Goal: Task Accomplishment & Management: Complete application form

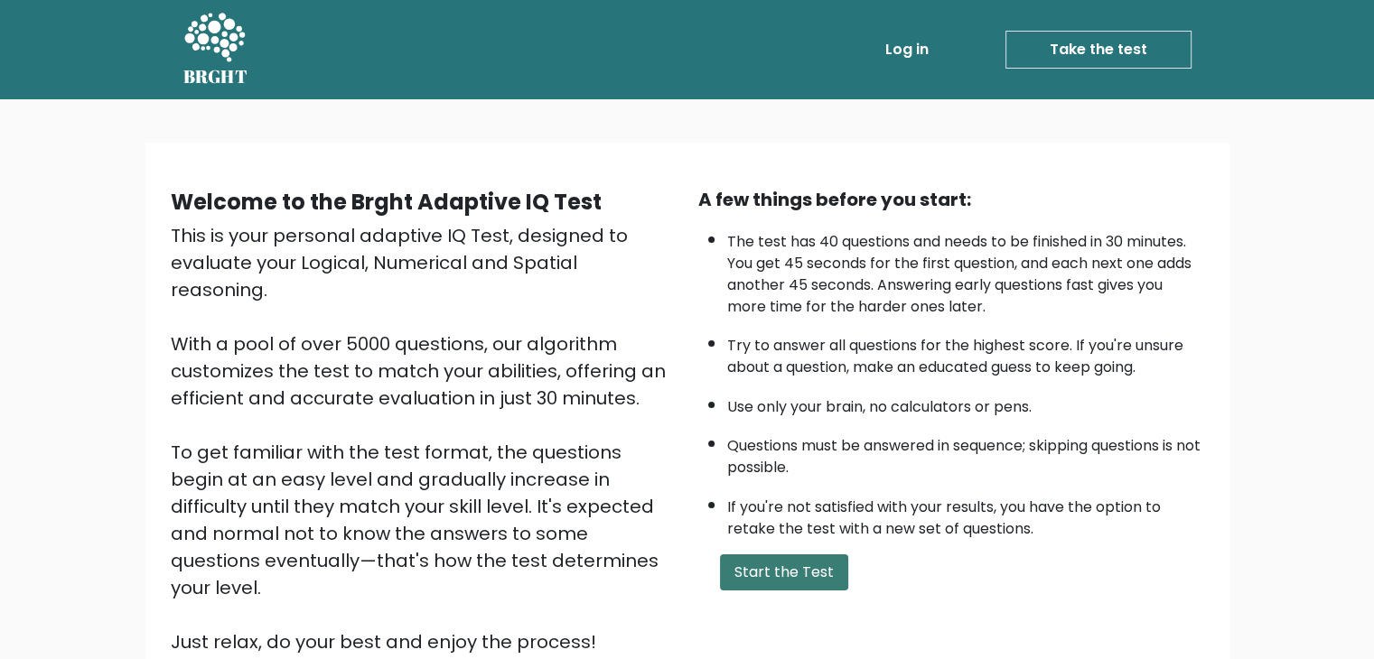
click at [814, 563] on button "Start the Test" at bounding box center [784, 573] width 128 height 36
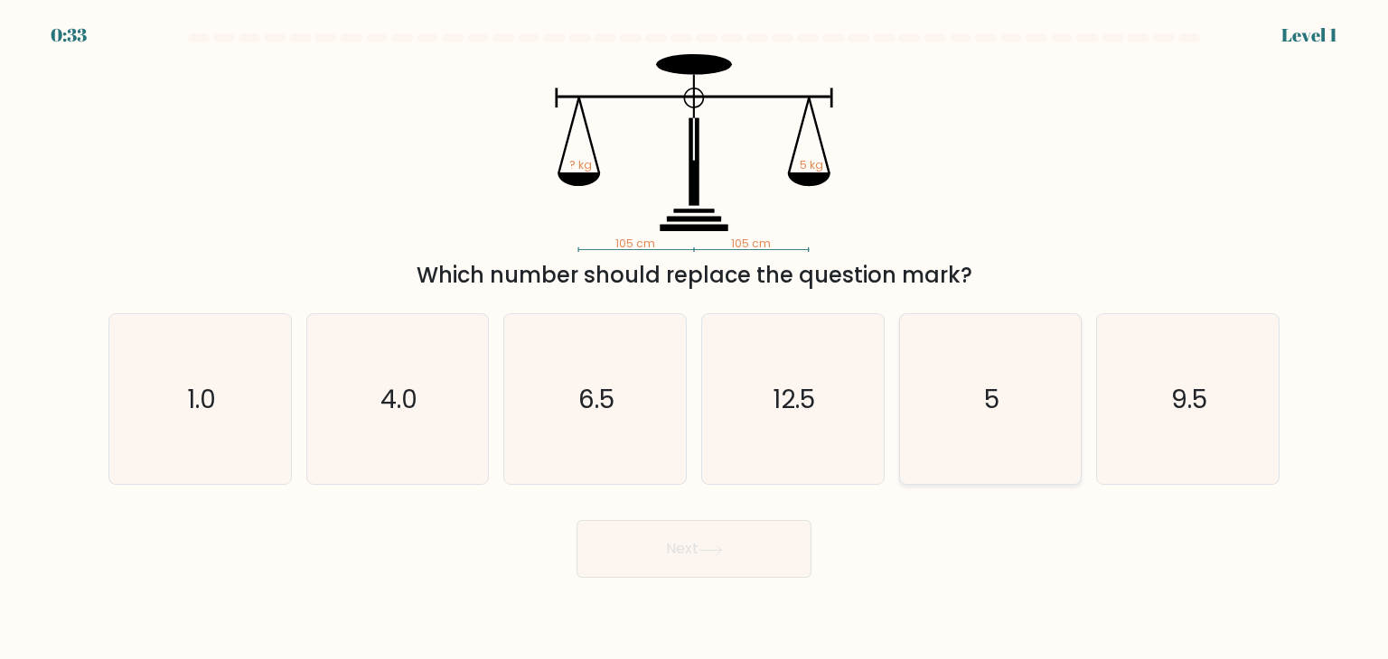
click at [1015, 388] on icon "5" at bounding box center [990, 399] width 170 height 170
click at [695, 339] on input "e. 5" at bounding box center [694, 334] width 1 height 9
radio input "true"
click at [642, 550] on button "Next" at bounding box center [693, 549] width 235 height 58
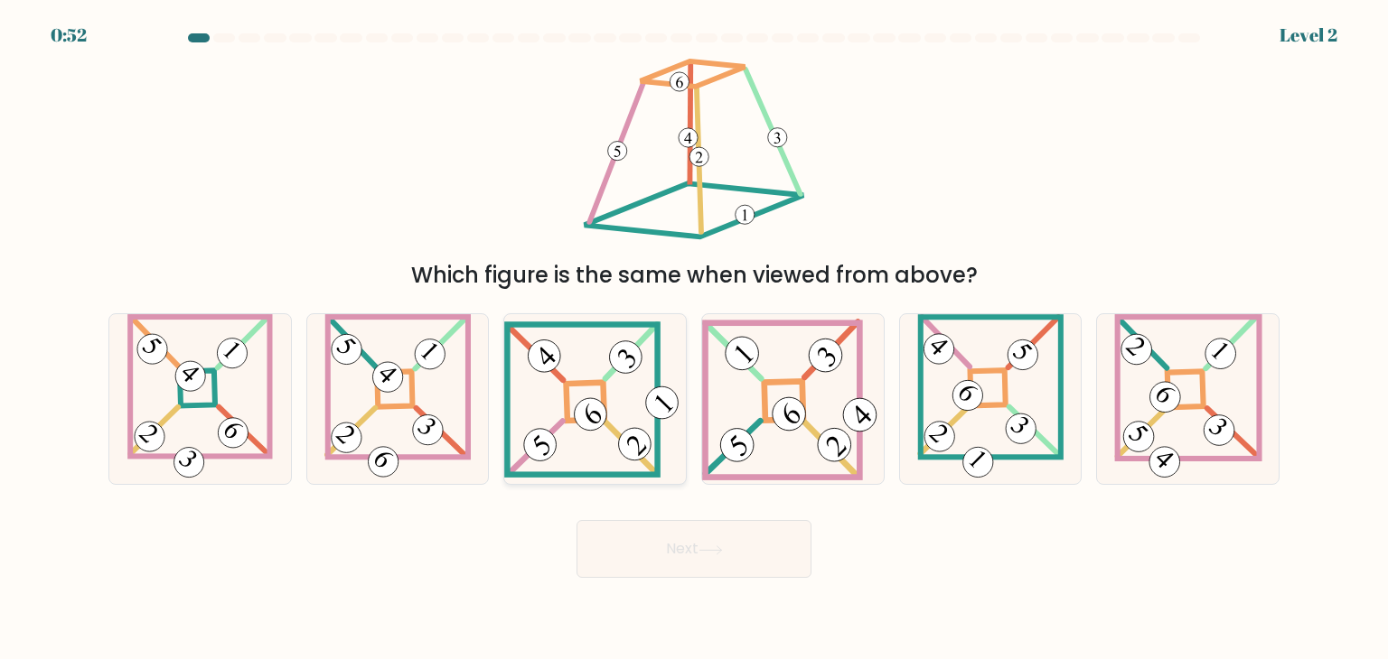
click at [585, 414] on 841 at bounding box center [590, 413] width 45 height 45
click at [694, 339] on input "c." at bounding box center [694, 334] width 1 height 9
radio input "true"
click at [700, 560] on button "Next" at bounding box center [693, 549] width 235 height 58
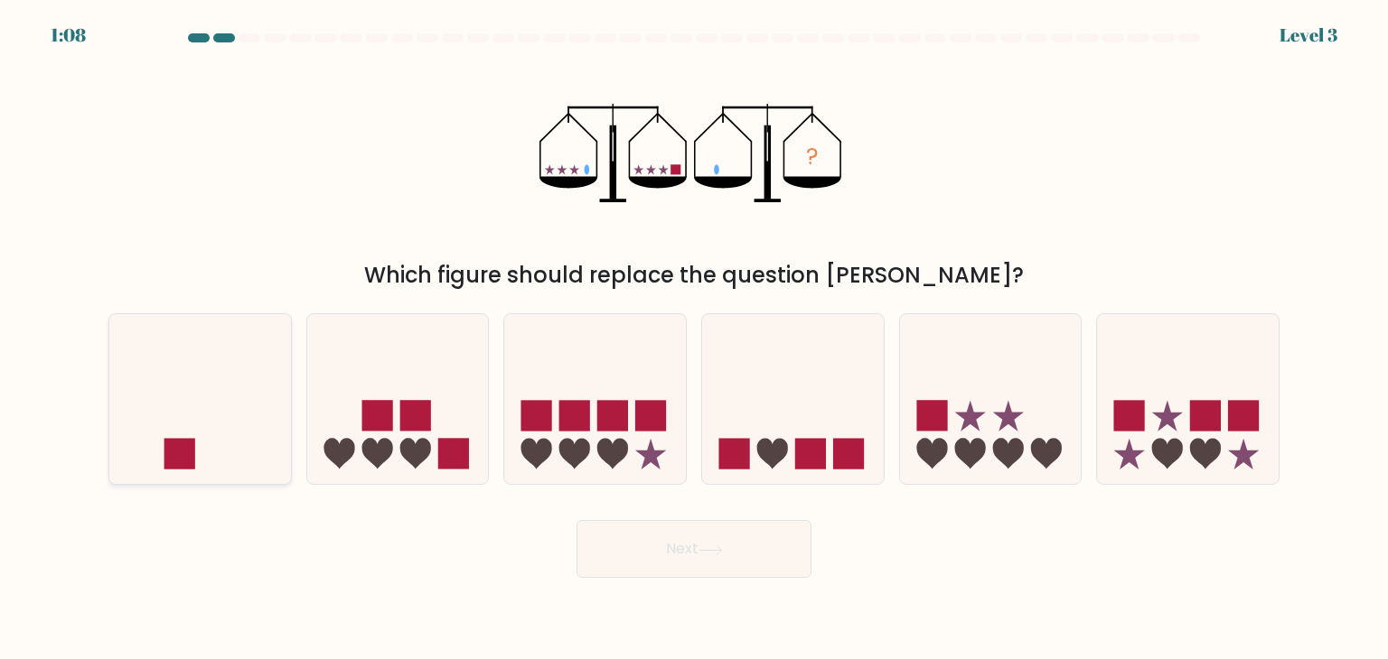
click at [201, 435] on icon at bounding box center [200, 399] width 182 height 150
click at [694, 339] on input "a." at bounding box center [694, 334] width 1 height 9
radio input "true"
click at [752, 569] on button "Next" at bounding box center [693, 549] width 235 height 58
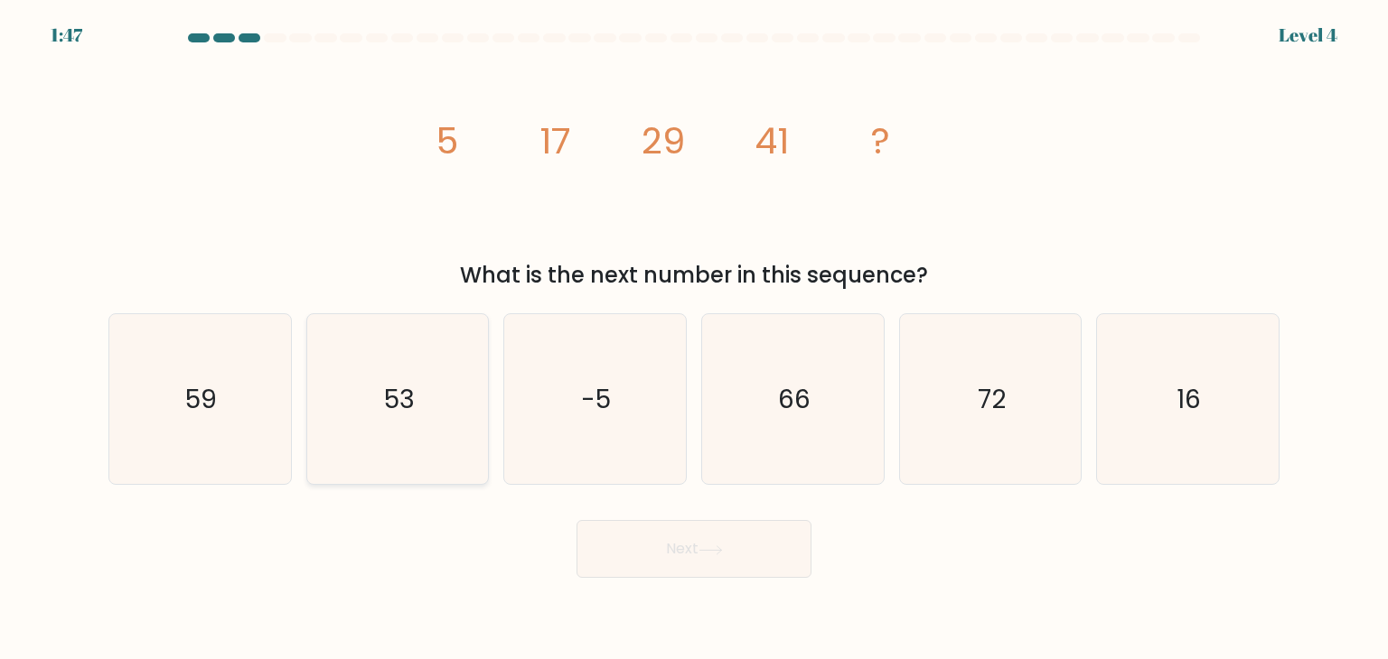
click at [412, 401] on text "53" at bounding box center [399, 399] width 31 height 36
click at [694, 339] on input "b. 53" at bounding box center [694, 334] width 1 height 9
radio input "true"
click at [773, 569] on button "Next" at bounding box center [693, 549] width 235 height 58
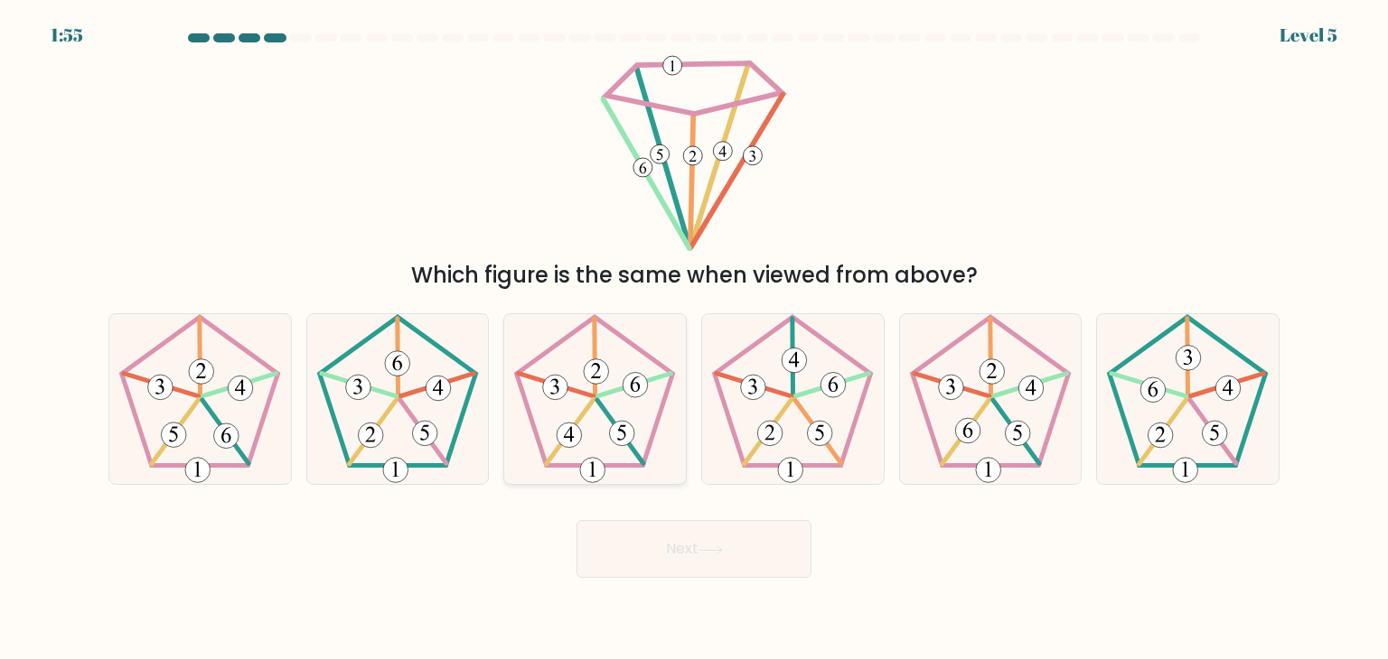
click at [569, 416] on icon at bounding box center [595, 399] width 170 height 170
click at [694, 339] on input "c." at bounding box center [694, 334] width 1 height 9
radio input "true"
click at [688, 583] on body "1:54 Level 5" at bounding box center [694, 329] width 1388 height 659
click at [690, 562] on button "Next" at bounding box center [693, 549] width 235 height 58
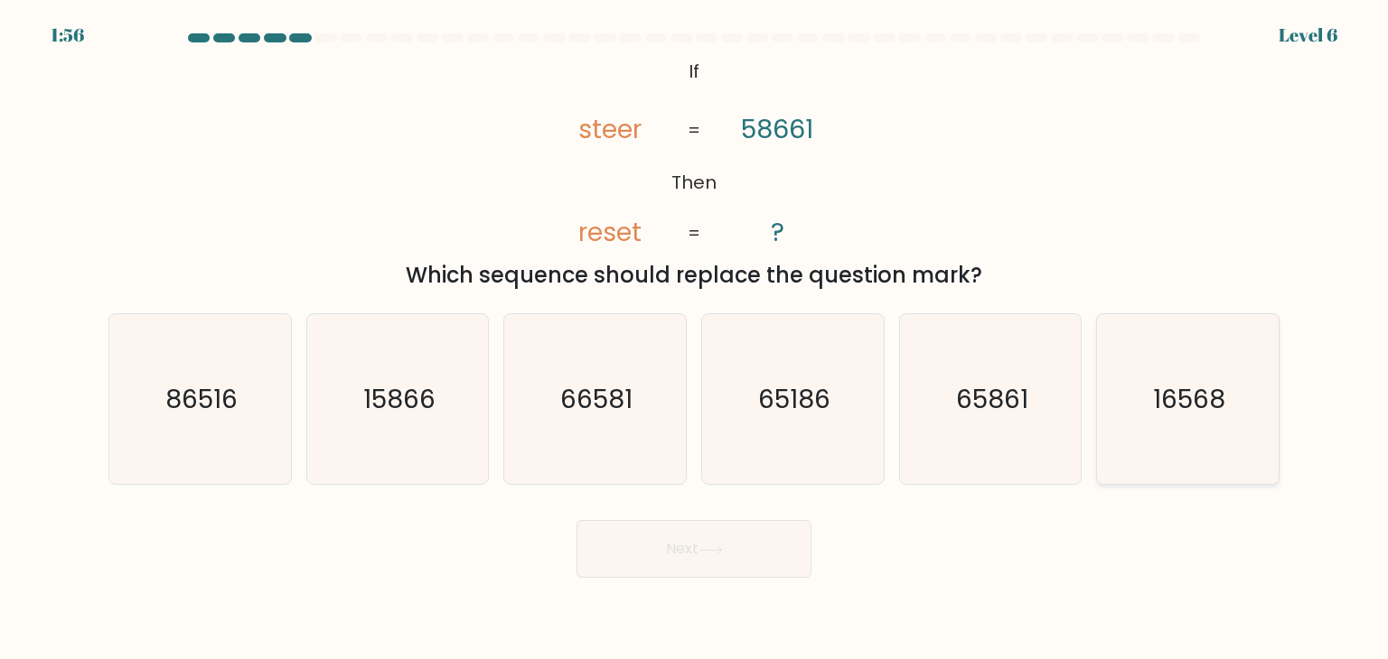
click at [1174, 414] on text "16568" at bounding box center [1189, 399] width 72 height 36
click at [695, 339] on input "f. 16568" at bounding box center [694, 334] width 1 height 9
radio input "true"
click at [676, 571] on button "Next" at bounding box center [693, 549] width 235 height 58
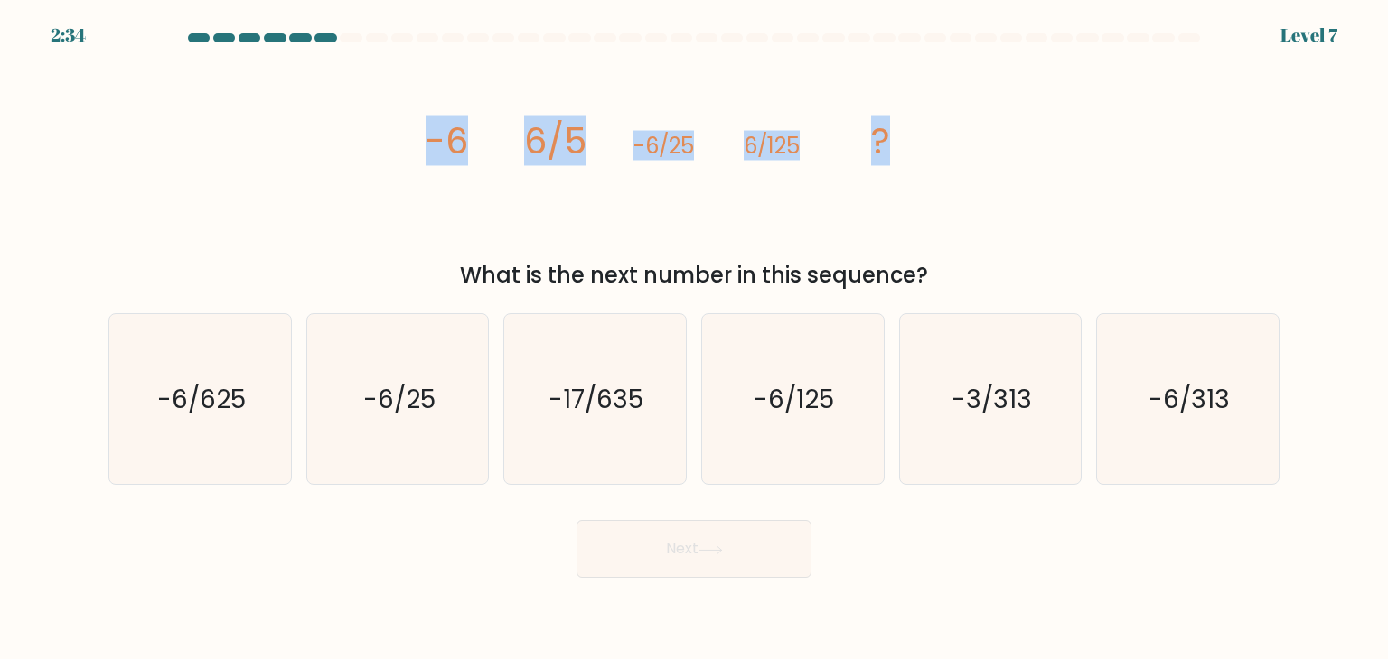
drag, startPoint x: 938, startPoint y: 140, endPoint x: 411, endPoint y: 136, distance: 526.7
click at [414, 136] on div "image/svg+xml -6 6/5 -6/25 6/125 ? What is the next number in this sequence?" at bounding box center [694, 173] width 1192 height 238
click at [336, 170] on div "image/svg+xml -6 6/5 -6/25 6/125 ? What is the next number in this sequence?" at bounding box center [694, 173] width 1192 height 238
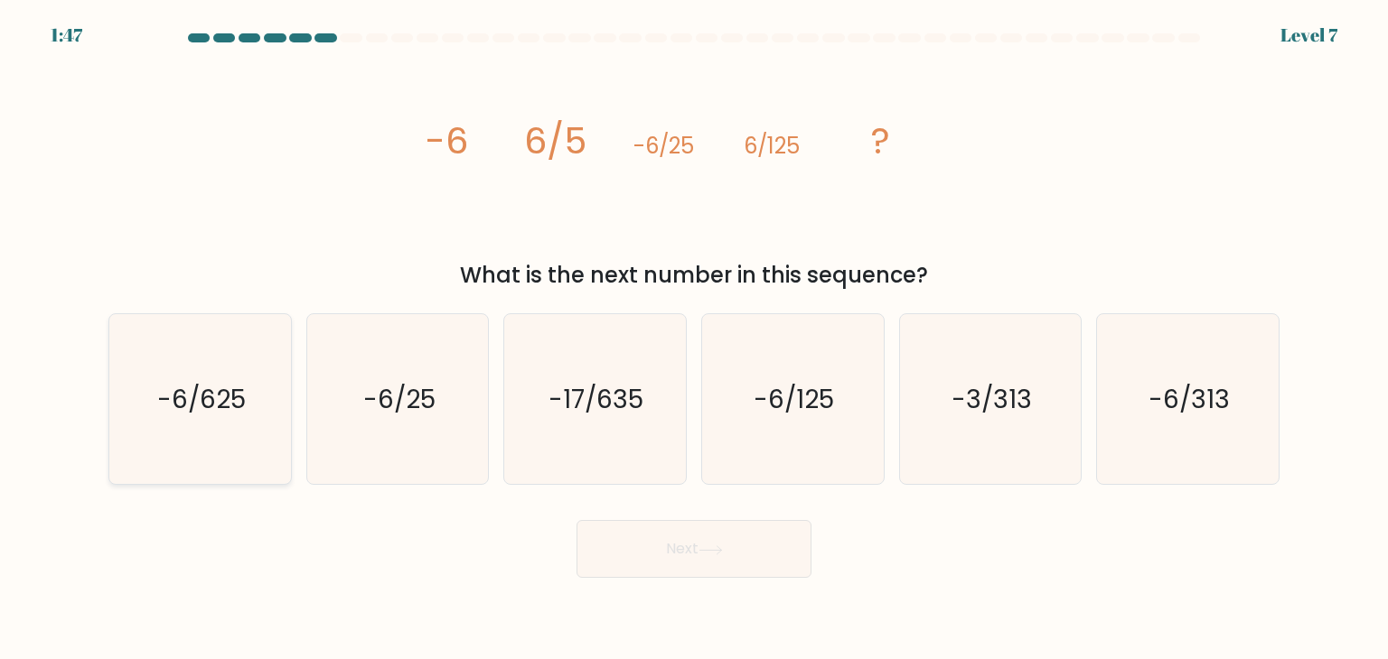
click at [174, 369] on icon "-6/625" at bounding box center [200, 399] width 170 height 170
click at [694, 339] on input "a. -6/625" at bounding box center [694, 334] width 1 height 9
radio input "true"
click at [756, 556] on button "Next" at bounding box center [693, 549] width 235 height 58
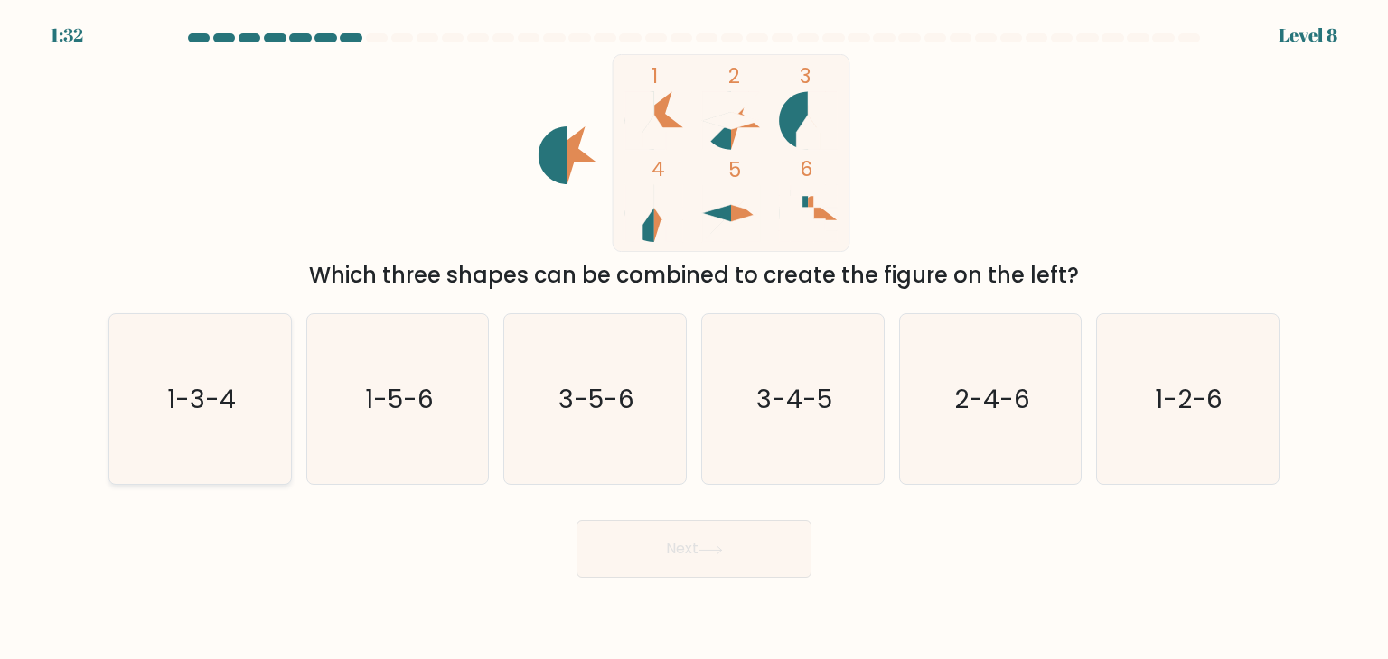
click at [192, 408] on text "1-3-4" at bounding box center [201, 399] width 69 height 36
click at [694, 339] on input "a. 1-3-4" at bounding box center [694, 334] width 1 height 9
radio input "true"
click at [672, 575] on button "Next" at bounding box center [693, 549] width 235 height 58
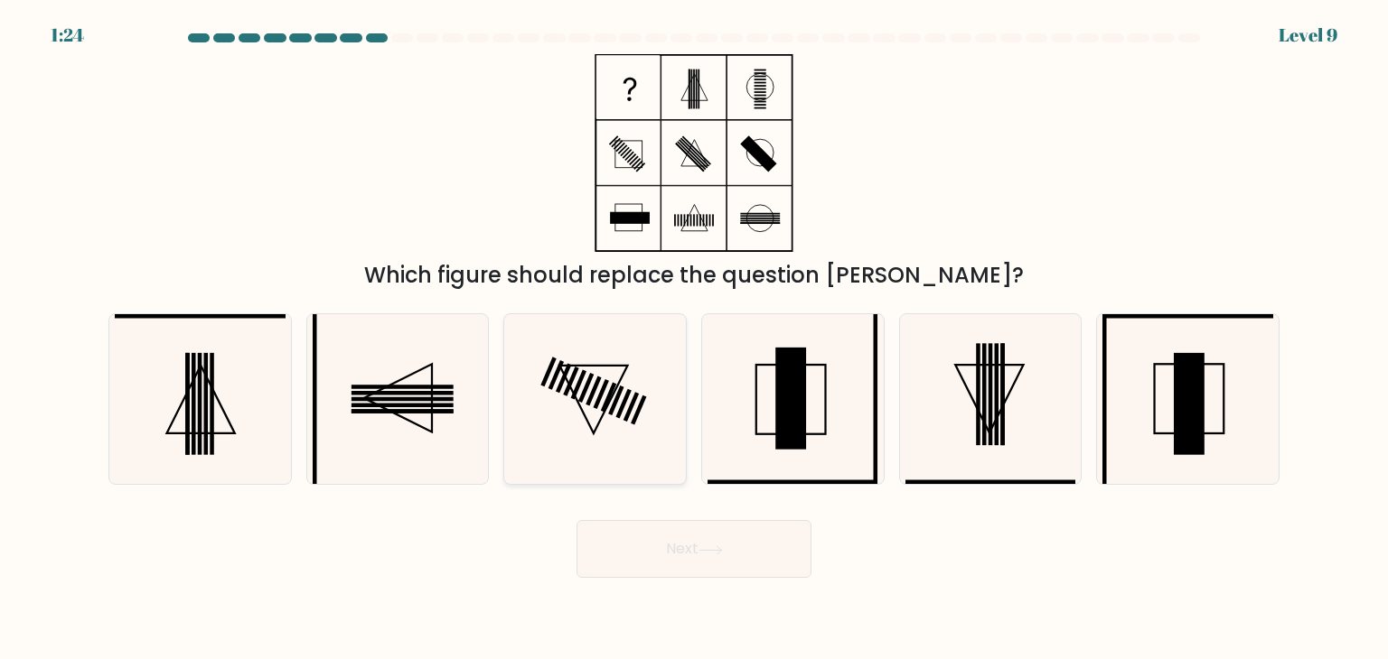
click at [582, 391] on icon at bounding box center [595, 399] width 170 height 170
click at [694, 339] on input "c." at bounding box center [694, 334] width 1 height 9
radio input "true"
click at [712, 543] on button "Next" at bounding box center [693, 549] width 235 height 58
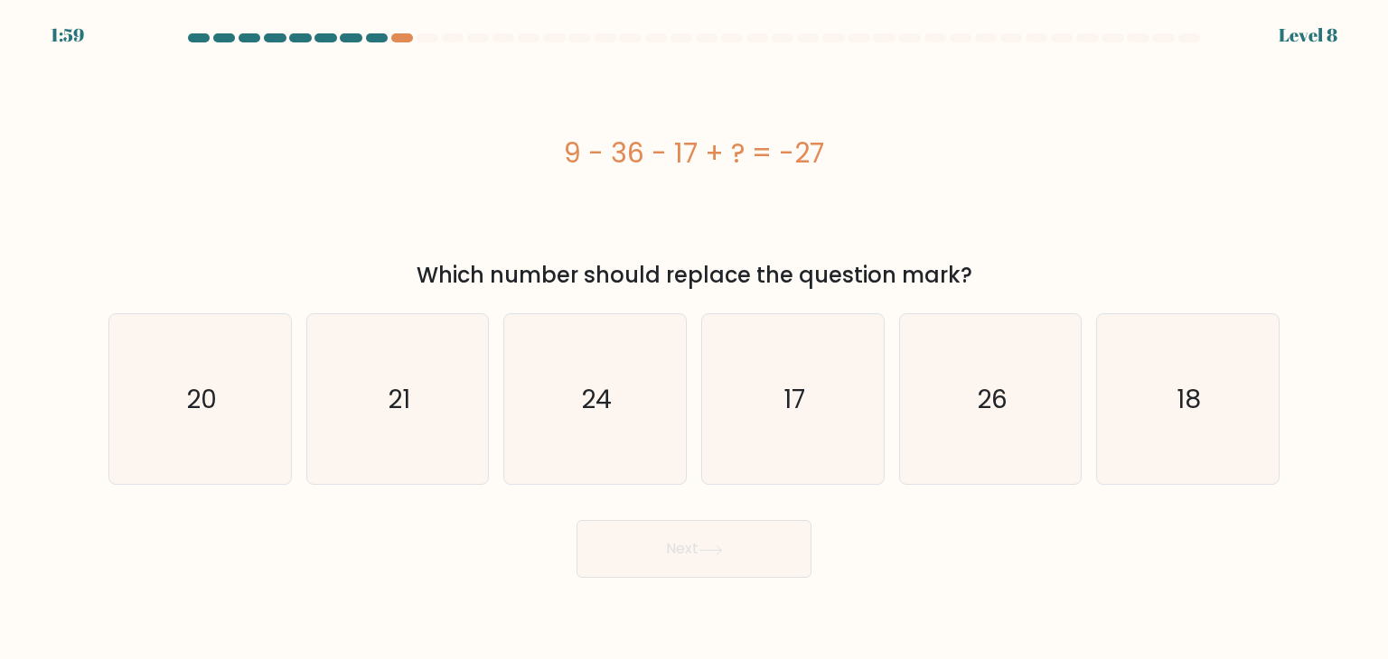
copy div "9 - 36 - 17 + ? = -27"
drag, startPoint x: 907, startPoint y: 165, endPoint x: 546, endPoint y: 179, distance: 361.6
click at [546, 179] on div "9 - 36 - 17 + ? = -27" at bounding box center [693, 153] width 1171 height 198
click at [827, 381] on icon "17" at bounding box center [792, 399] width 170 height 170
click at [695, 339] on input "d. 17" at bounding box center [694, 334] width 1 height 9
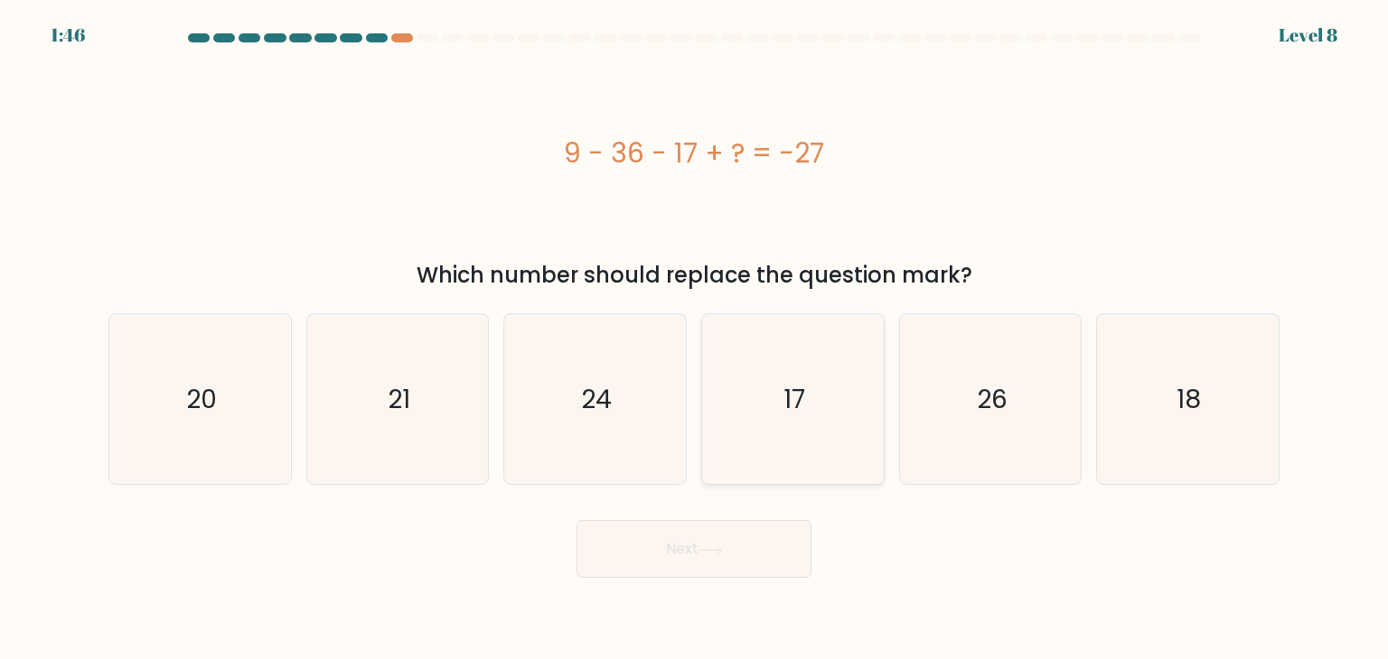
radio input "true"
click at [725, 565] on button "Next" at bounding box center [693, 549] width 235 height 58
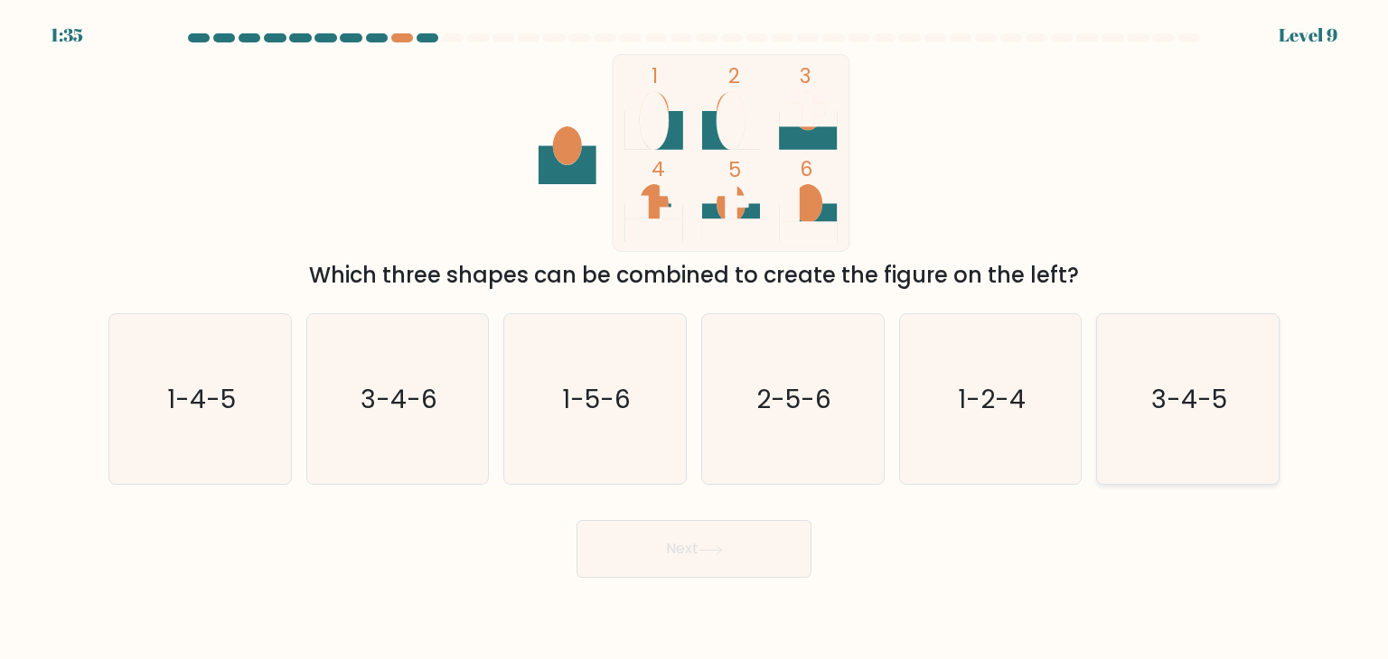
click at [1124, 404] on icon "3-4-5" at bounding box center [1187, 399] width 170 height 170
click at [695, 339] on input "f. 3-4-5" at bounding box center [694, 334] width 1 height 9
radio input "true"
click at [650, 545] on button "Next" at bounding box center [693, 549] width 235 height 58
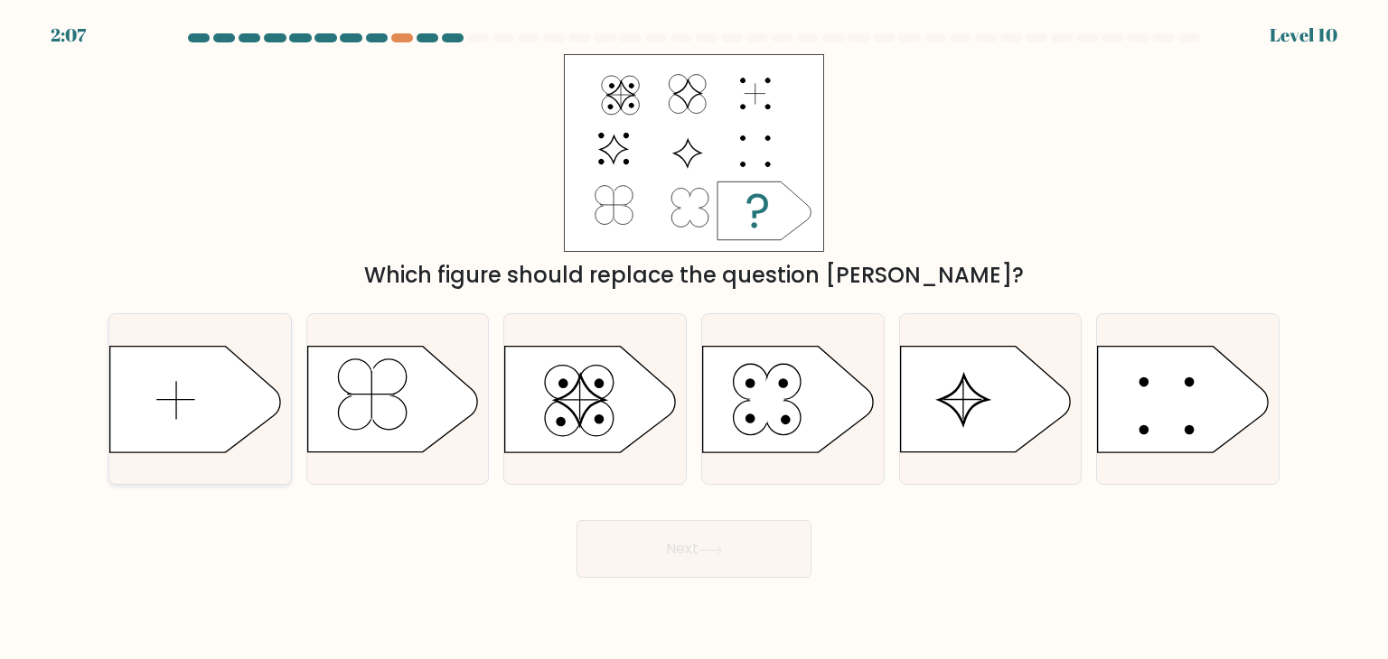
click at [179, 391] on icon at bounding box center [195, 400] width 170 height 106
click at [694, 339] on input "a." at bounding box center [694, 334] width 1 height 9
radio input "true"
click at [697, 554] on button "Next" at bounding box center [693, 549] width 235 height 58
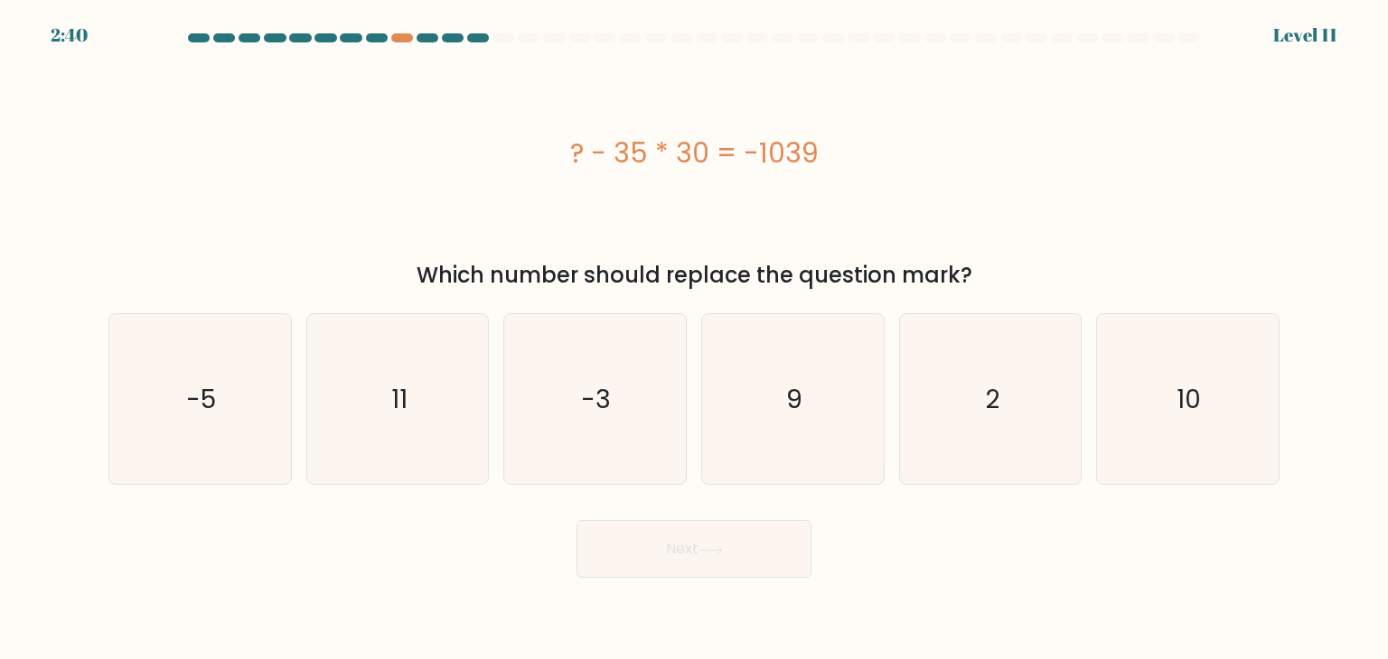
drag, startPoint x: 856, startPoint y: 154, endPoint x: 525, endPoint y: 156, distance: 331.5
click at [525, 156] on div "? - 35 * 30 = -1039" at bounding box center [693, 153] width 1171 height 41
copy div "? - 35 * 30 = -1039"
click at [1010, 153] on div "? - 35 * 30 = -1039" at bounding box center [693, 153] width 1171 height 41
click at [388, 402] on icon "11" at bounding box center [398, 399] width 170 height 170
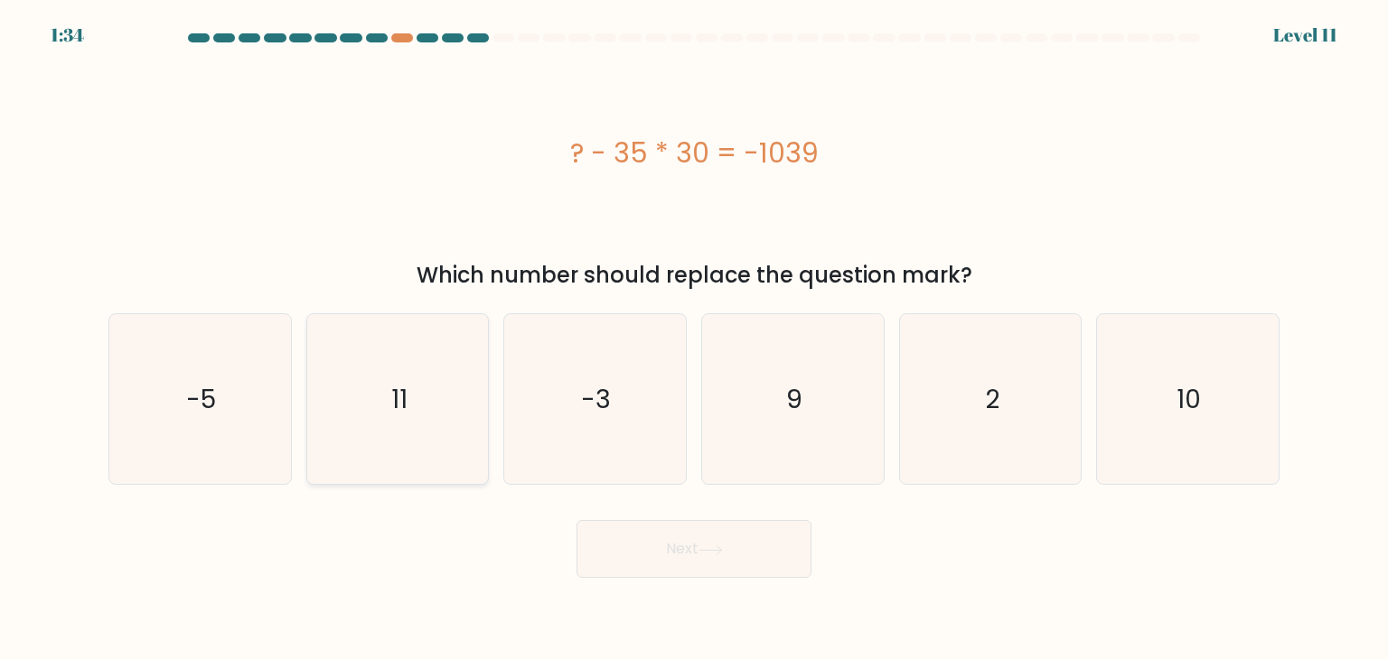
click at [694, 339] on input "b. 11" at bounding box center [694, 334] width 1 height 9
radio input "true"
click at [654, 547] on button "Next" at bounding box center [693, 549] width 235 height 58
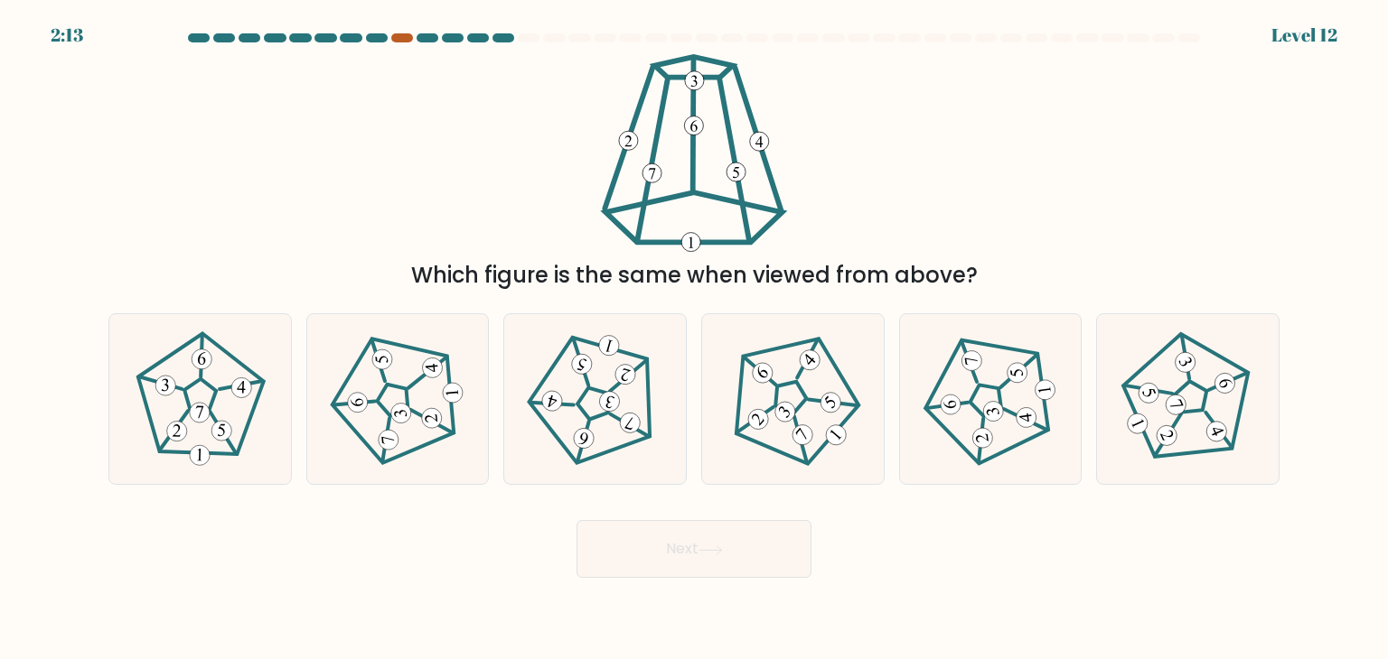
click at [402, 34] on div at bounding box center [402, 37] width 22 height 9
click at [839, 402] on 661 at bounding box center [830, 402] width 28 height 28
click at [695, 339] on input "d." at bounding box center [694, 334] width 1 height 9
radio input "true"
click at [781, 542] on button "Next" at bounding box center [693, 549] width 235 height 58
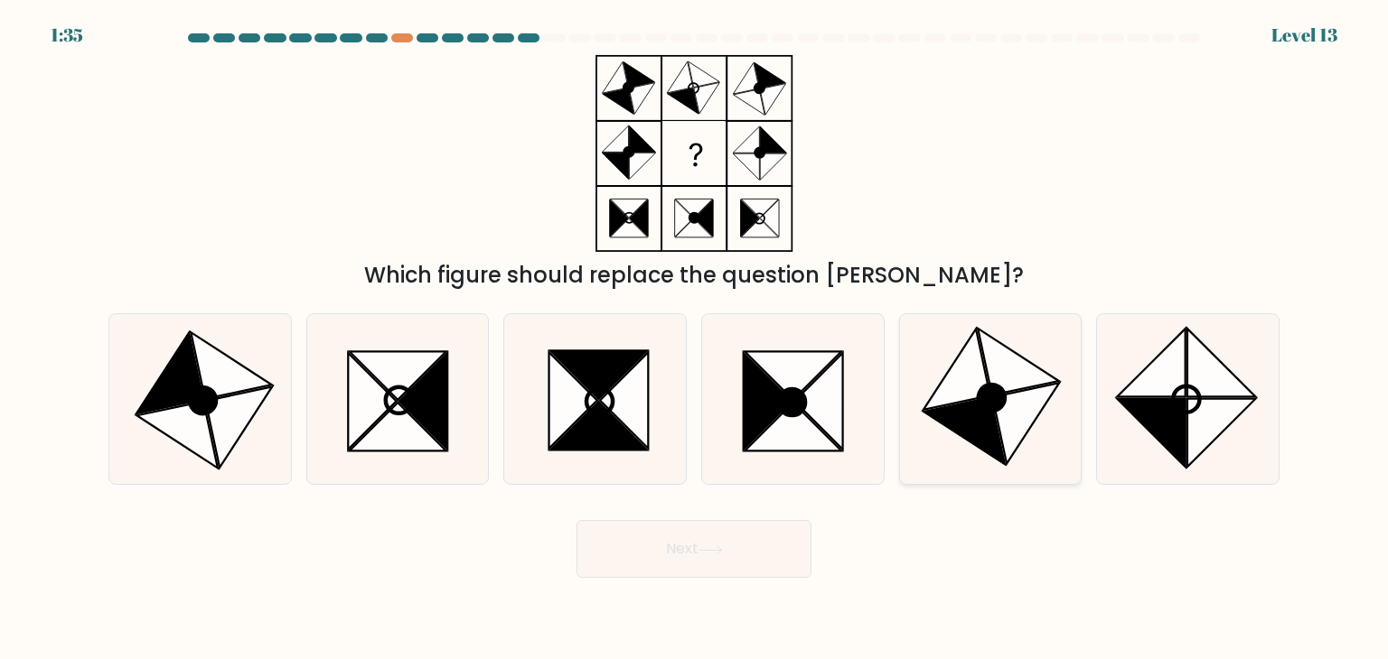
click at [921, 377] on icon at bounding box center [990, 399] width 170 height 170
click at [695, 339] on input "e." at bounding box center [694, 334] width 1 height 9
radio input "true"
click at [679, 571] on button "Next" at bounding box center [693, 549] width 235 height 58
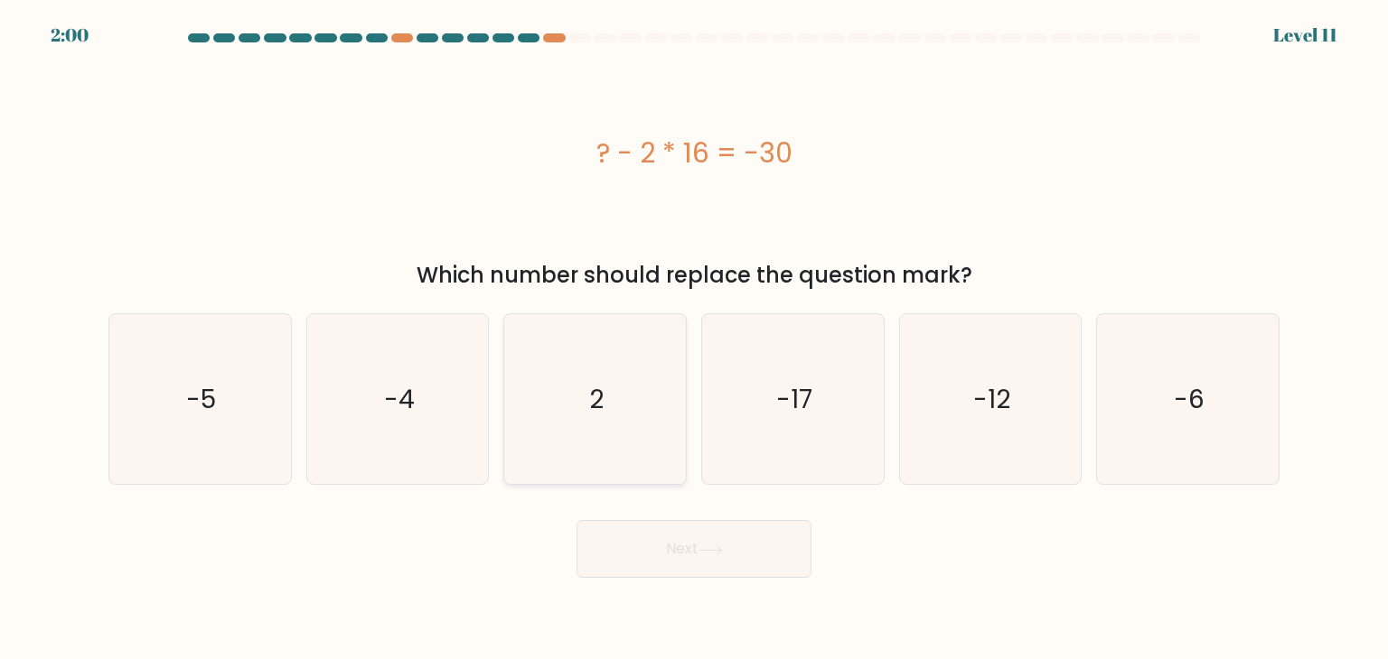
click at [560, 373] on icon "2" at bounding box center [595, 399] width 170 height 170
click at [694, 339] on input "c. 2" at bounding box center [694, 334] width 1 height 9
radio input "true"
click at [690, 557] on button "Next" at bounding box center [693, 549] width 235 height 58
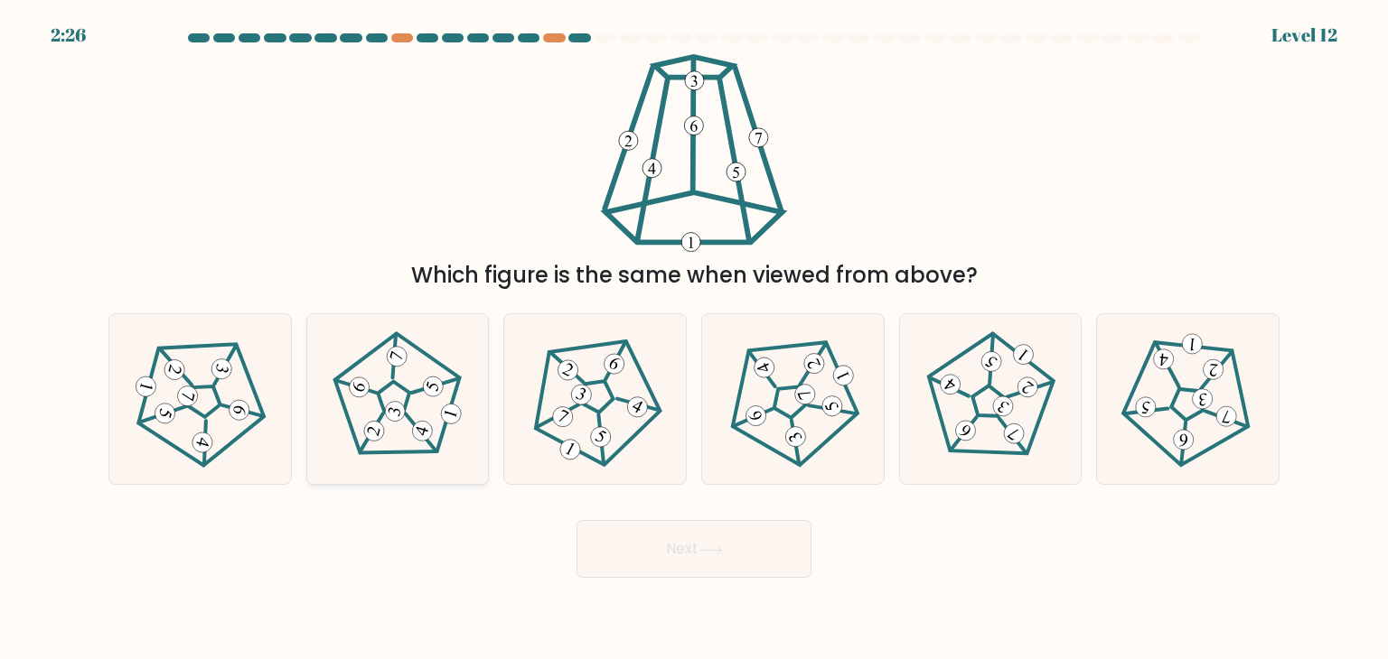
click at [413, 399] on icon at bounding box center [398, 400] width 136 height 136
click at [694, 339] on input "b." at bounding box center [694, 334] width 1 height 9
radio input "true"
click at [655, 543] on button "Next" at bounding box center [693, 549] width 235 height 58
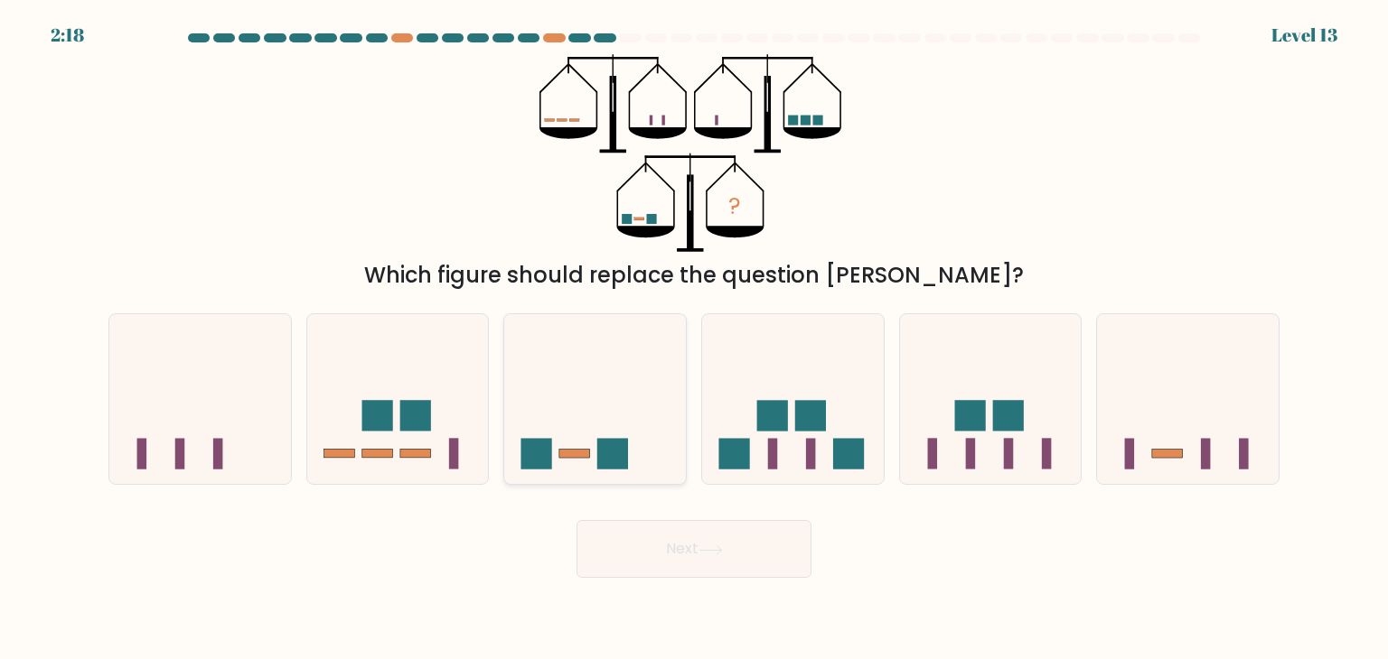
click at [531, 341] on icon at bounding box center [595, 399] width 182 height 150
click at [694, 339] on input "c." at bounding box center [694, 334] width 1 height 9
radio input "true"
click at [716, 562] on button "Next" at bounding box center [693, 549] width 235 height 58
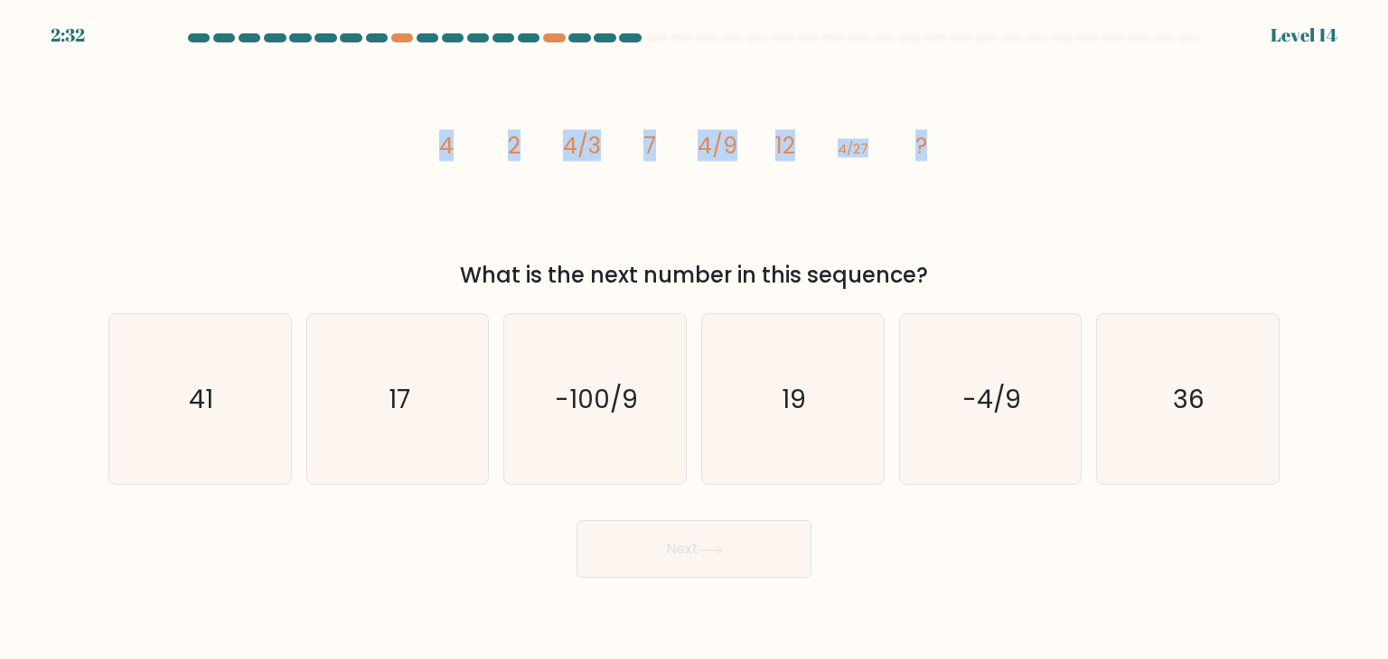
drag, startPoint x: 929, startPoint y: 142, endPoint x: 426, endPoint y: 146, distance: 502.3
click at [426, 146] on icon "image/svg+xml 4 2 4/3 7 4/9 12 4/27 ?" at bounding box center [694, 153] width 542 height 198
copy g "4 2 4/3 7 4/9 12 4/27 ?"
click at [1098, 192] on div "image/svg+xml 4 2 4/3 7 4/9 12 4/27 ? What is the next number in this sequence?" at bounding box center [694, 173] width 1192 height 238
click at [418, 398] on icon "17" at bounding box center [398, 399] width 170 height 170
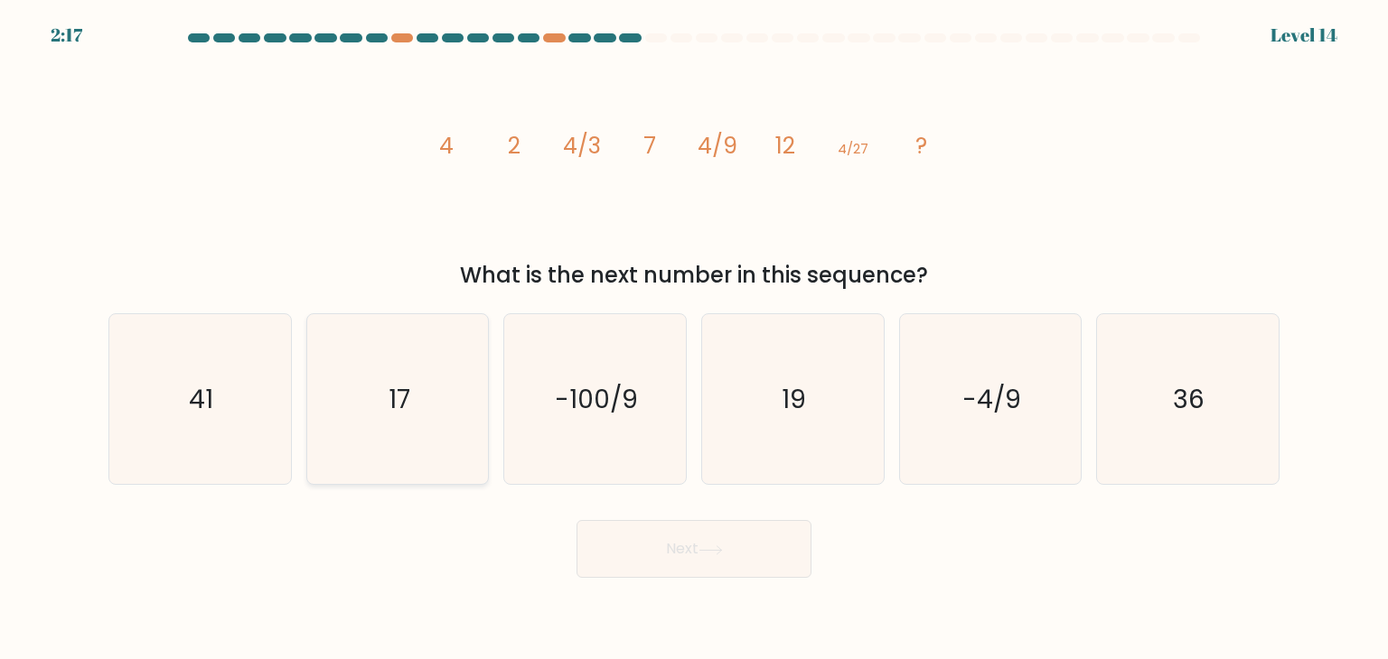
click at [694, 339] on input "b. 17" at bounding box center [694, 334] width 1 height 9
radio input "true"
click at [809, 528] on button "Next" at bounding box center [693, 549] width 235 height 58
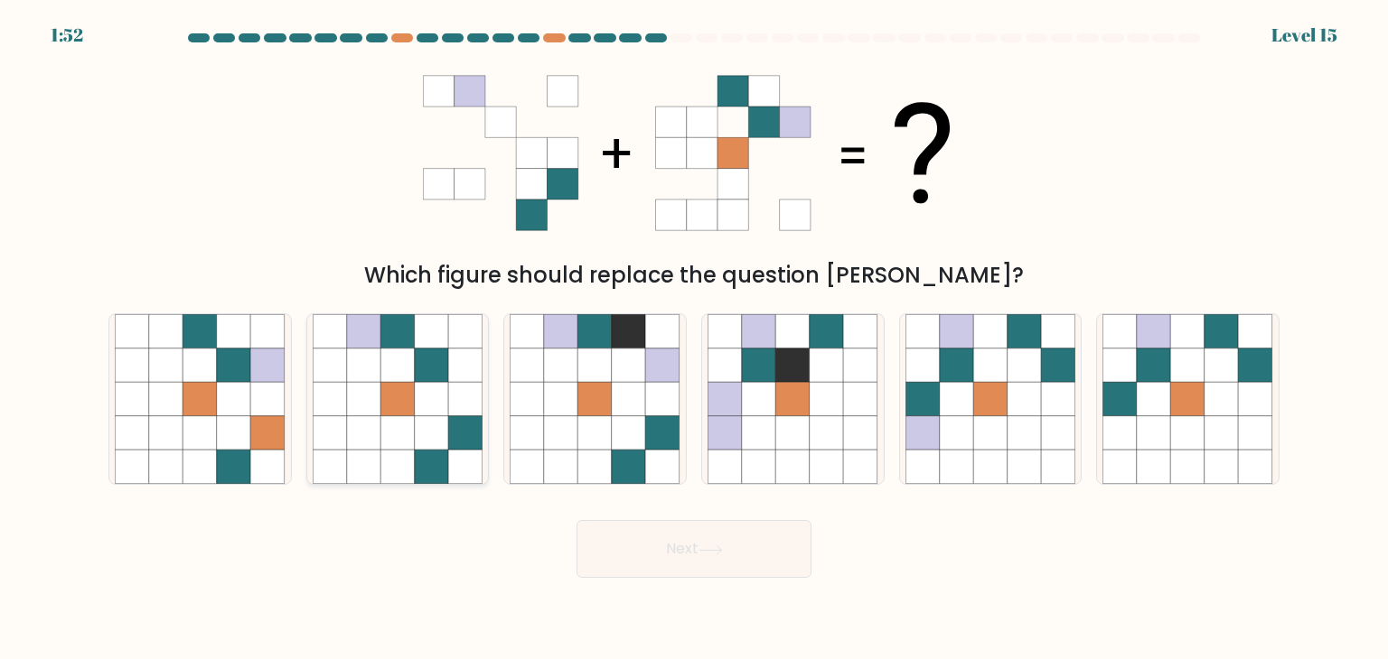
click at [383, 376] on icon at bounding box center [397, 366] width 34 height 34
click at [694, 339] on input "b." at bounding box center [694, 334] width 1 height 9
radio input "true"
click at [596, 380] on icon at bounding box center [595, 366] width 34 height 34
click at [694, 339] on input "c." at bounding box center [694, 334] width 1 height 9
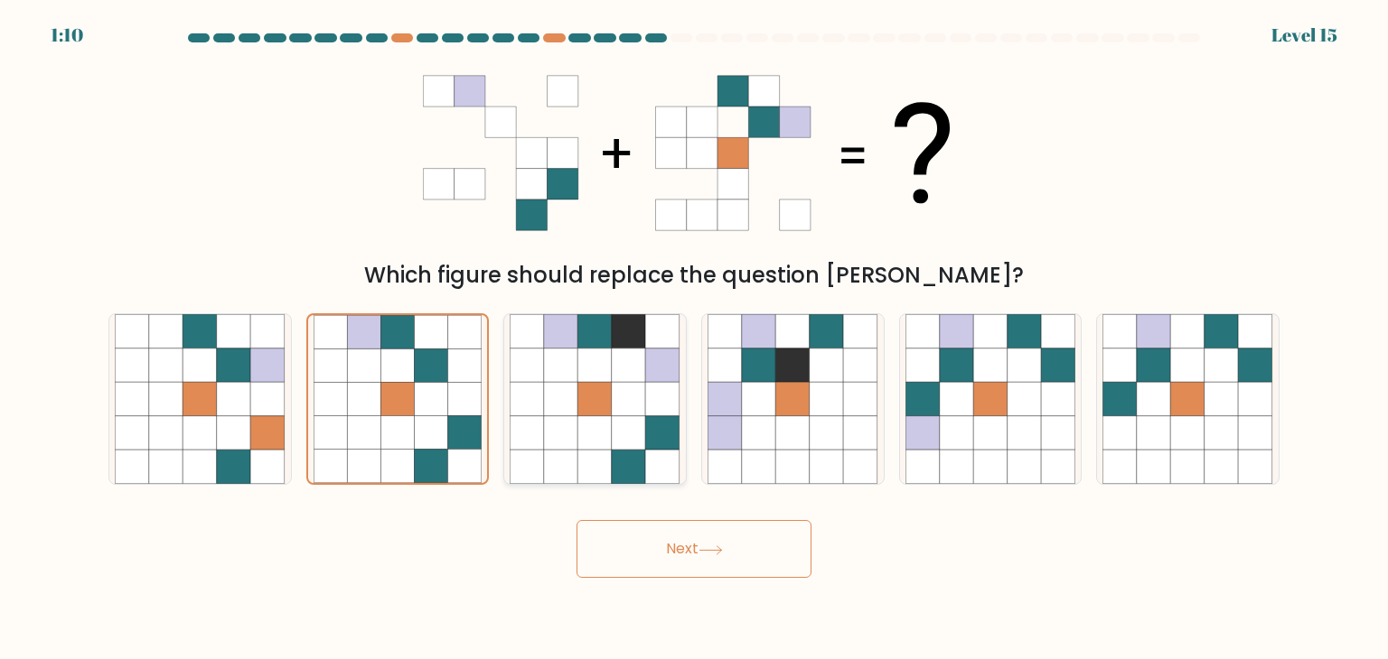
radio input "true"
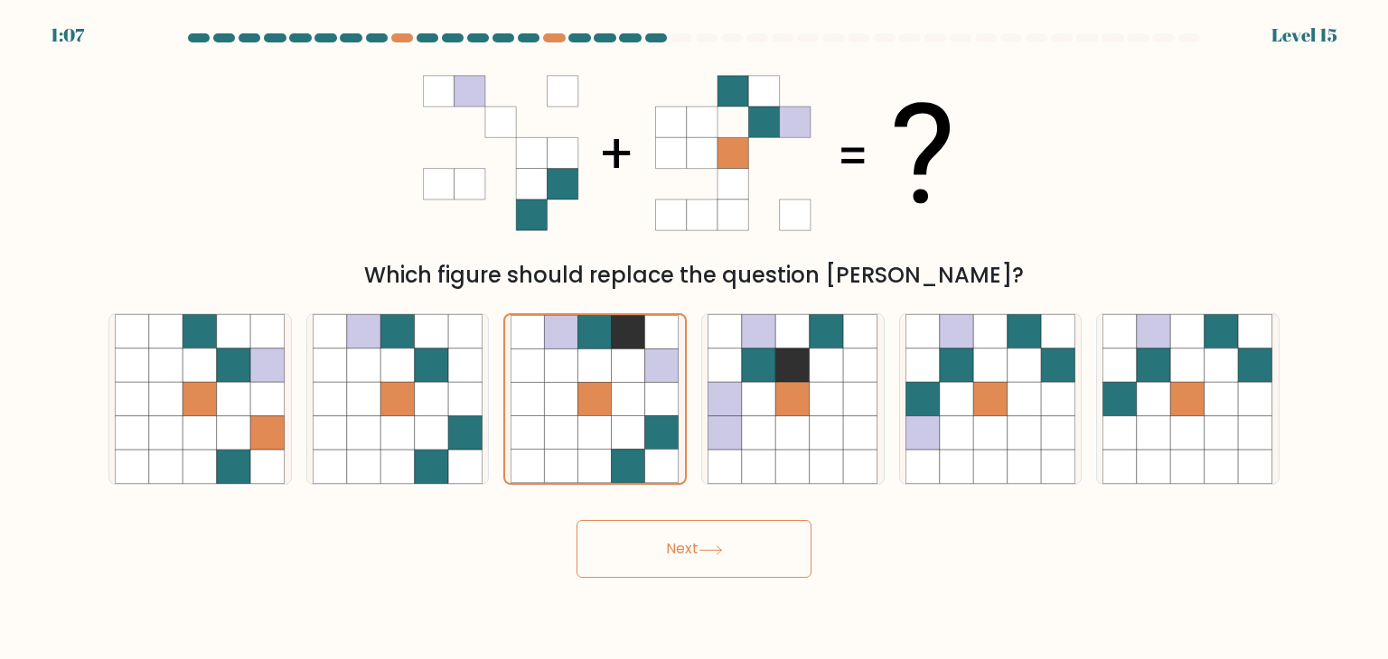
click at [737, 555] on button "Next" at bounding box center [693, 549] width 235 height 58
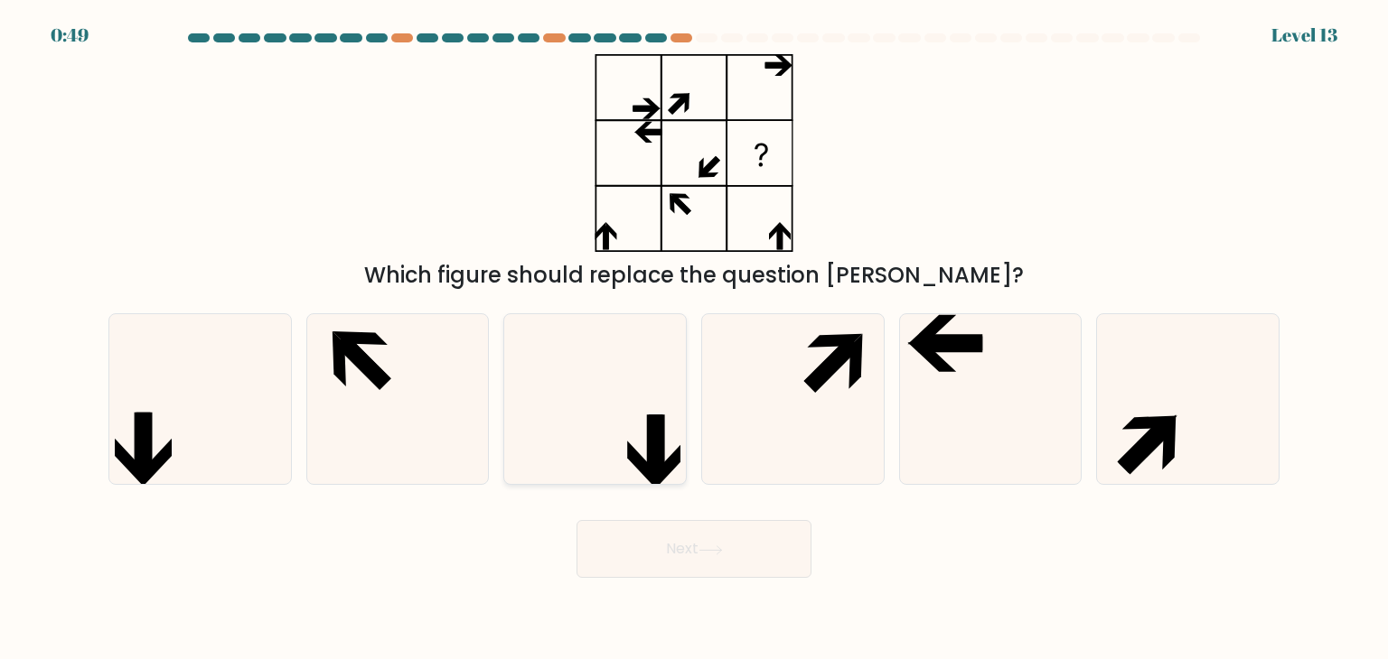
click at [546, 445] on icon at bounding box center [595, 399] width 170 height 170
click at [694, 339] on input "c." at bounding box center [694, 334] width 1 height 9
radio input "true"
click at [679, 562] on button "Next" at bounding box center [693, 549] width 235 height 58
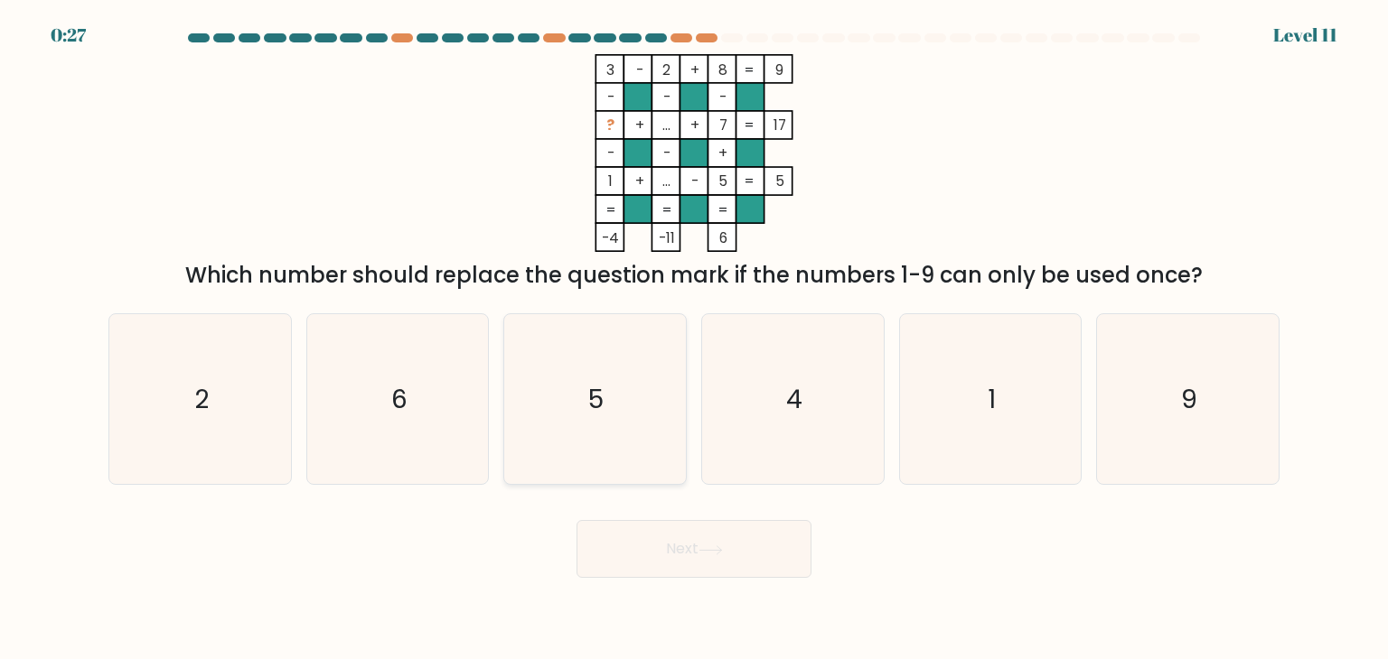
click at [607, 366] on icon "5" at bounding box center [595, 399] width 170 height 170
click at [694, 339] on input "c. 5" at bounding box center [694, 334] width 1 height 9
radio input "true"
click at [741, 567] on button "Next" at bounding box center [693, 549] width 235 height 58
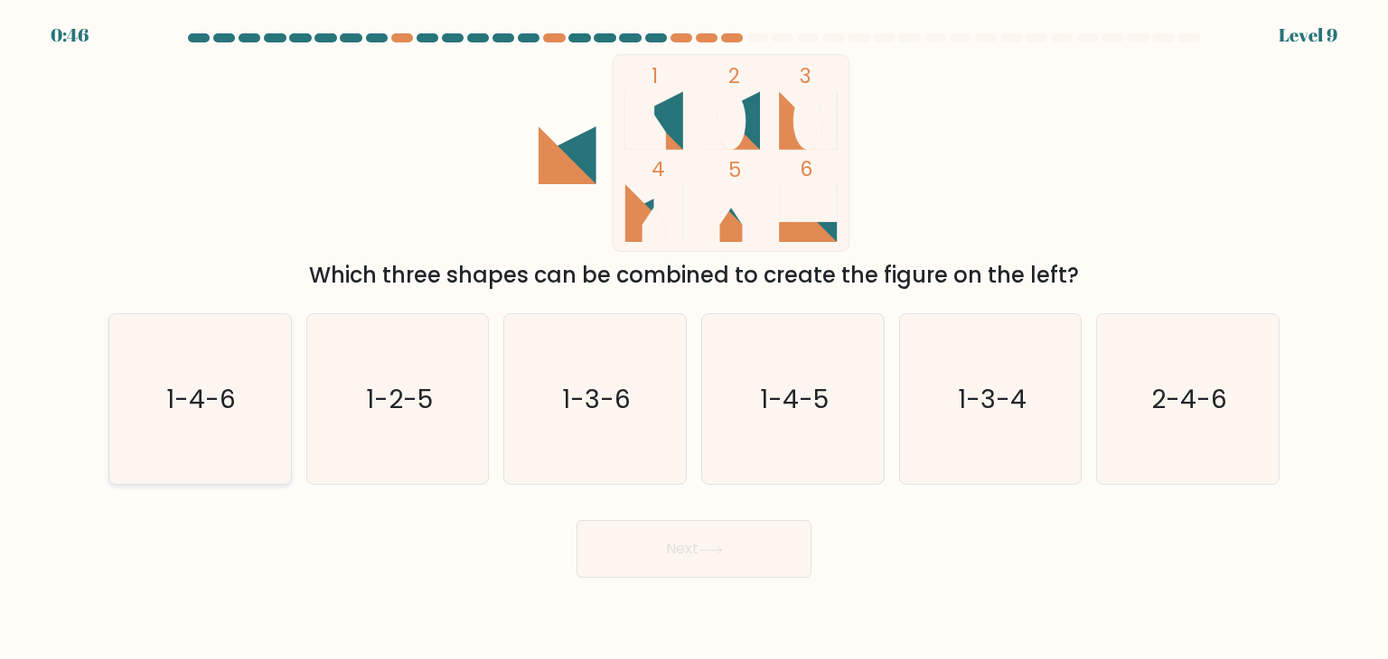
click at [205, 369] on icon "1-4-6" at bounding box center [200, 399] width 170 height 170
click at [694, 339] on input "a. 1-4-6" at bounding box center [694, 334] width 1 height 9
radio input "true"
click at [788, 572] on button "Next" at bounding box center [693, 549] width 235 height 58
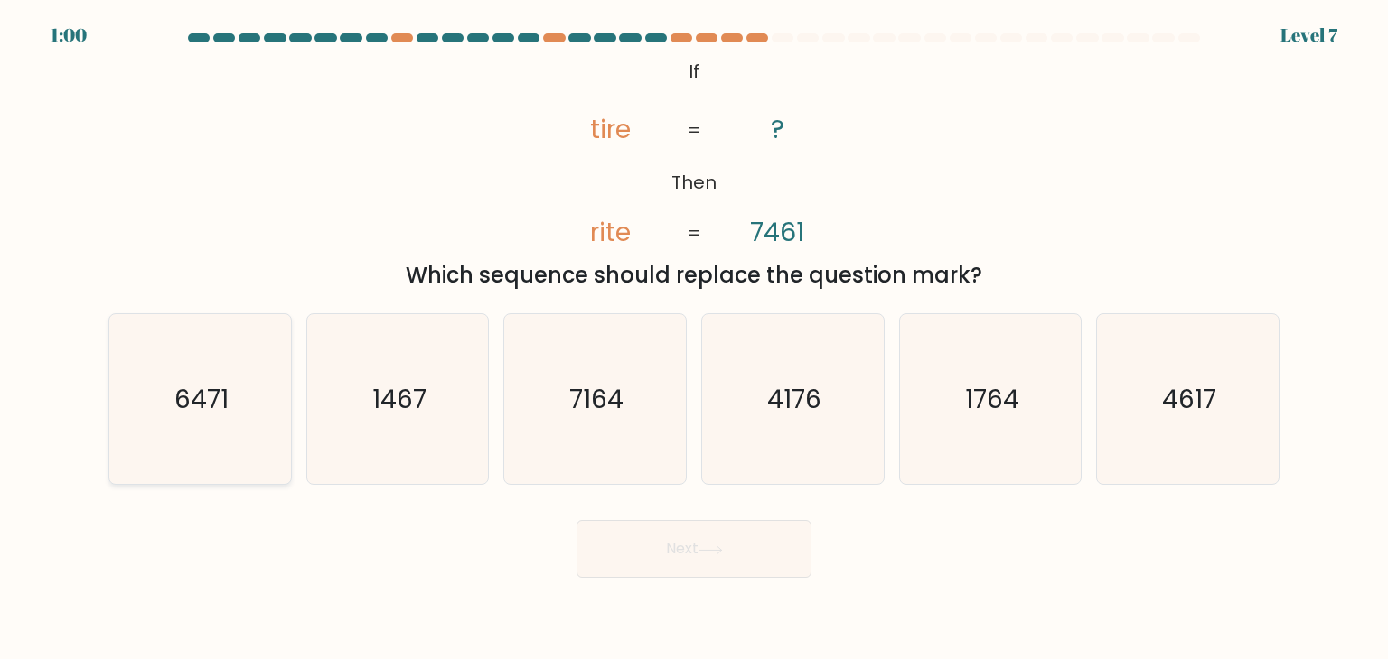
click at [192, 372] on icon "6471" at bounding box center [200, 399] width 170 height 170
click at [694, 339] on input "a. 6471" at bounding box center [694, 334] width 1 height 9
radio input "true"
click at [694, 540] on button "Next" at bounding box center [693, 549] width 235 height 58
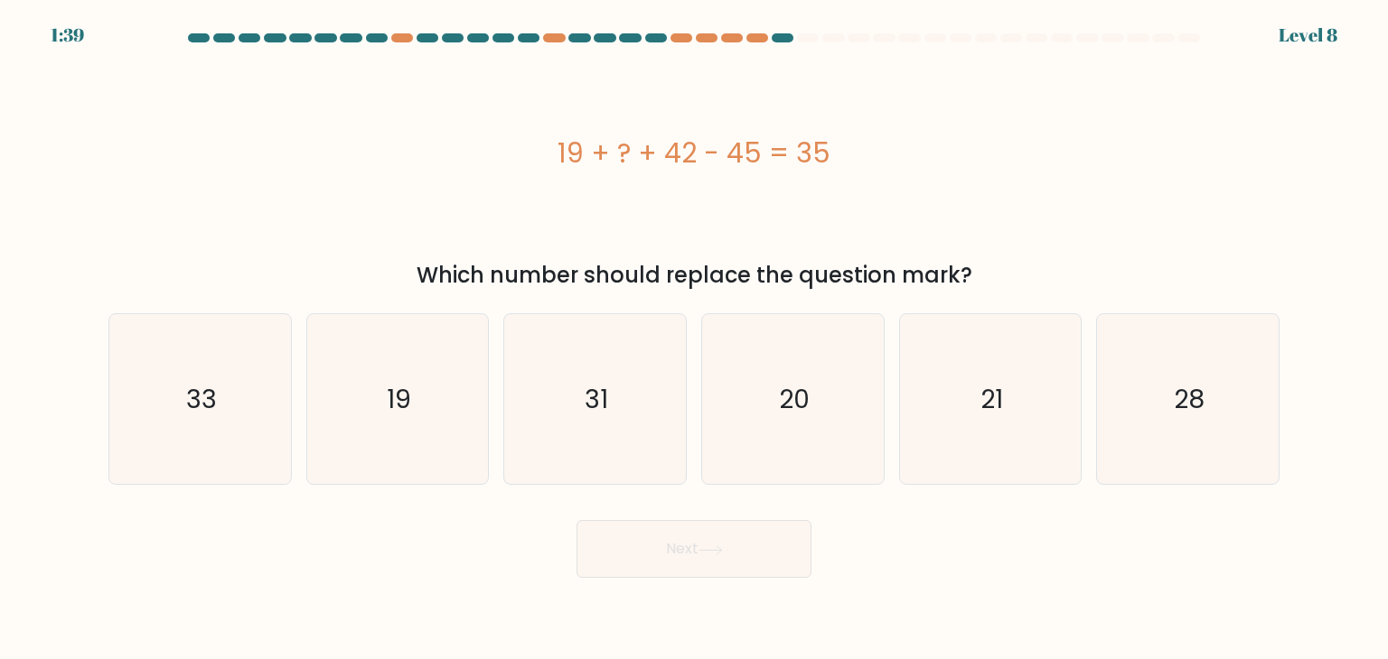
drag, startPoint x: 824, startPoint y: 155, endPoint x: 537, endPoint y: 155, distance: 287.3
click at [537, 155] on div "19 + ? + 42 - 45 = 35" at bounding box center [693, 153] width 1171 height 41
copy div "19 + ? + 42 - 45 = 35"
click at [980, 170] on div "19 + ? + 42 - 45 = 35" at bounding box center [693, 153] width 1171 height 41
click at [330, 406] on icon "19" at bounding box center [398, 399] width 170 height 170
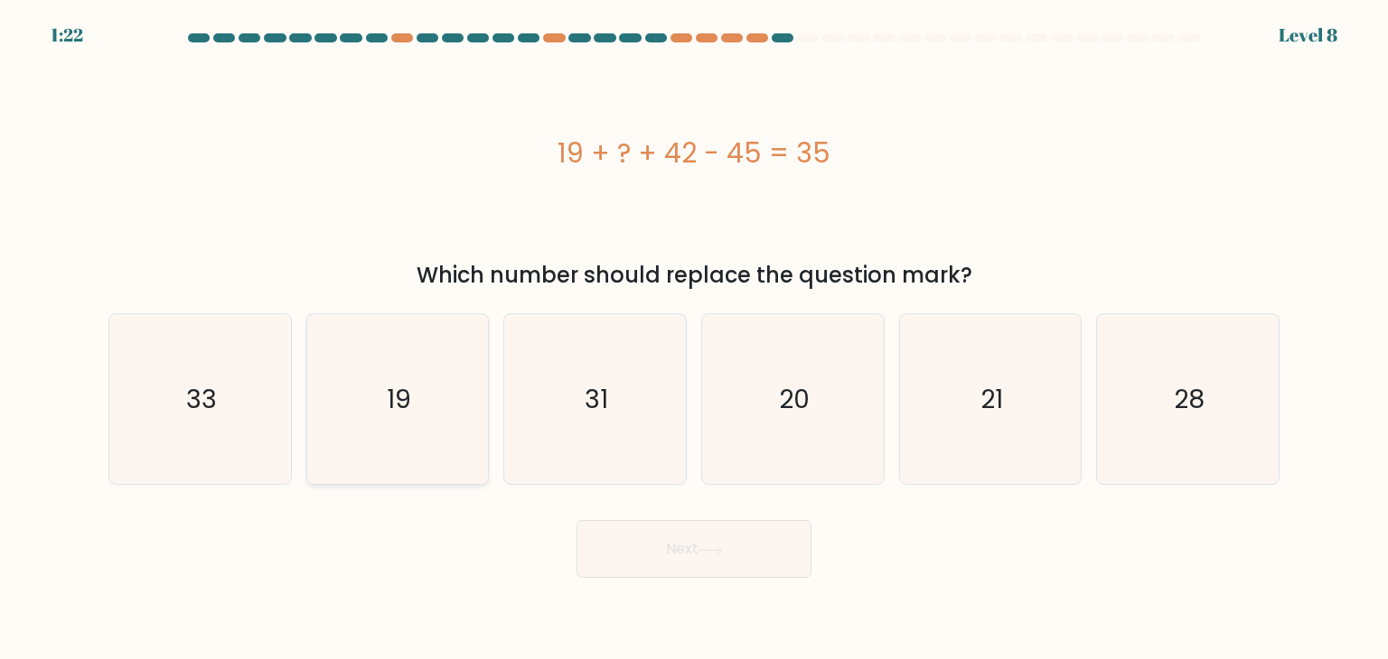
click at [694, 339] on input "b. 19" at bounding box center [694, 334] width 1 height 9
radio input "true"
click at [651, 537] on button "Next" at bounding box center [693, 549] width 235 height 58
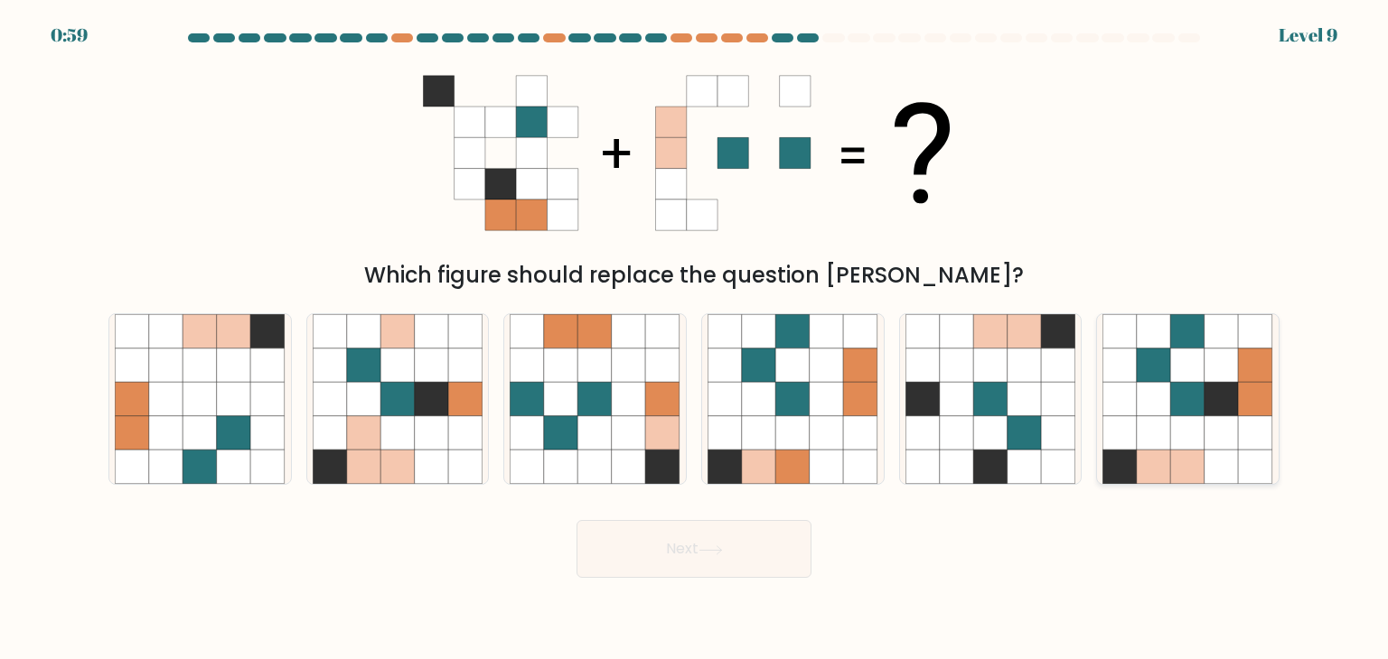
click at [1207, 420] on icon at bounding box center [1221, 433] width 34 height 34
click at [695, 339] on input "f." at bounding box center [694, 334] width 1 height 9
radio input "true"
click at [719, 552] on icon at bounding box center [710, 551] width 24 height 10
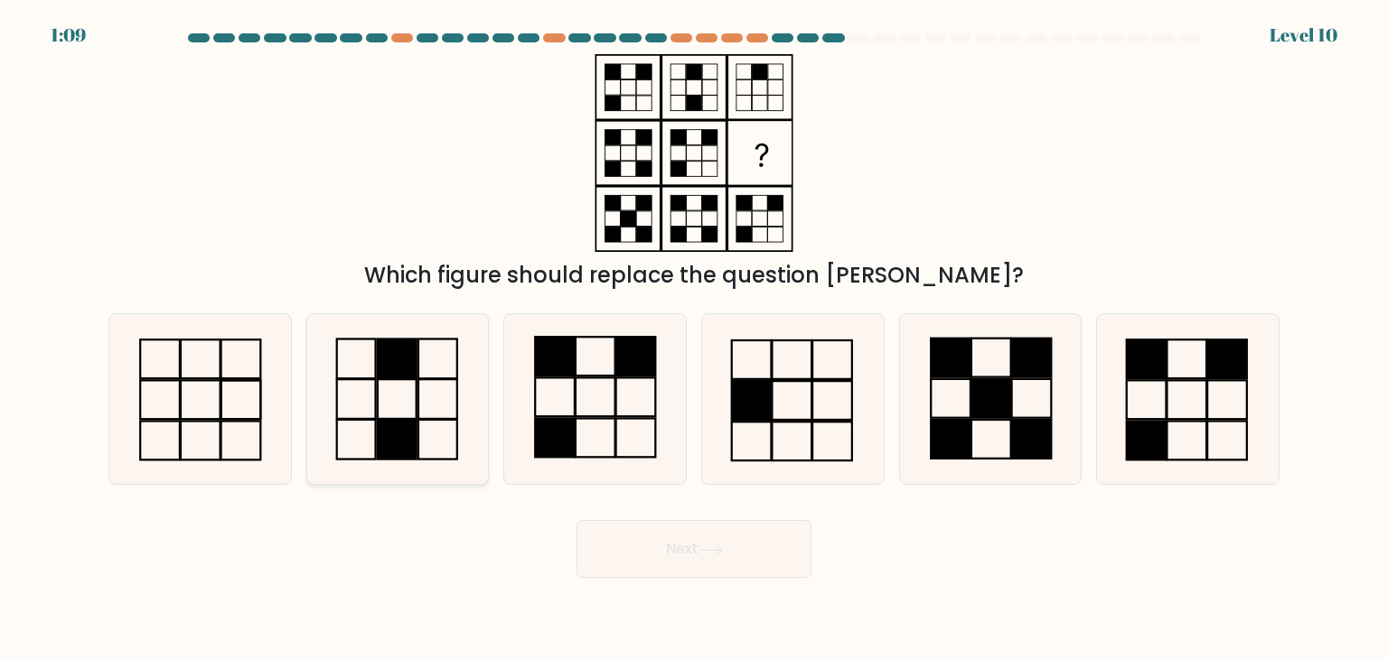
click at [372, 431] on icon at bounding box center [398, 399] width 170 height 170
click at [694, 339] on input "b." at bounding box center [694, 334] width 1 height 9
radio input "true"
click at [653, 546] on button "Next" at bounding box center [693, 549] width 235 height 58
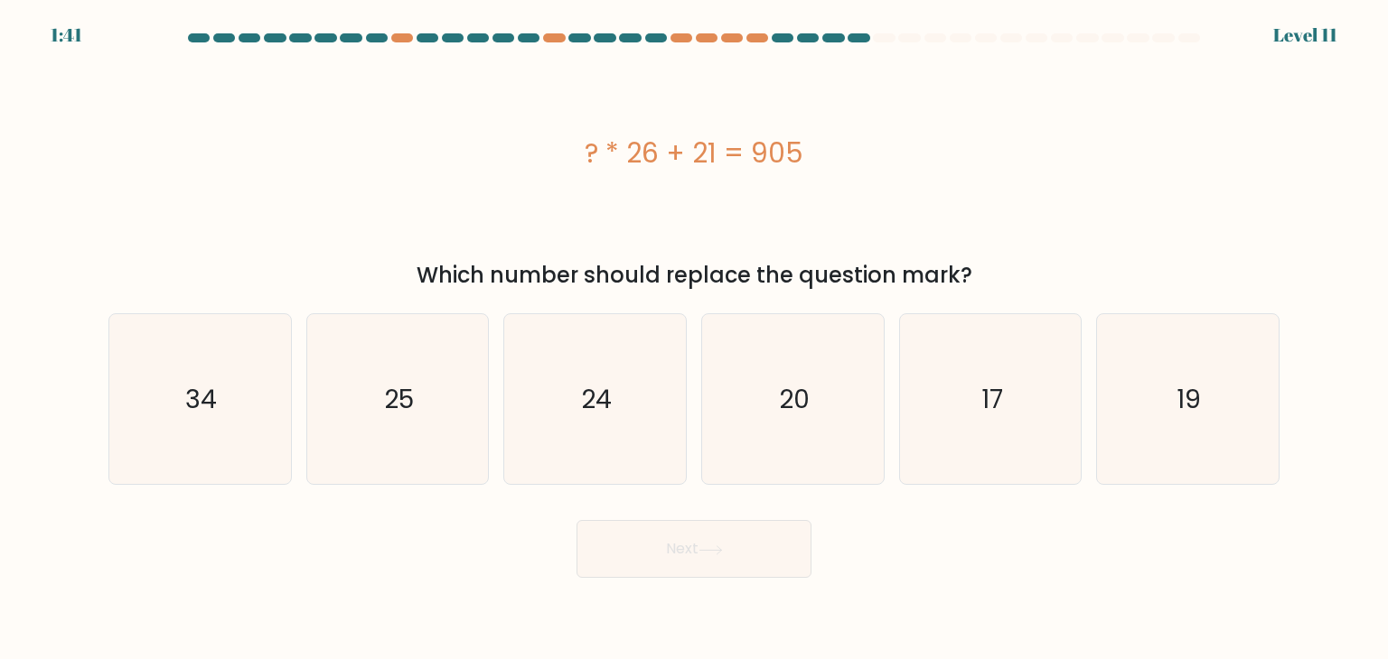
drag, startPoint x: 876, startPoint y: 147, endPoint x: 582, endPoint y: 151, distance: 294.5
click at [582, 151] on div "? * 26 + 21 = 905" at bounding box center [693, 153] width 1171 height 41
copy div "? * 26 + 21 = 905"
click at [1008, 129] on div "? * 26 + 21 = 905" at bounding box center [693, 153] width 1171 height 198
click at [249, 397] on icon "34" at bounding box center [200, 399] width 170 height 170
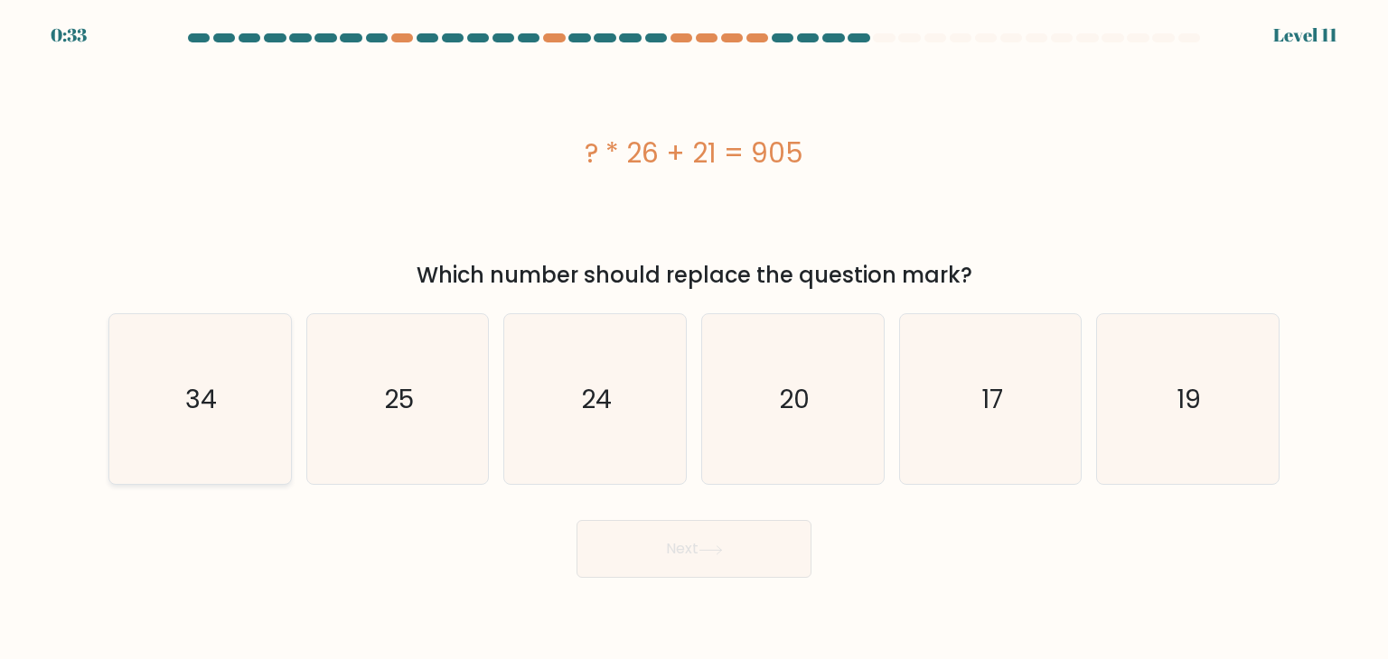
click at [694, 339] on input "a. 34" at bounding box center [694, 334] width 1 height 9
radio input "true"
click at [686, 549] on button "Next" at bounding box center [693, 549] width 235 height 58
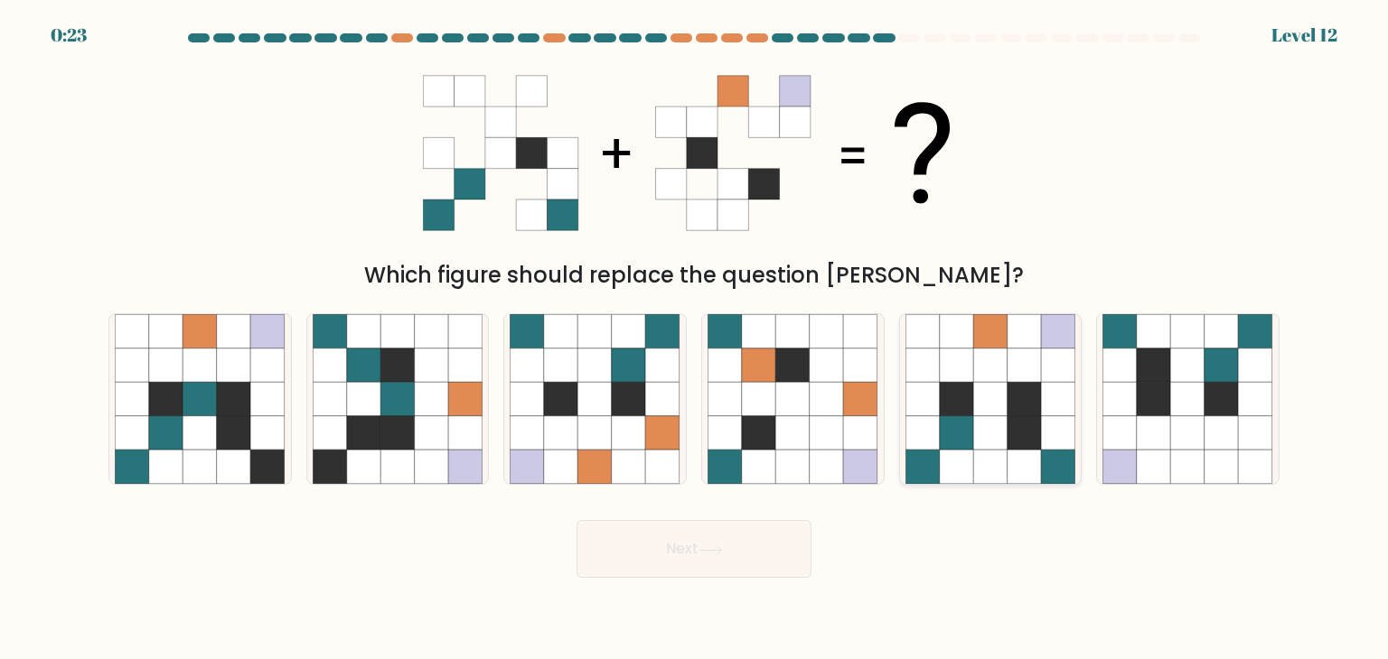
click at [1001, 402] on icon at bounding box center [990, 399] width 34 height 34
click at [695, 339] on input "e." at bounding box center [694, 334] width 1 height 9
radio input "true"
click at [660, 556] on button "Next" at bounding box center [693, 549] width 235 height 58
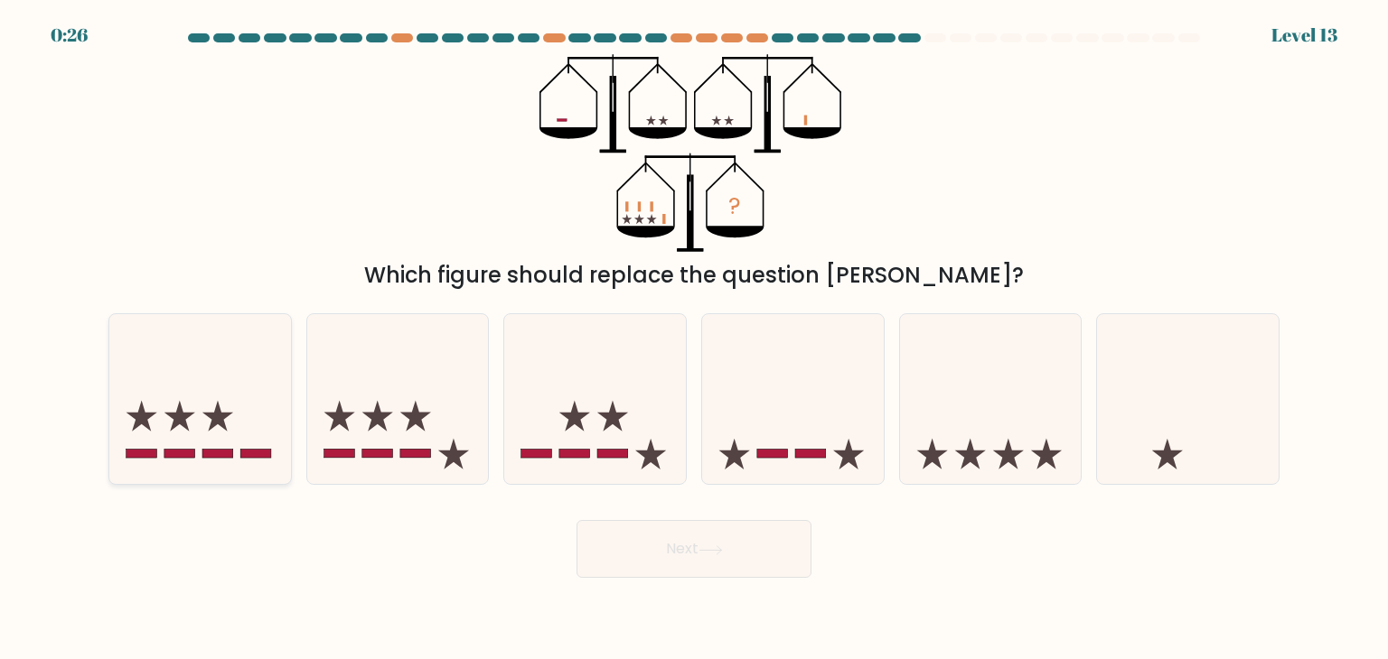
click at [145, 360] on icon at bounding box center [200, 399] width 182 height 150
click at [694, 339] on input "a." at bounding box center [694, 334] width 1 height 9
radio input "true"
click at [652, 561] on button "Next" at bounding box center [693, 549] width 235 height 58
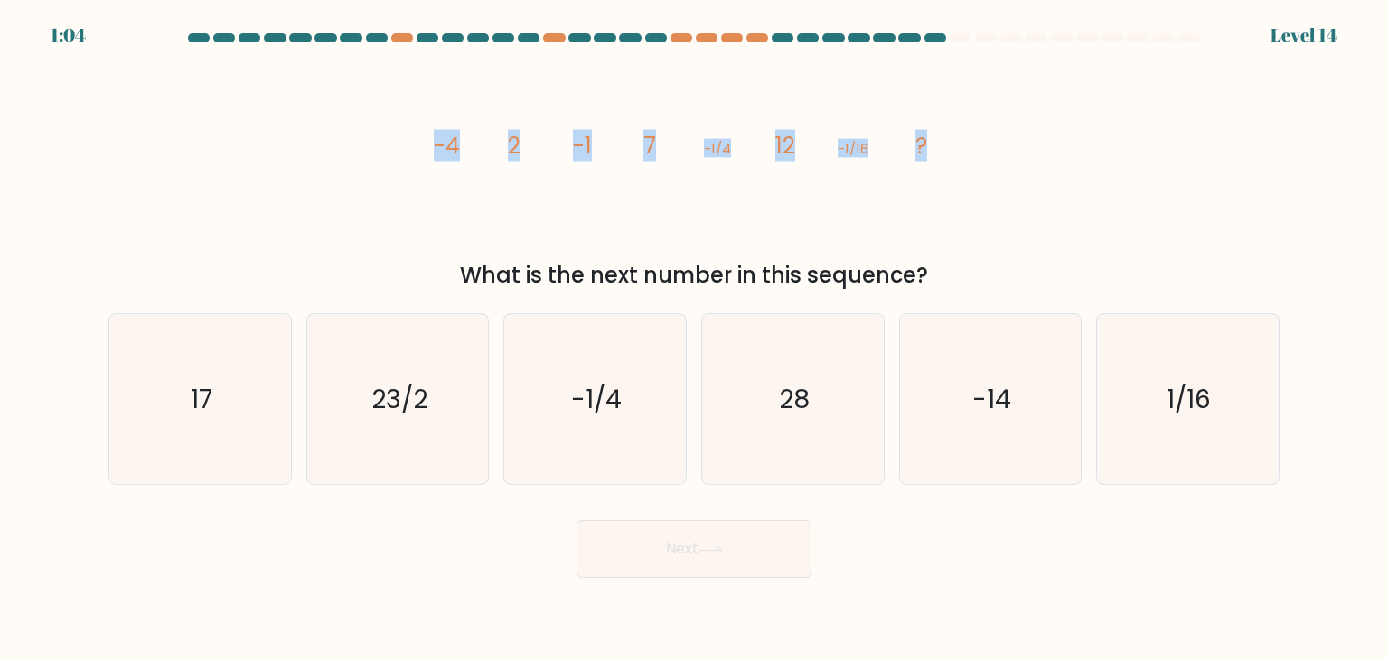
copy g "-4 2 -1 7 -1/4 12 -1/16 ?"
drag, startPoint x: 952, startPoint y: 158, endPoint x: 412, endPoint y: 154, distance: 540.2
click at [412, 154] on div "image/svg+xml -4 2 -1 7 -1/4 12 -1/16 ? What is the next number in this sequenc…" at bounding box center [694, 173] width 1192 height 238
click at [1035, 129] on div "image/svg+xml -4 2 -1 7 -1/4 12 -1/16 ? What is the next number in this sequenc…" at bounding box center [694, 173] width 1192 height 238
click at [791, 389] on text "28" at bounding box center [794, 399] width 31 height 36
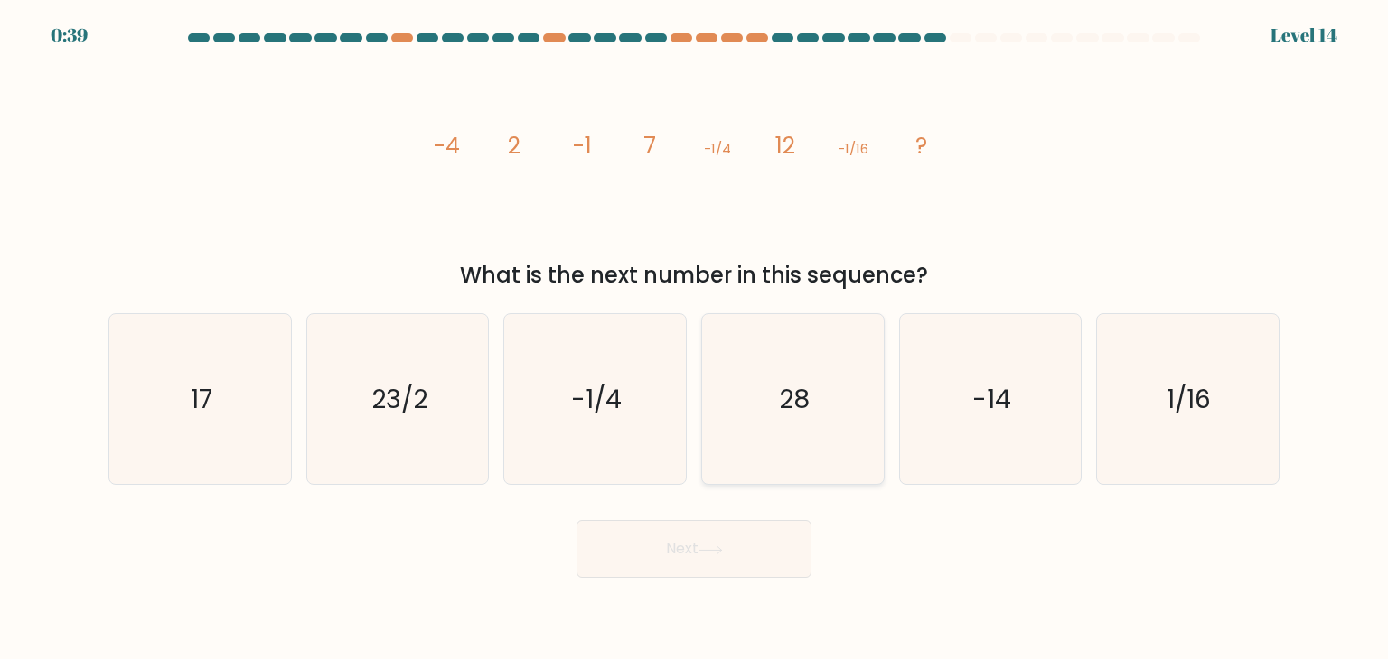
click at [695, 339] on input "d. 28" at bounding box center [694, 334] width 1 height 9
radio input "true"
click at [770, 567] on button "Next" at bounding box center [693, 549] width 235 height 58
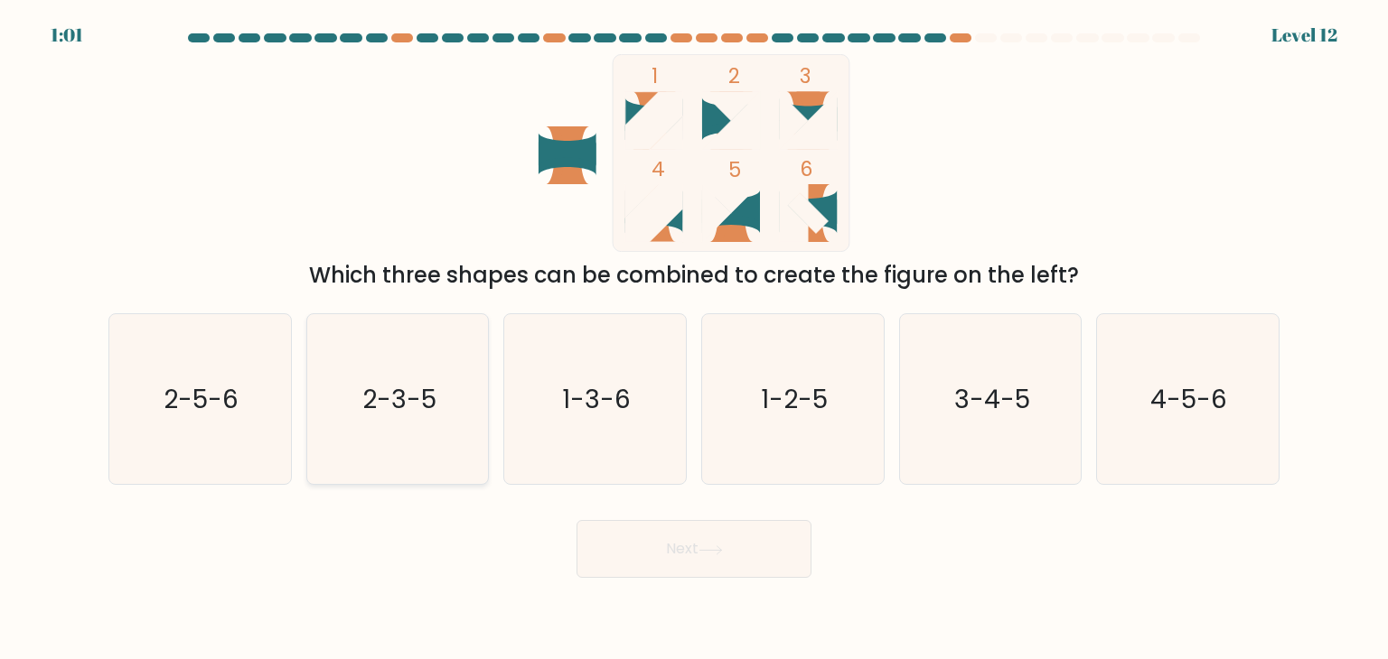
click at [404, 405] on text "2-3-5" at bounding box center [399, 399] width 74 height 36
click at [694, 339] on input "b. 2-3-5" at bounding box center [694, 334] width 1 height 9
radio input "true"
click at [730, 541] on button "Next" at bounding box center [693, 549] width 235 height 58
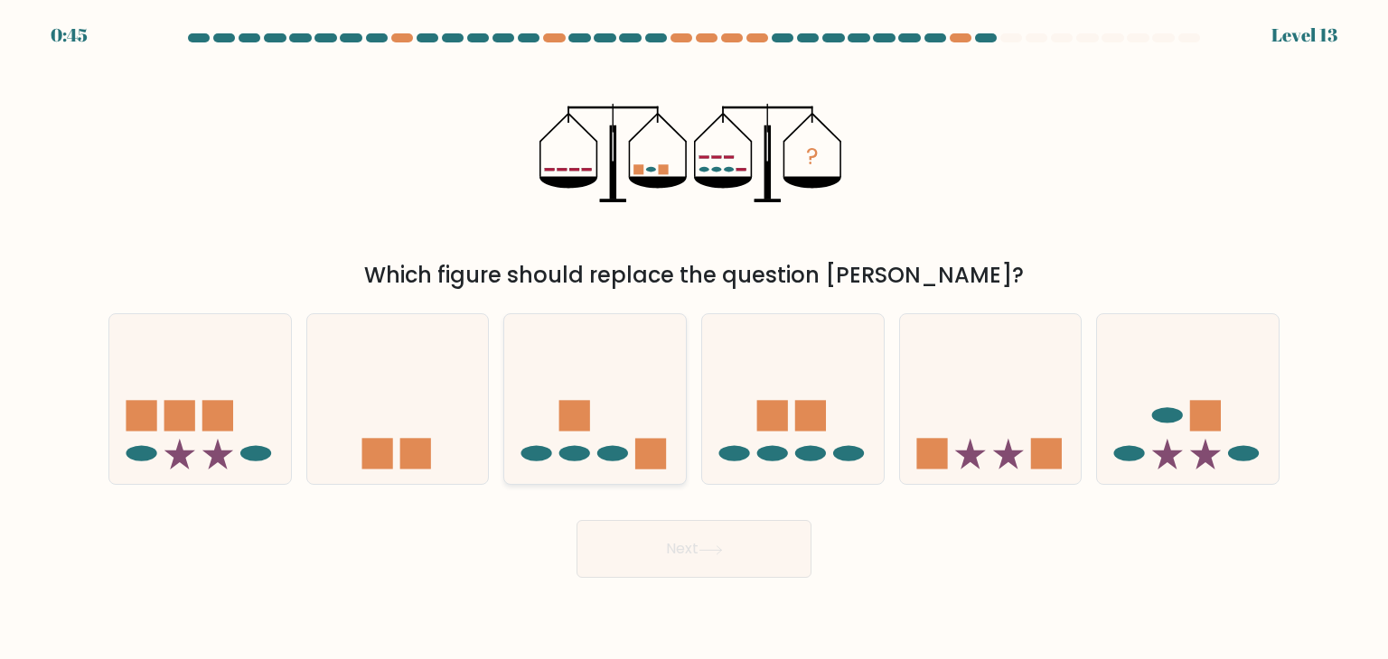
click at [672, 405] on icon at bounding box center [595, 399] width 182 height 150
click at [694, 339] on input "c." at bounding box center [694, 334] width 1 height 9
radio input "true"
click at [437, 409] on icon at bounding box center [398, 399] width 182 height 150
click at [694, 339] on input "b." at bounding box center [694, 334] width 1 height 9
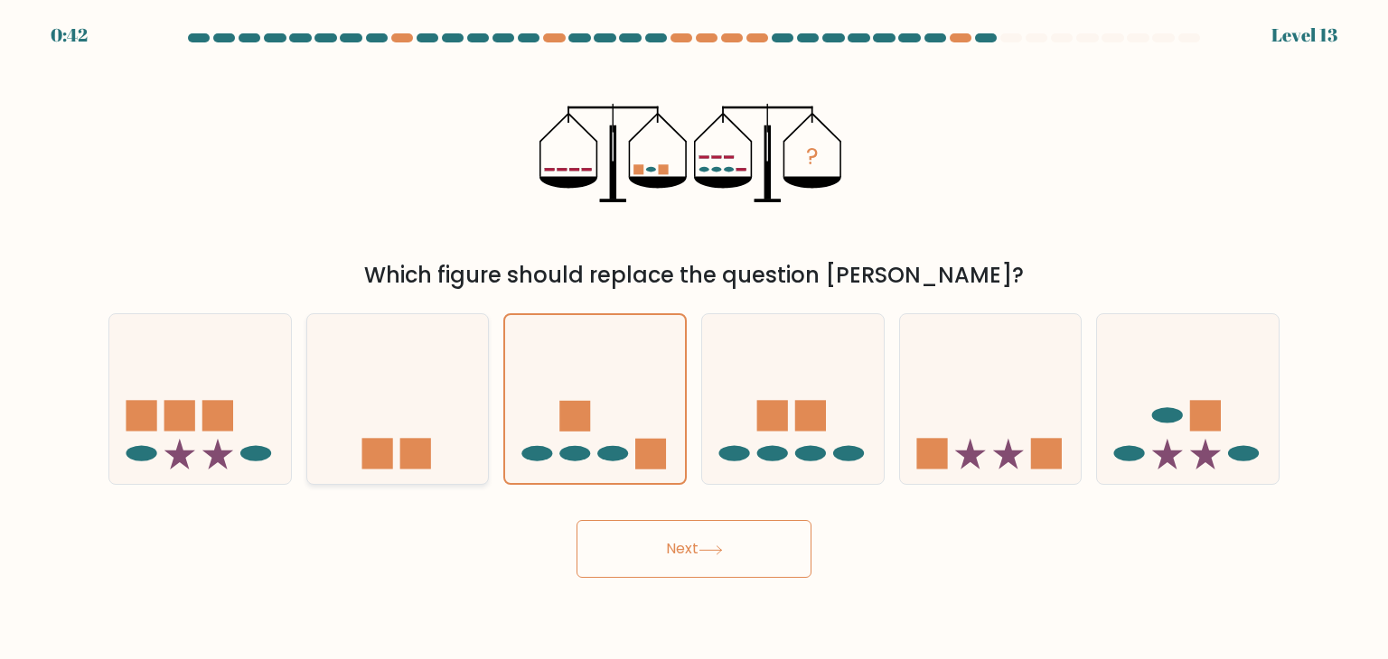
radio input "true"
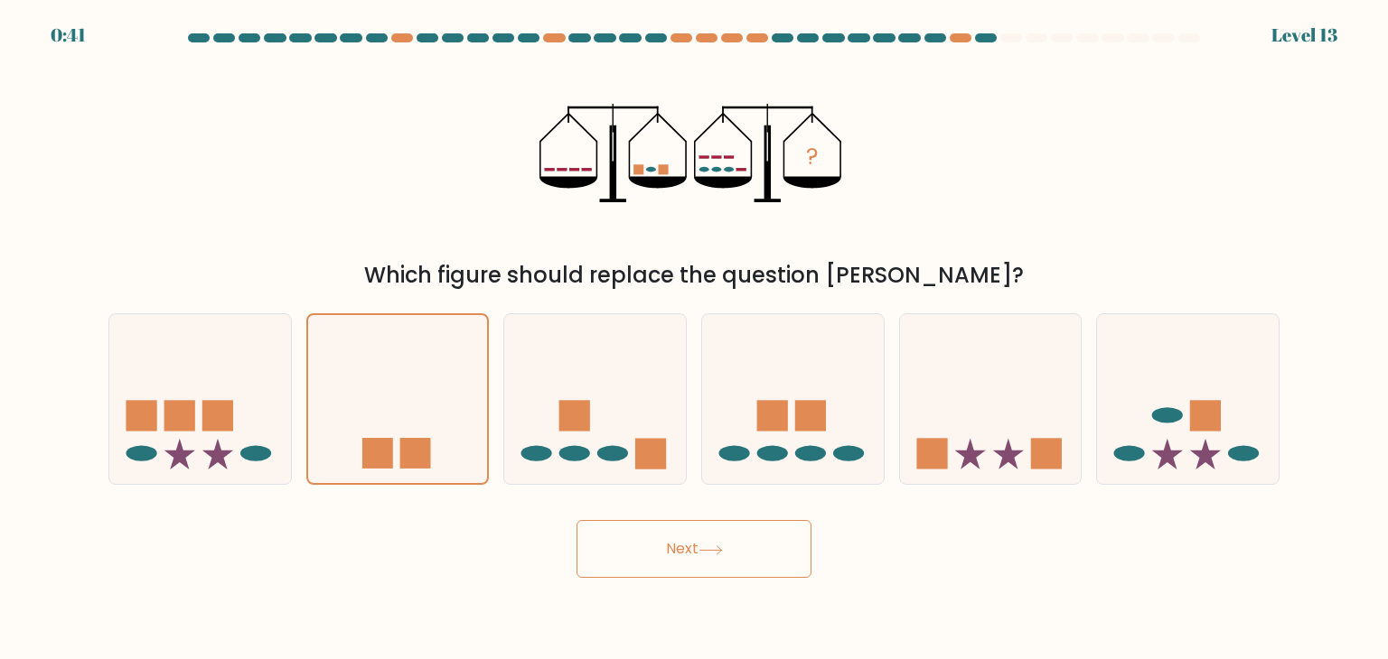
click at [730, 558] on button "Next" at bounding box center [693, 549] width 235 height 58
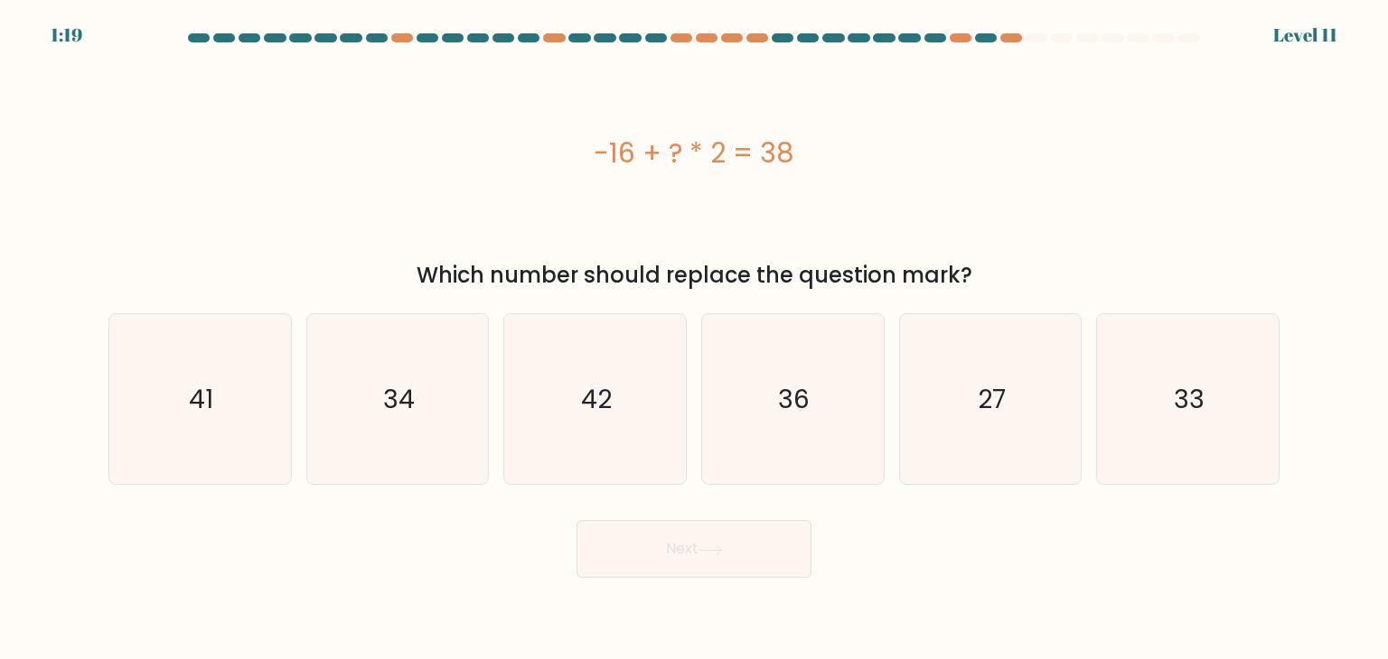
drag, startPoint x: 838, startPoint y: 166, endPoint x: 584, endPoint y: 168, distance: 254.8
click at [584, 168] on div "-16 + ? * 2 = 38" at bounding box center [693, 153] width 1171 height 41
copy div "-16 + ? * 2 = 38"
click at [962, 117] on div "-16 + ? * 2 = 38" at bounding box center [693, 153] width 1171 height 198
click at [434, 368] on icon "34" at bounding box center [398, 399] width 170 height 170
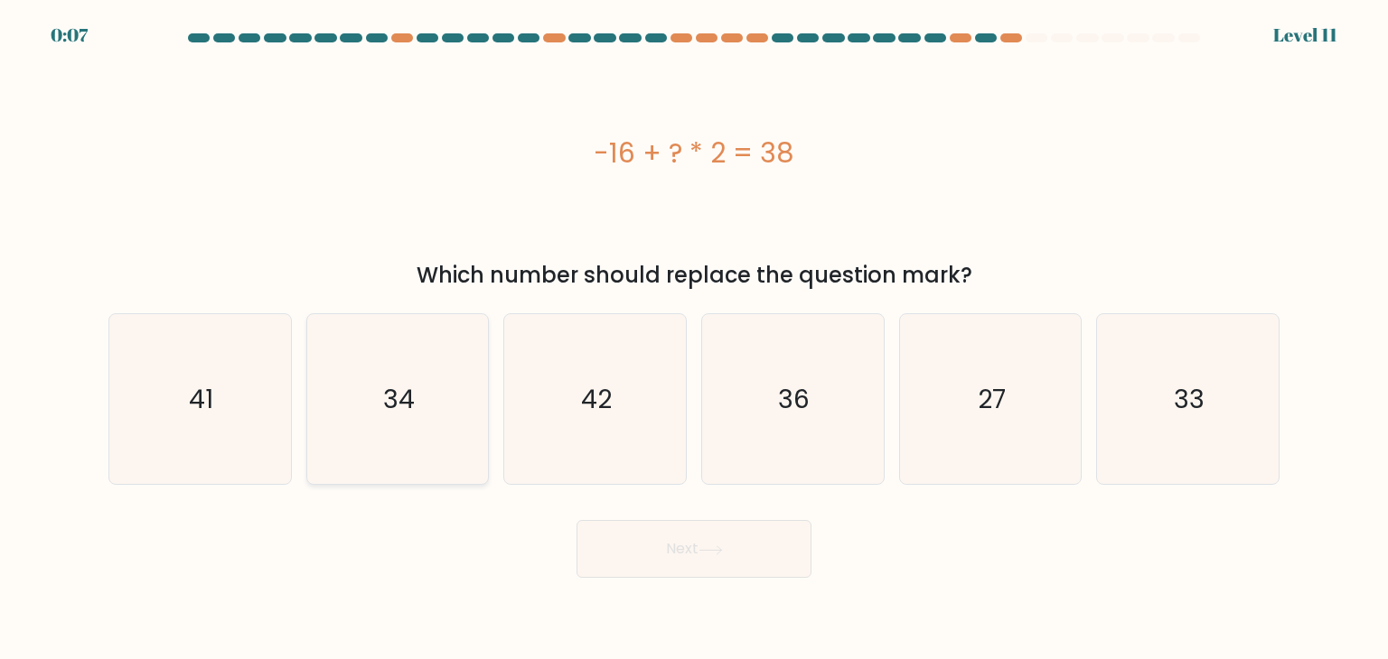
click at [694, 339] on input "b. 34" at bounding box center [694, 334] width 1 height 9
radio input "true"
click at [779, 551] on button "Next" at bounding box center [693, 549] width 235 height 58
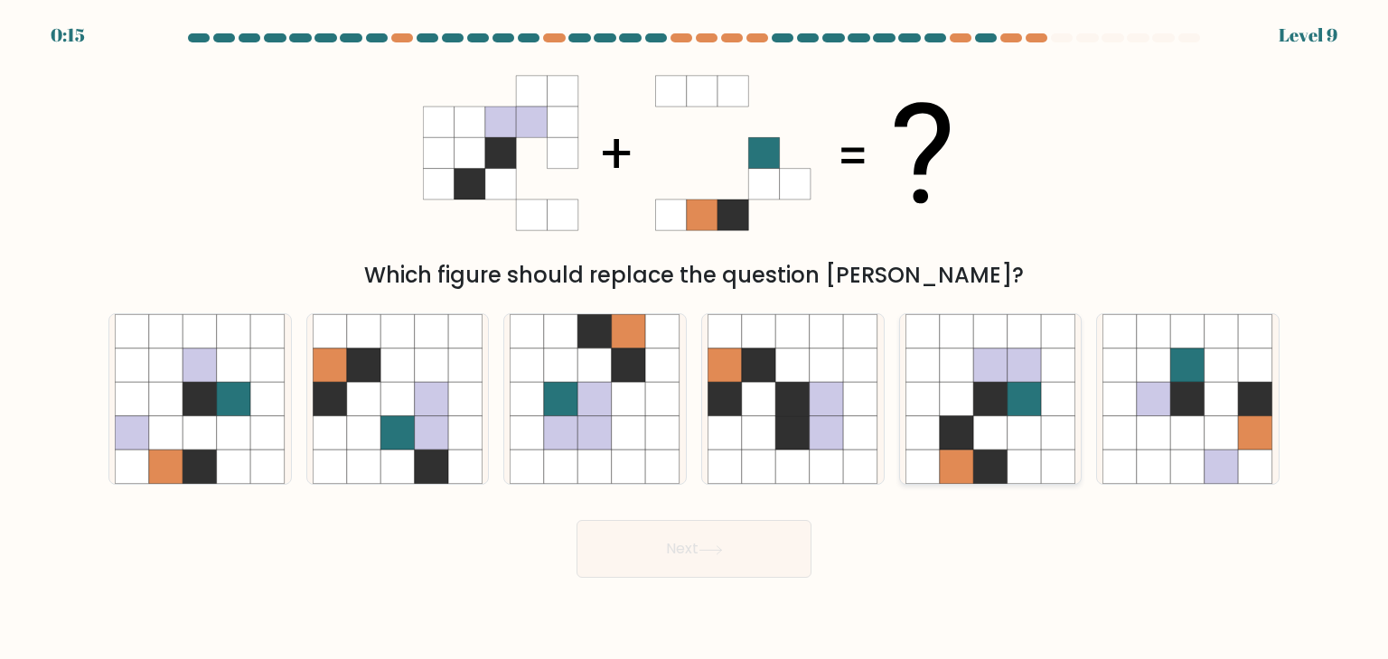
click at [979, 406] on icon at bounding box center [990, 399] width 34 height 34
click at [695, 339] on input "e." at bounding box center [694, 334] width 1 height 9
radio input "true"
click at [770, 538] on button "Next" at bounding box center [693, 549] width 235 height 58
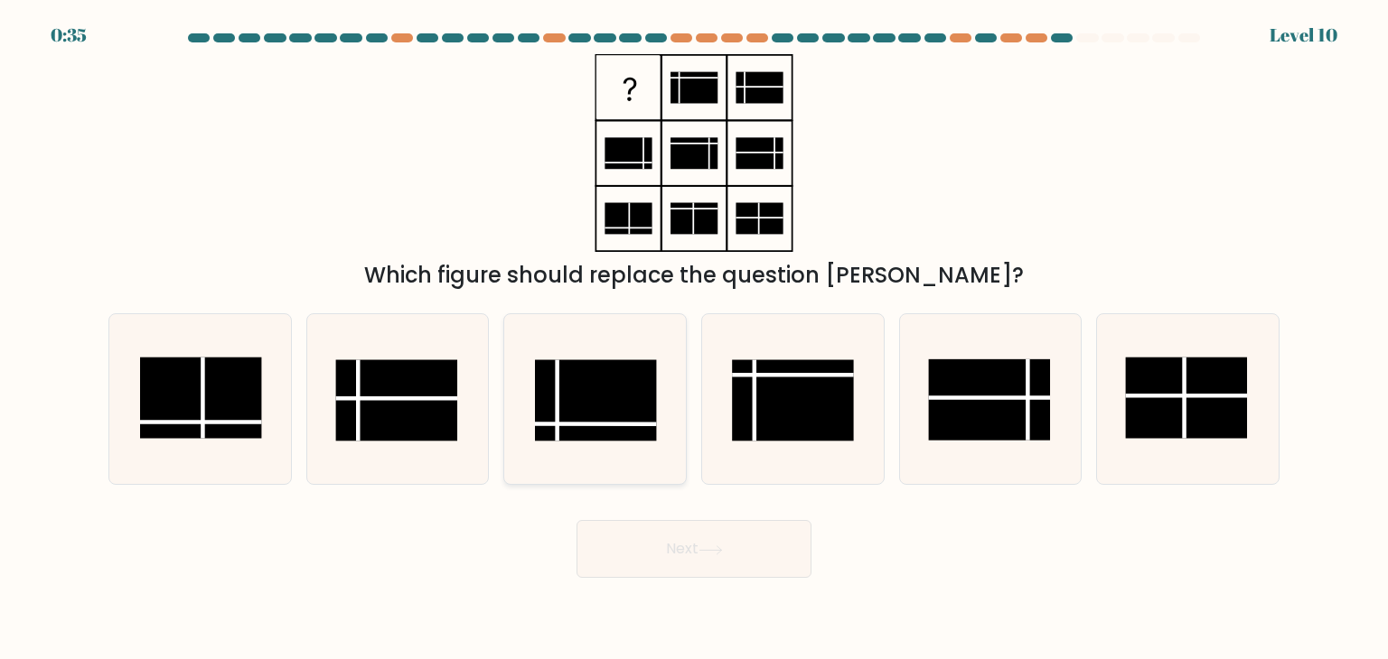
click at [542, 384] on rect at bounding box center [596, 400] width 122 height 81
click at [694, 339] on input "c." at bounding box center [694, 334] width 1 height 9
radio input "true"
click at [726, 536] on button "Next" at bounding box center [693, 549] width 235 height 58
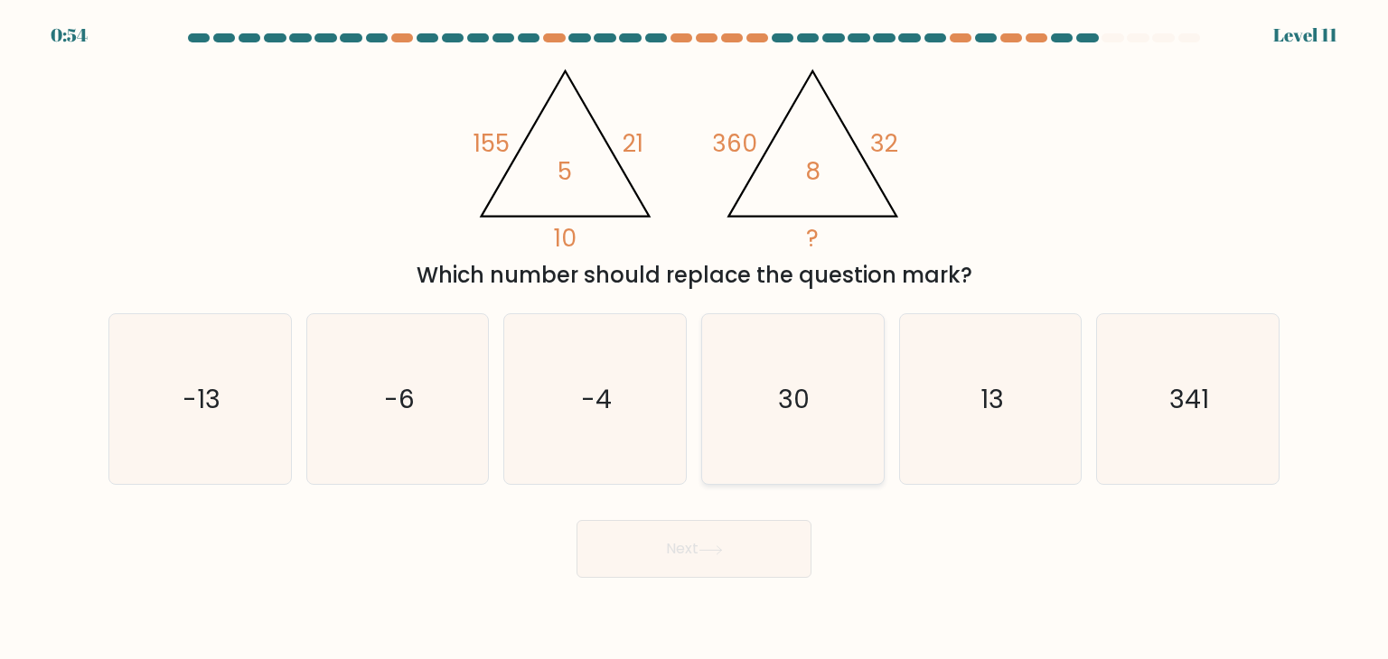
click at [846, 359] on icon "30" at bounding box center [792, 399] width 170 height 170
click at [695, 339] on input "d. 30" at bounding box center [694, 334] width 1 height 9
radio input "true"
click at [744, 572] on button "Next" at bounding box center [693, 549] width 235 height 58
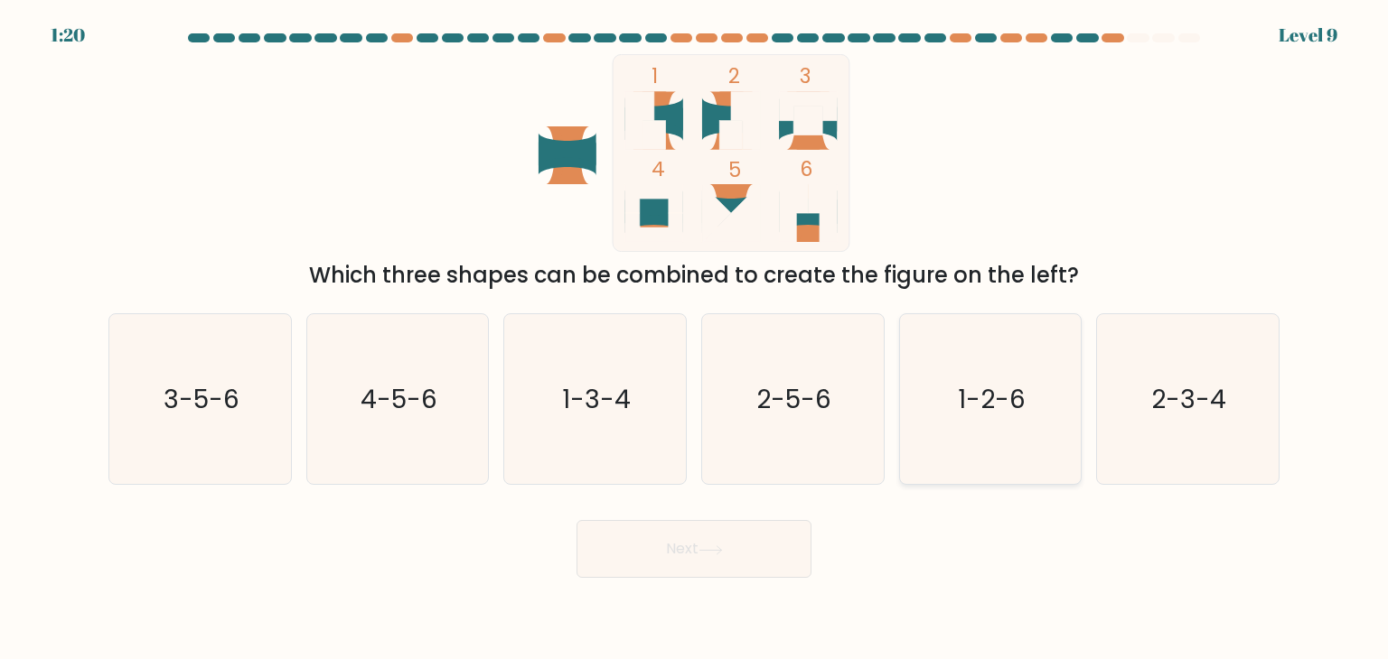
click at [988, 383] on text "1-2-6" at bounding box center [992, 399] width 68 height 36
click at [695, 339] on input "e. 1-2-6" at bounding box center [694, 334] width 1 height 9
radio input "true"
click at [717, 566] on button "Next" at bounding box center [693, 549] width 235 height 58
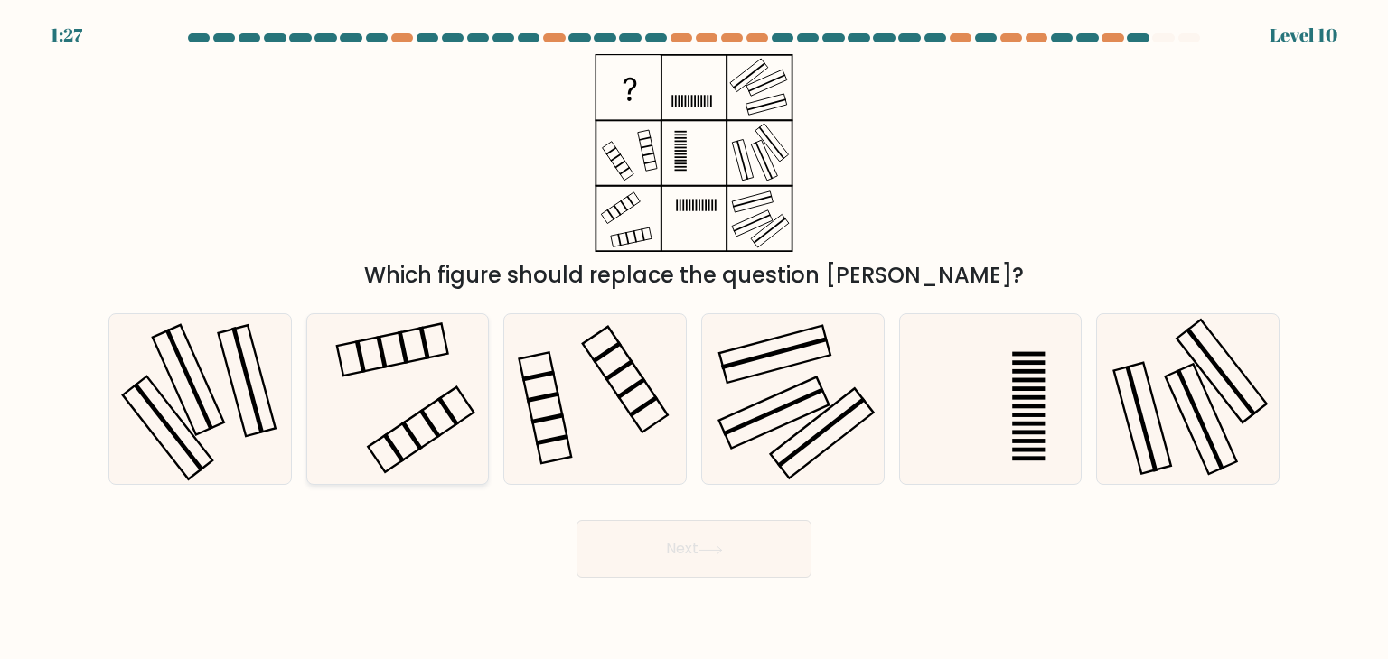
click at [387, 373] on icon at bounding box center [398, 399] width 170 height 170
click at [694, 339] on input "b." at bounding box center [694, 334] width 1 height 9
radio input "true"
click at [713, 540] on button "Next" at bounding box center [693, 549] width 235 height 58
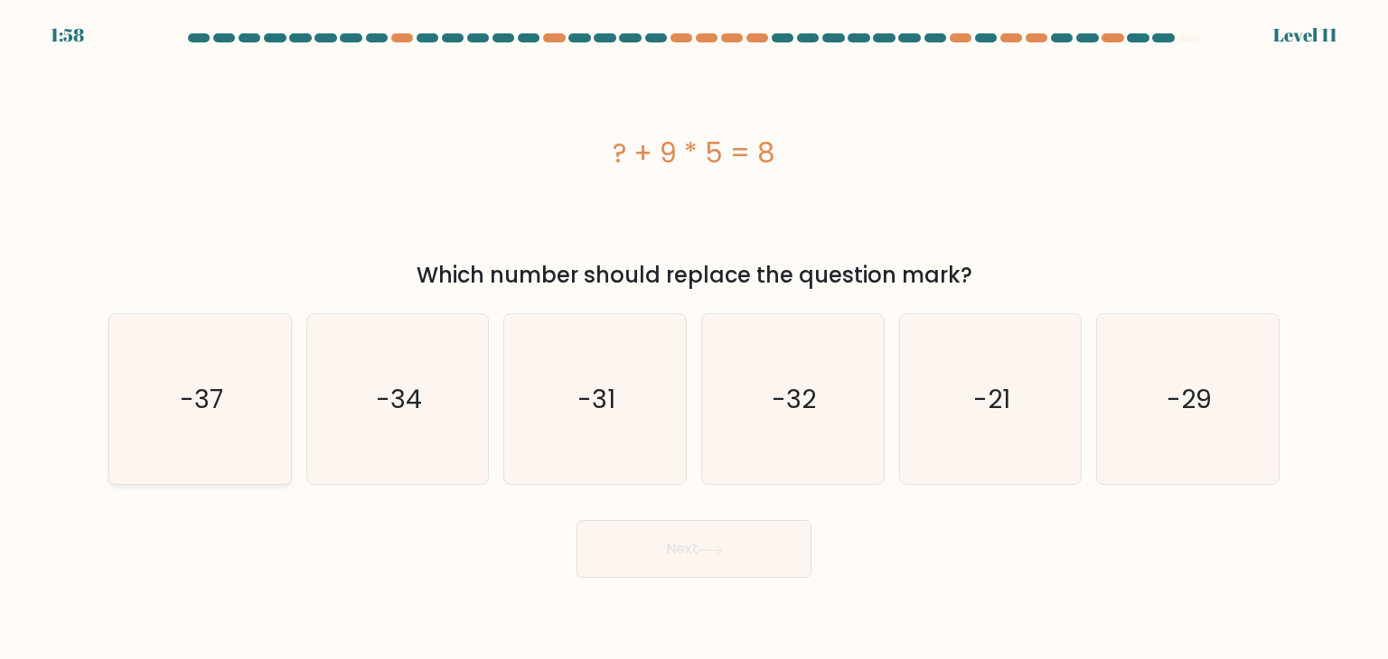
click at [224, 387] on icon "-37" at bounding box center [200, 399] width 170 height 170
click at [694, 339] on input "a. -37" at bounding box center [694, 334] width 1 height 9
radio input "true"
click at [701, 555] on button "Next" at bounding box center [693, 549] width 235 height 58
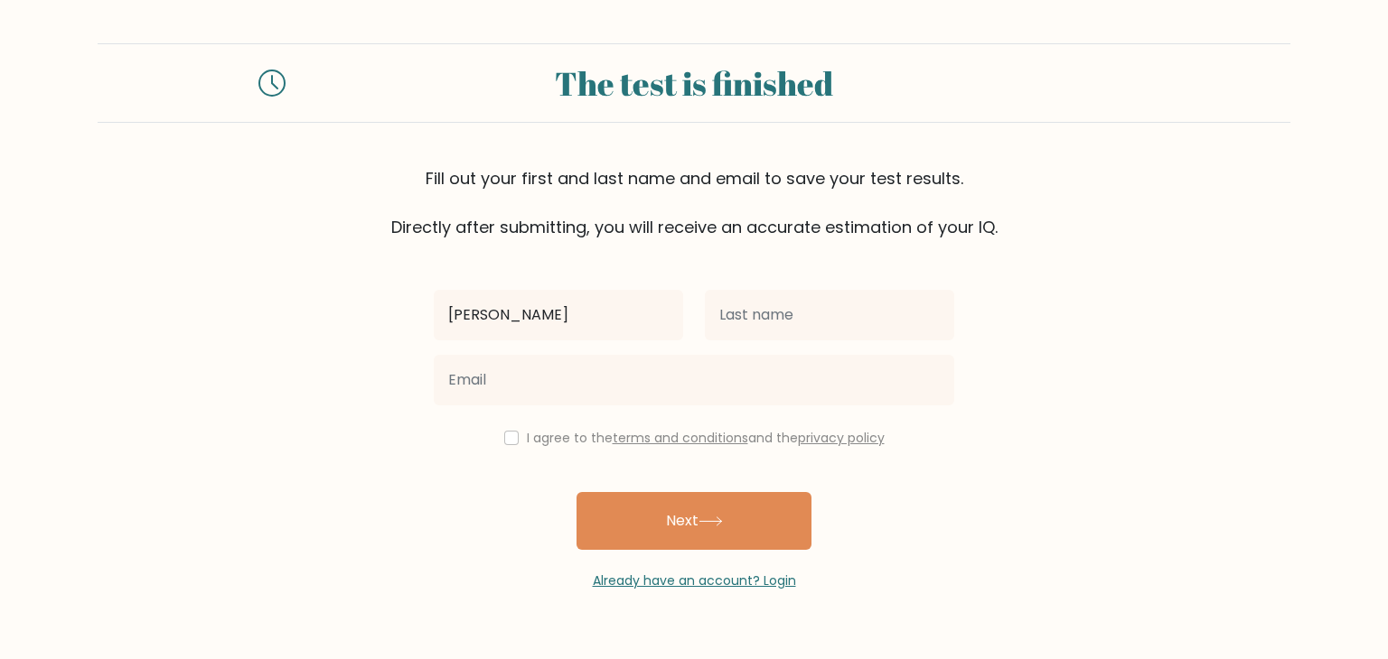
type input "Rosen"
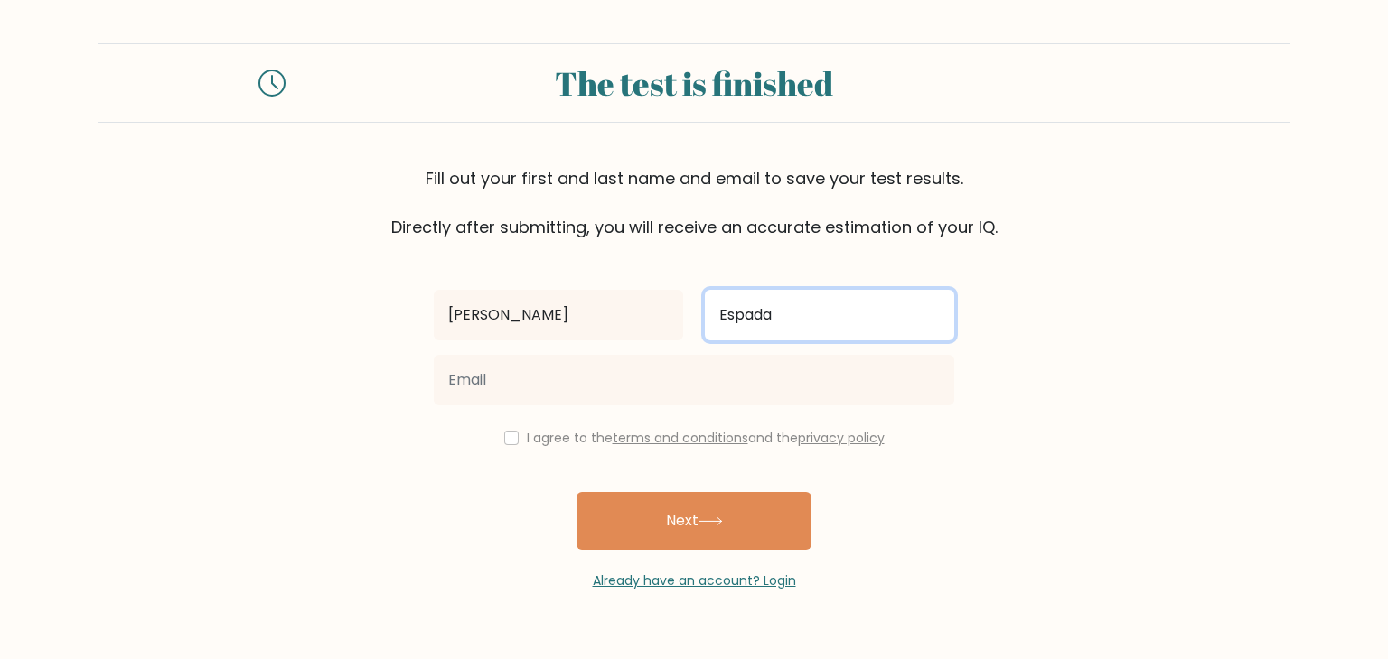
type input "Espada"
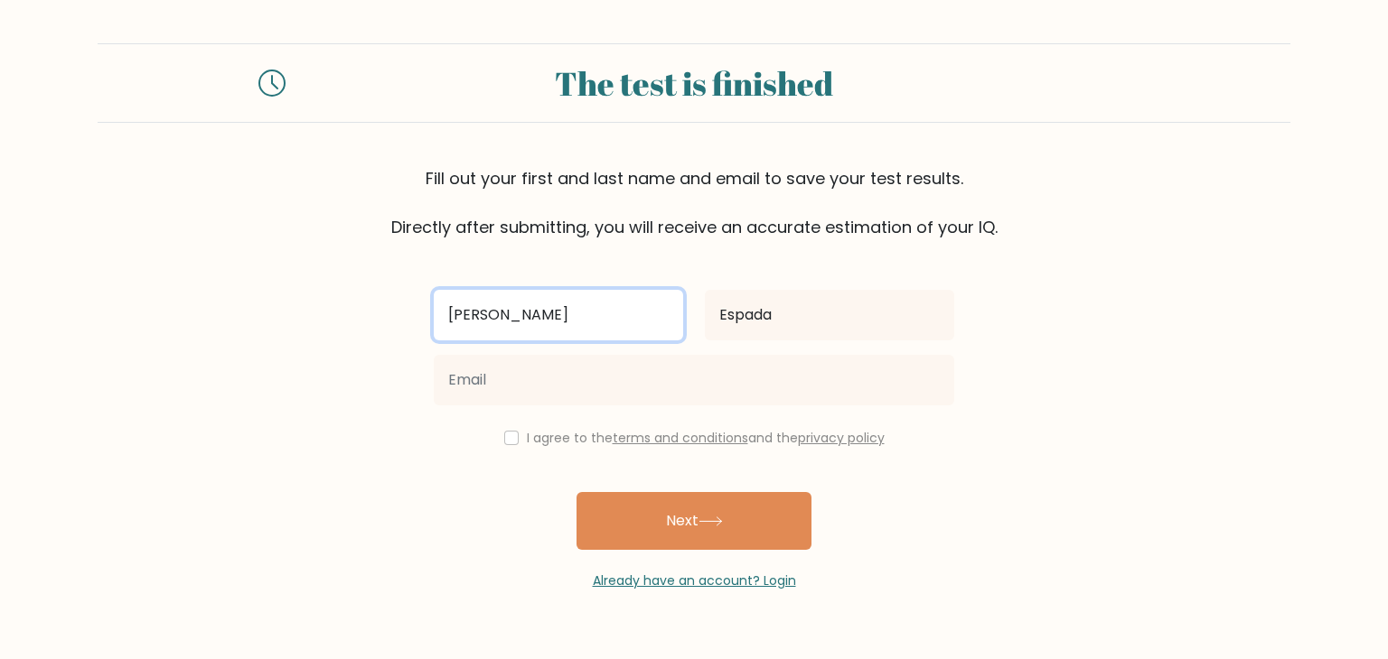
click at [514, 317] on input "Rosen" at bounding box center [558, 315] width 249 height 51
type input "Rosen Victor"
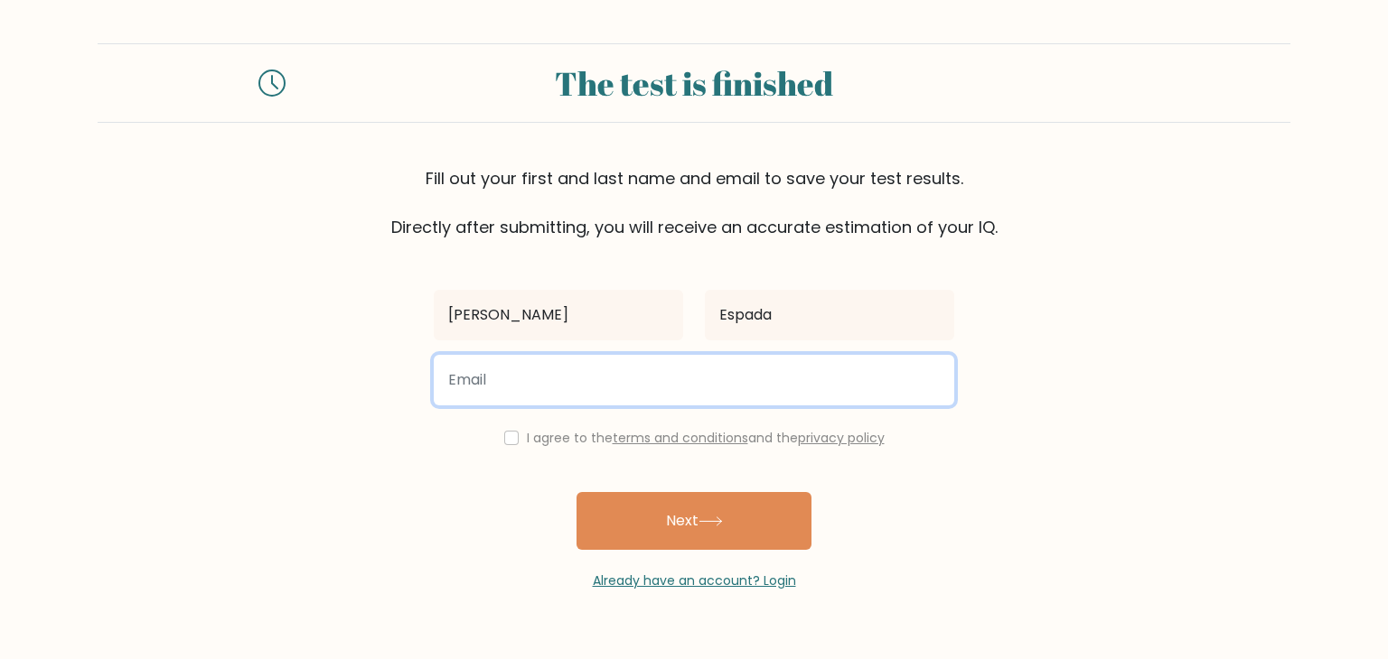
click at [542, 385] on input "email" at bounding box center [694, 380] width 520 height 51
type input "rosen.espada2@gmail.com"
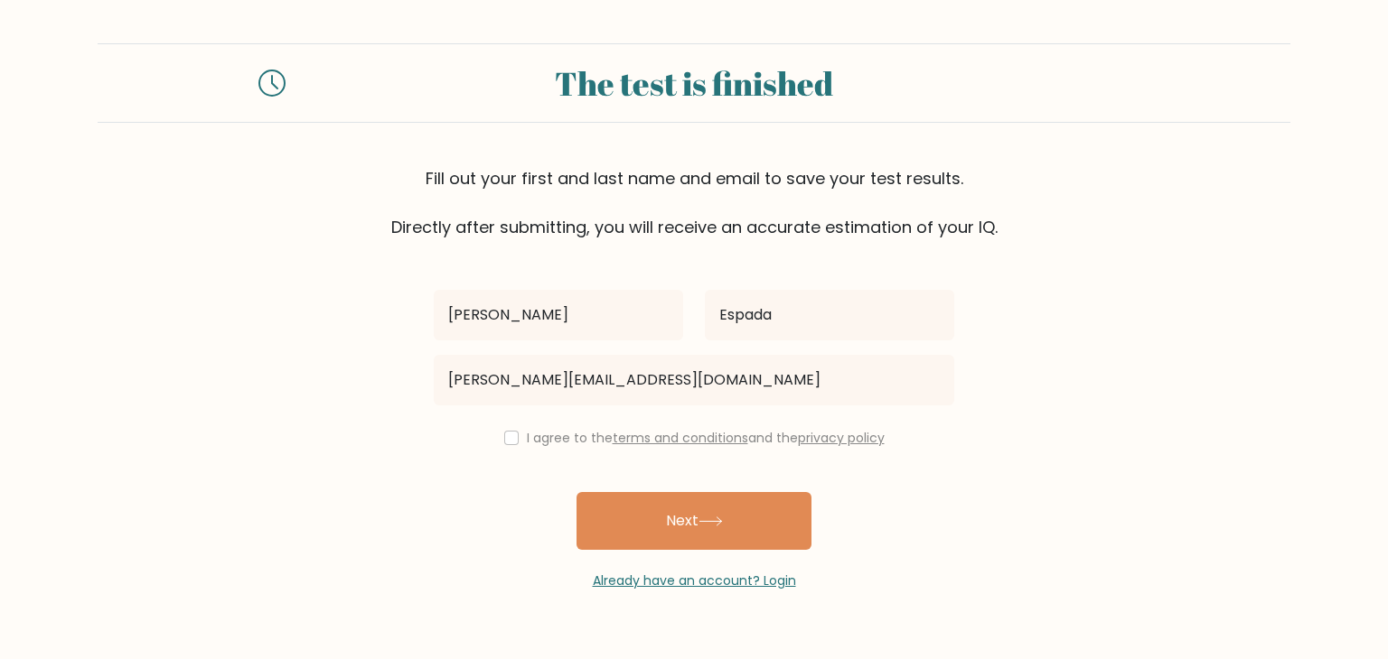
click at [502, 429] on div "I agree to the terms and conditions and the privacy policy" at bounding box center [694, 438] width 542 height 22
click at [509, 436] on input "checkbox" at bounding box center [511, 438] width 14 height 14
checkbox input "true"
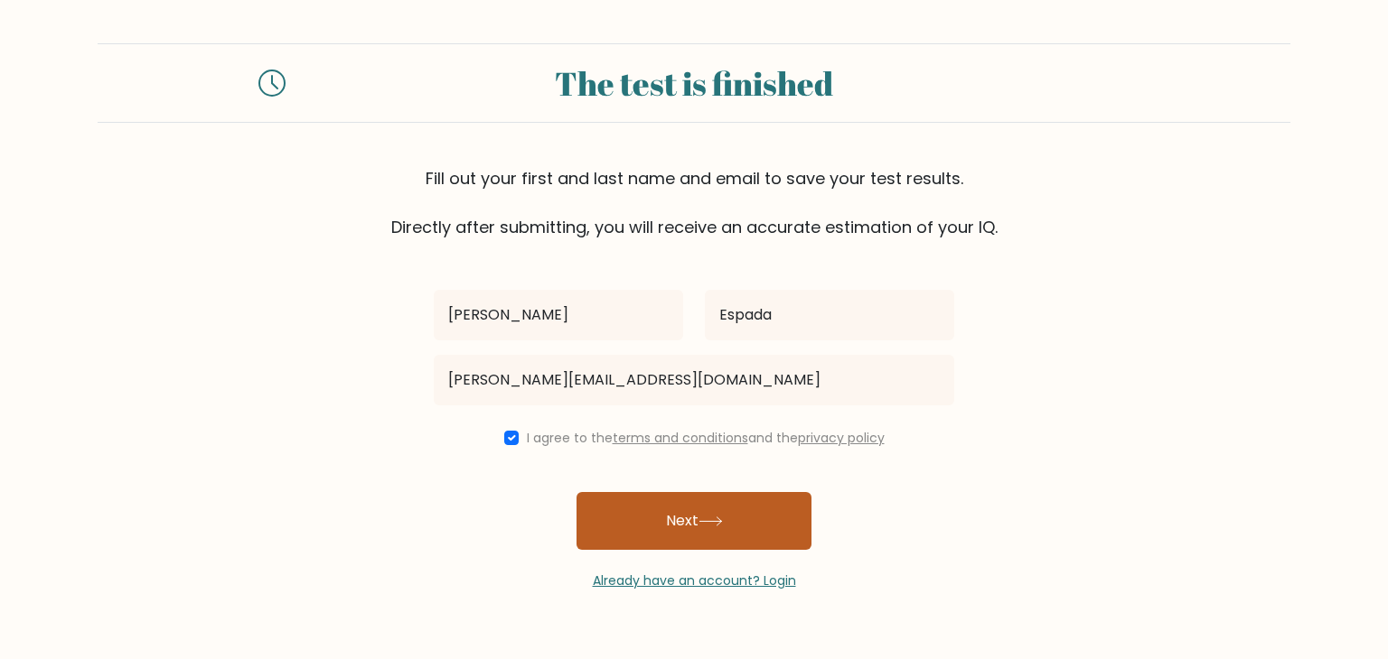
click at [696, 508] on button "Next" at bounding box center [693, 521] width 235 height 58
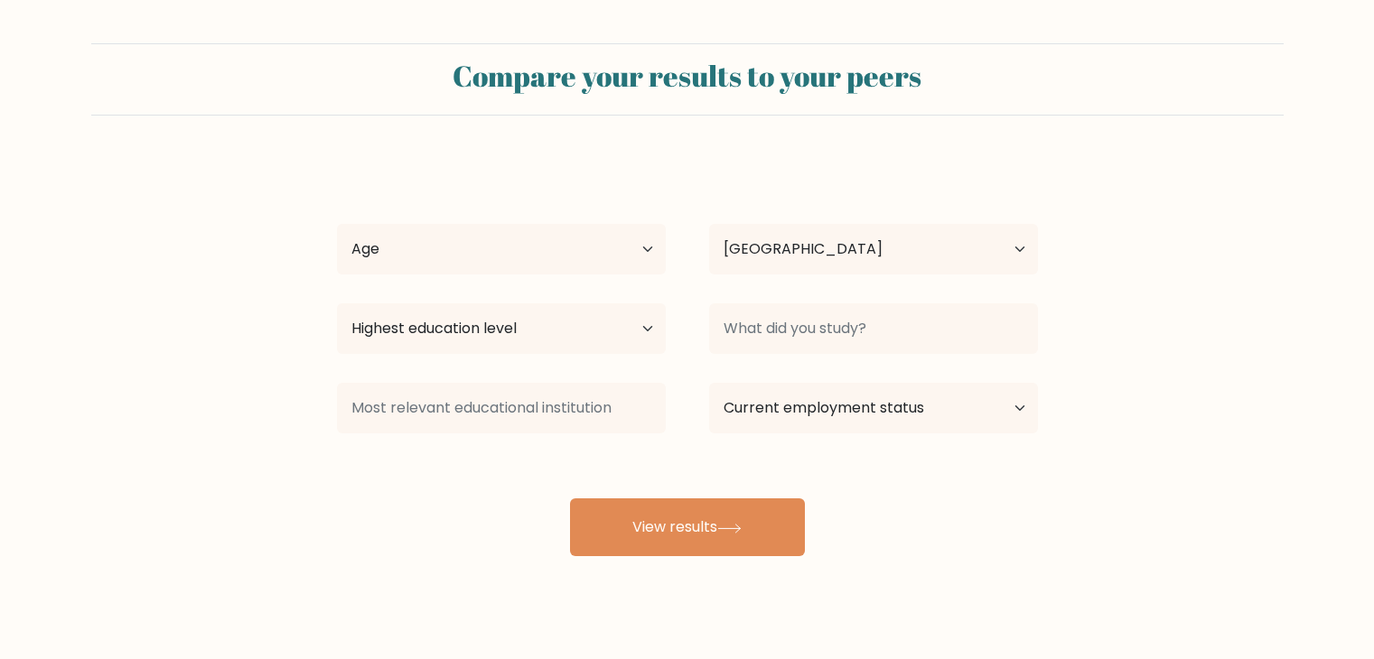
select select "PH"
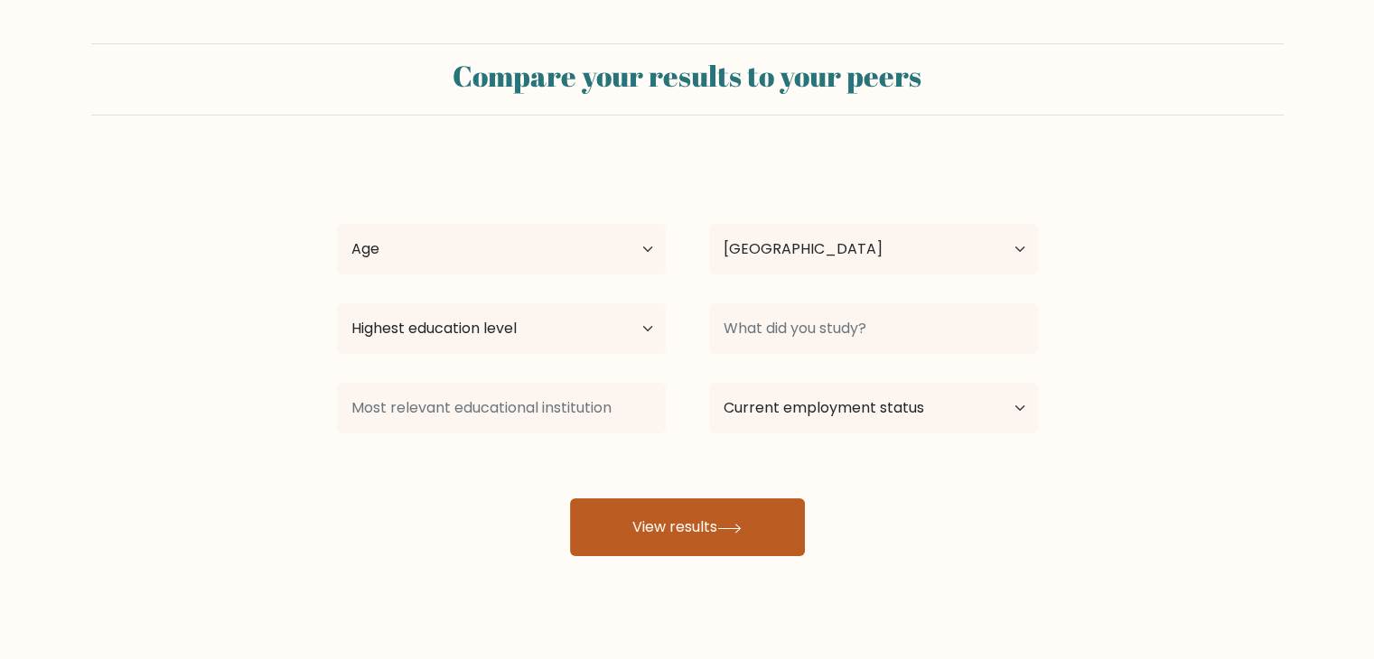
click at [706, 515] on button "View results" at bounding box center [687, 528] width 235 height 58
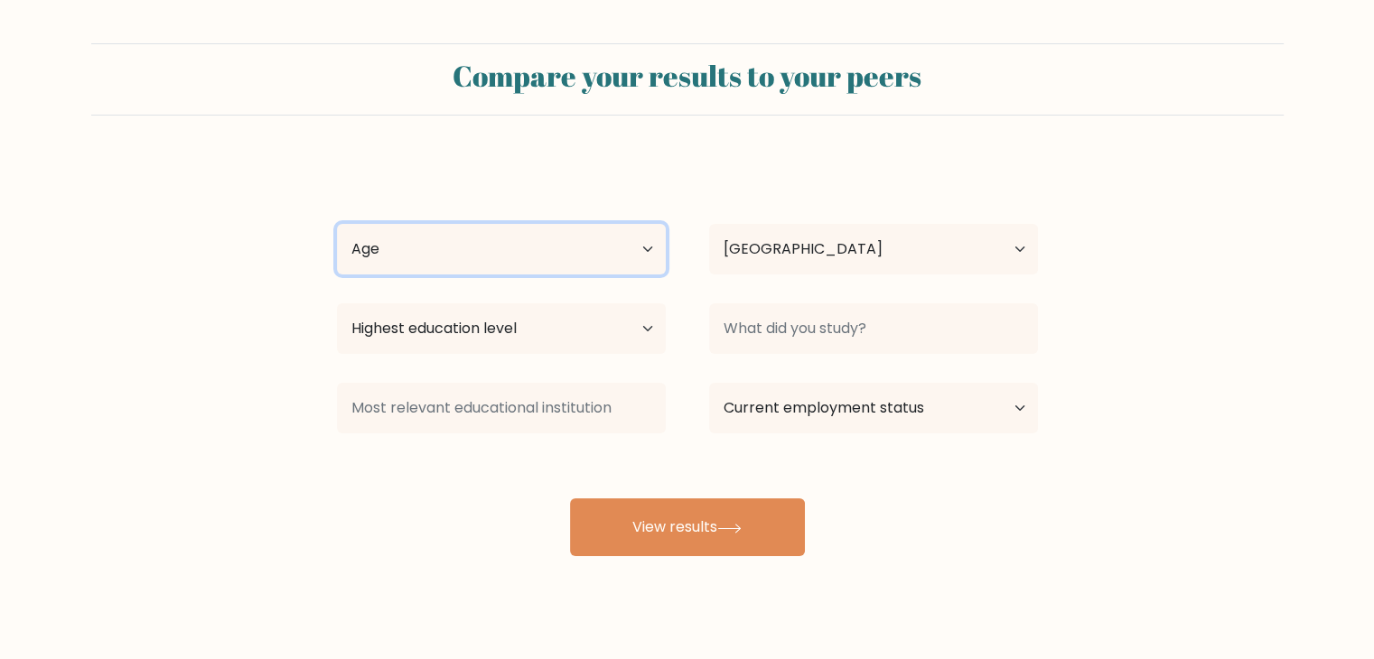
click at [546, 247] on select "Age Under [DEMOGRAPHIC_DATA] [DEMOGRAPHIC_DATA] [DEMOGRAPHIC_DATA] [DEMOGRAPHIC…" at bounding box center [501, 249] width 329 height 51
select select "25_34"
click at [337, 224] on select "Age Under [DEMOGRAPHIC_DATA] [DEMOGRAPHIC_DATA] [DEMOGRAPHIC_DATA] [DEMOGRAPHIC…" at bounding box center [501, 249] width 329 height 51
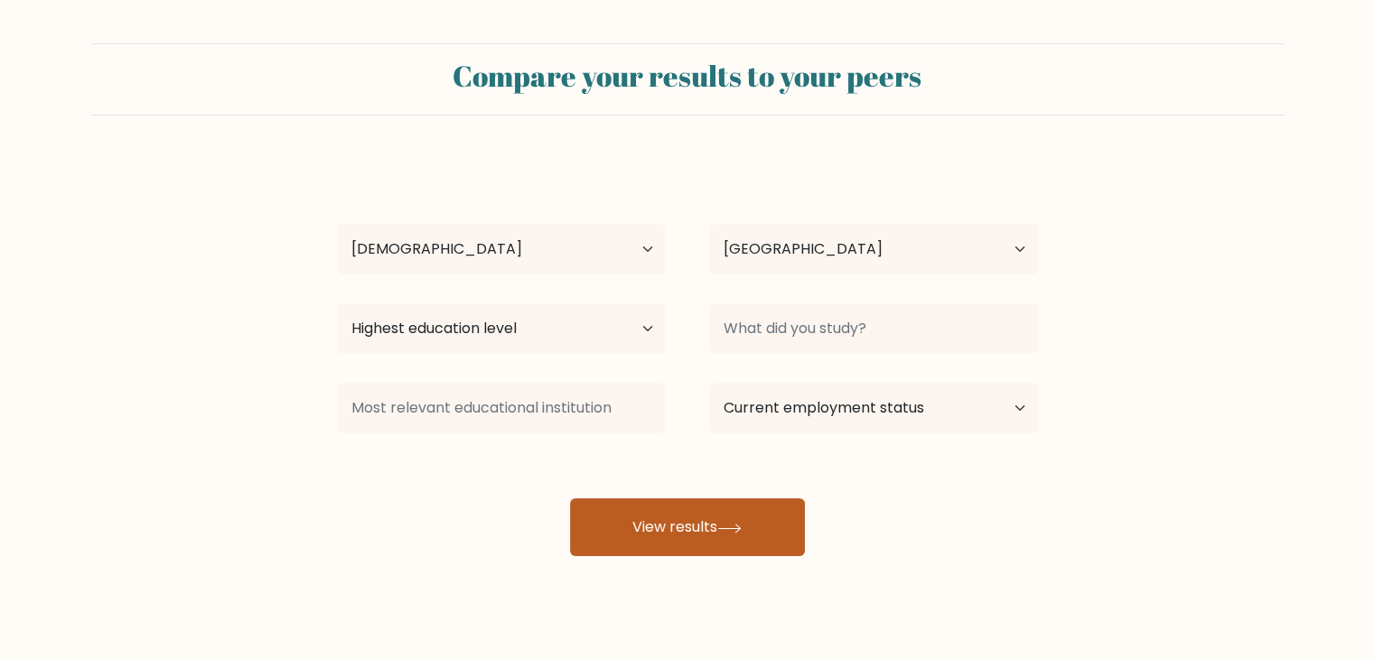
click at [684, 519] on button "View results" at bounding box center [687, 528] width 235 height 58
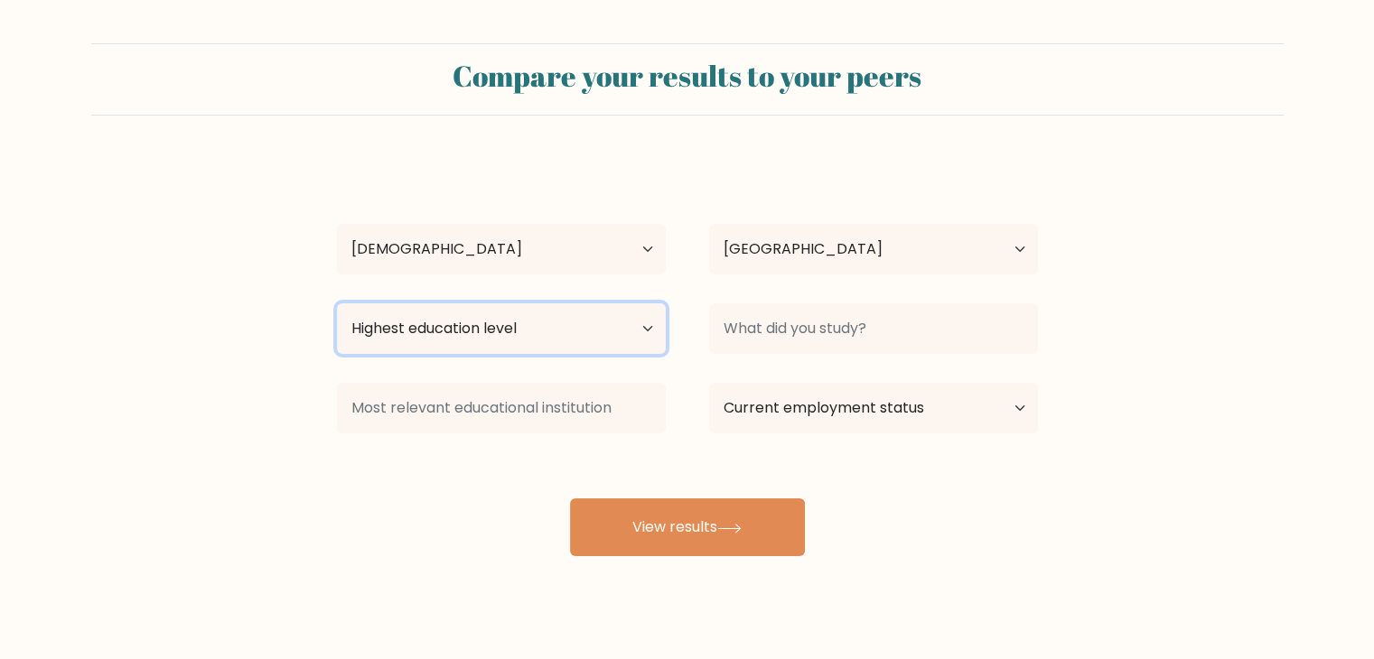
click at [535, 325] on select "Highest education level No schooling Primary Lower Secondary Upper Secondary Oc…" at bounding box center [501, 329] width 329 height 51
select select "upper_secondary"
click at [337, 304] on select "Highest education level No schooling Primary Lower Secondary Upper Secondary Oc…" at bounding box center [501, 329] width 329 height 51
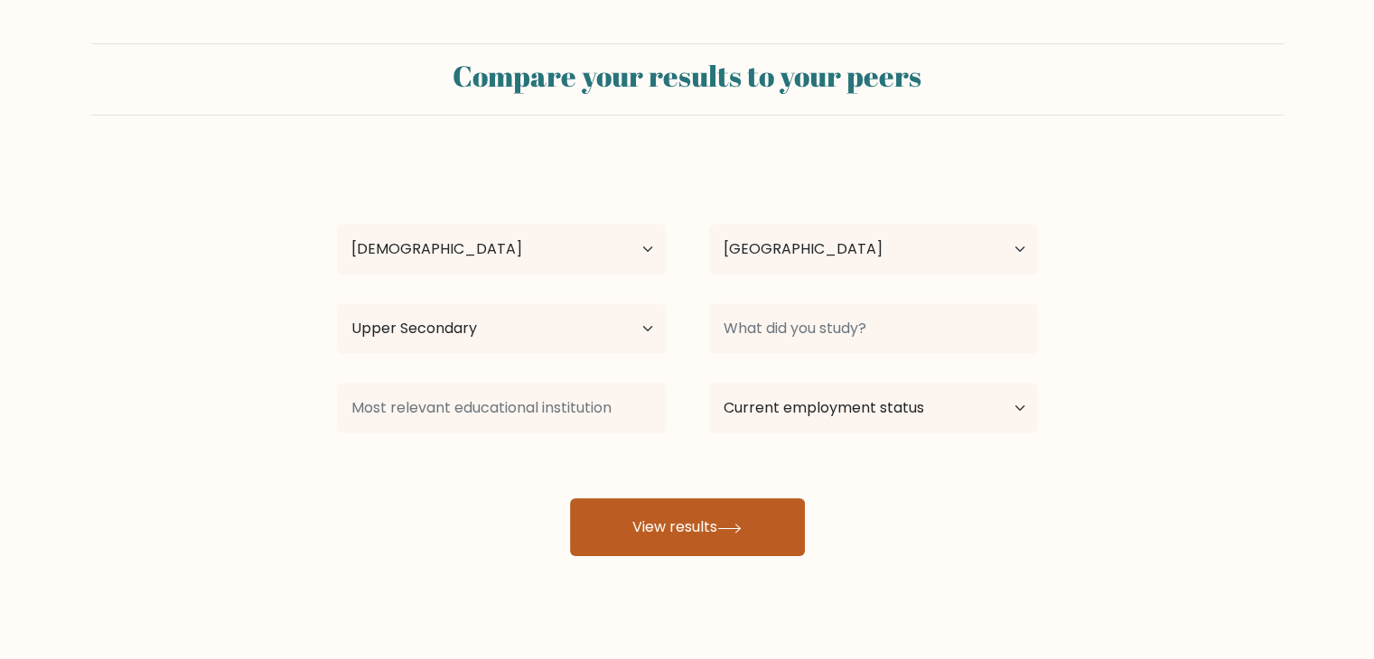
click at [656, 516] on button "View results" at bounding box center [687, 528] width 235 height 58
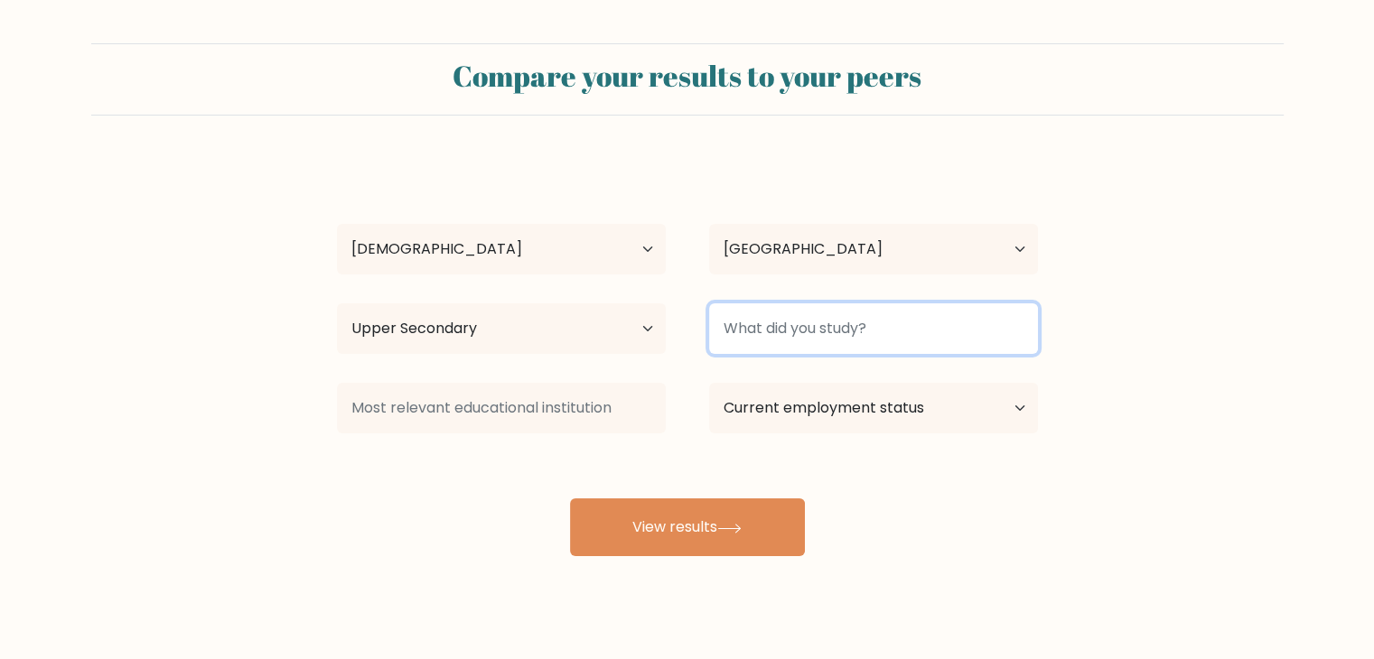
click at [823, 333] on input at bounding box center [873, 329] width 329 height 51
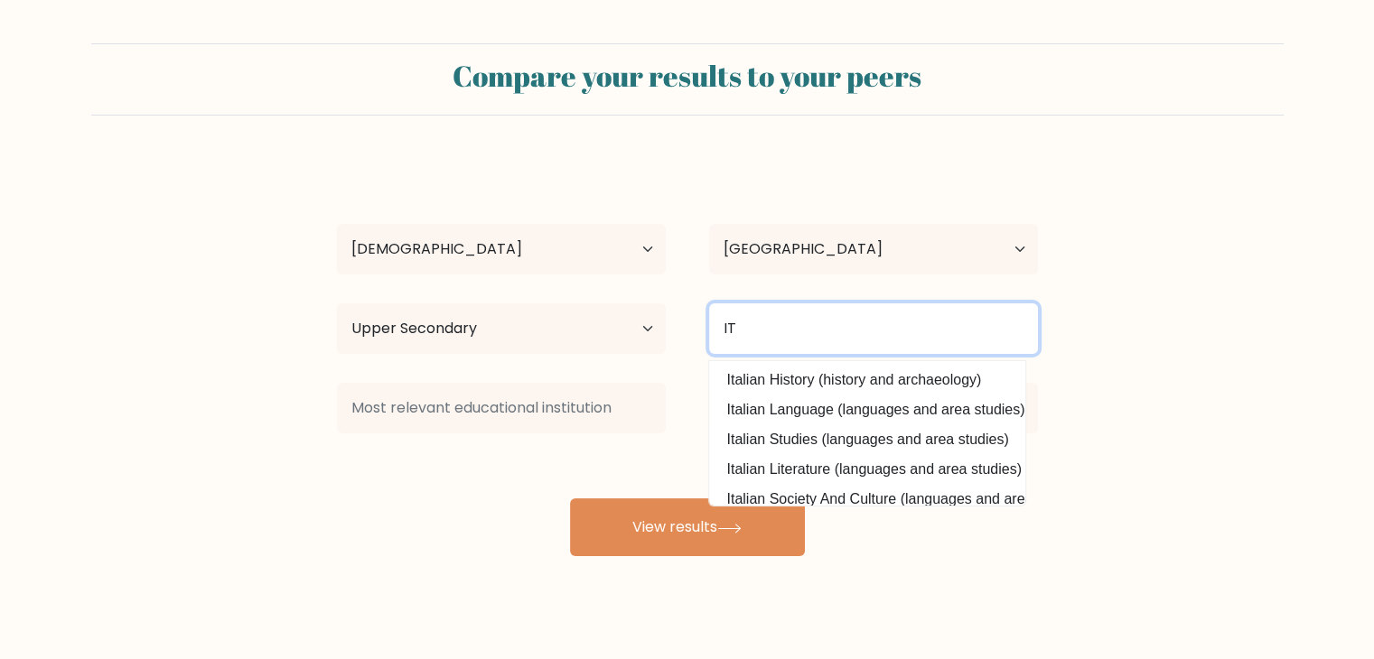
type input "IT"
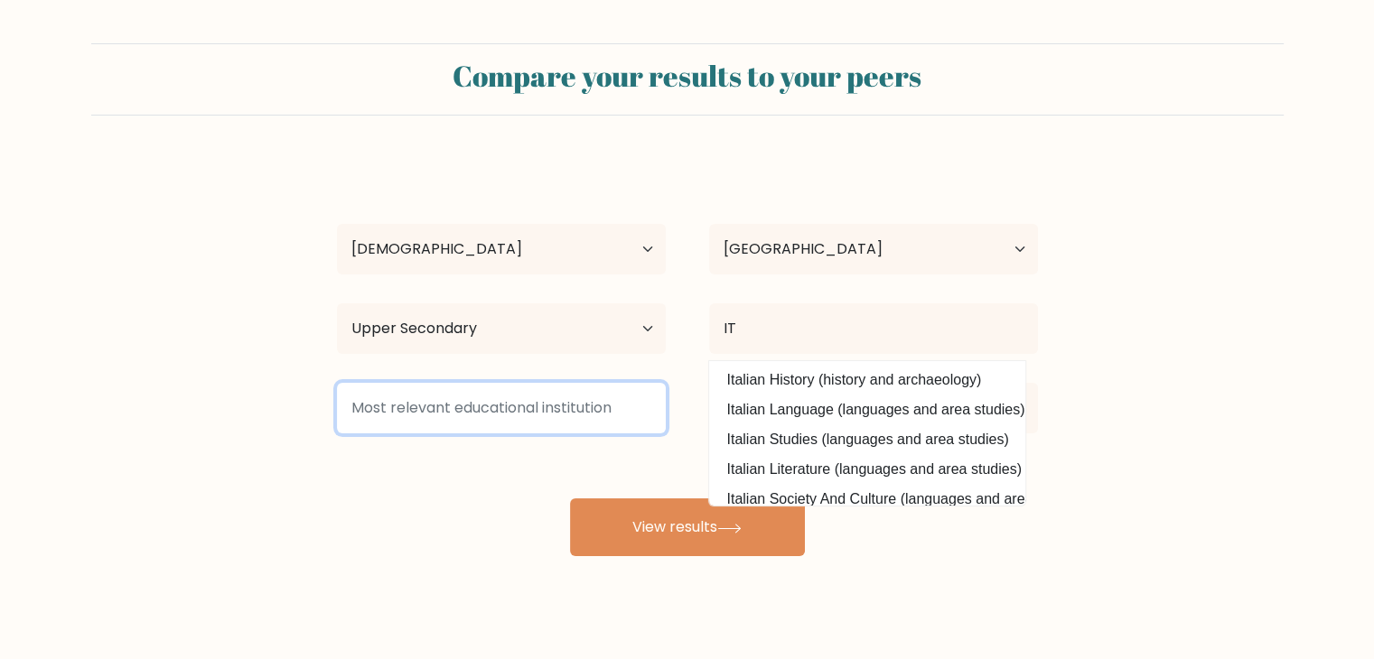
click at [575, 402] on input at bounding box center [501, 408] width 329 height 51
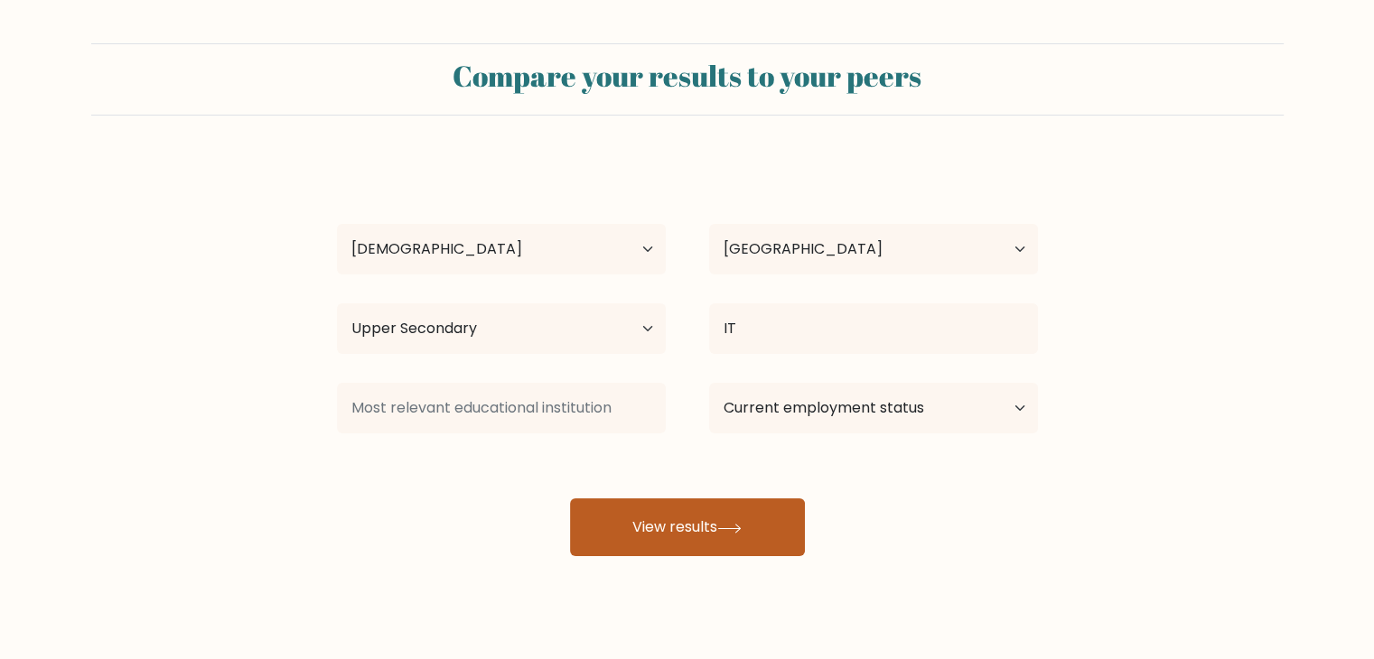
click at [679, 539] on button "View results" at bounding box center [687, 528] width 235 height 58
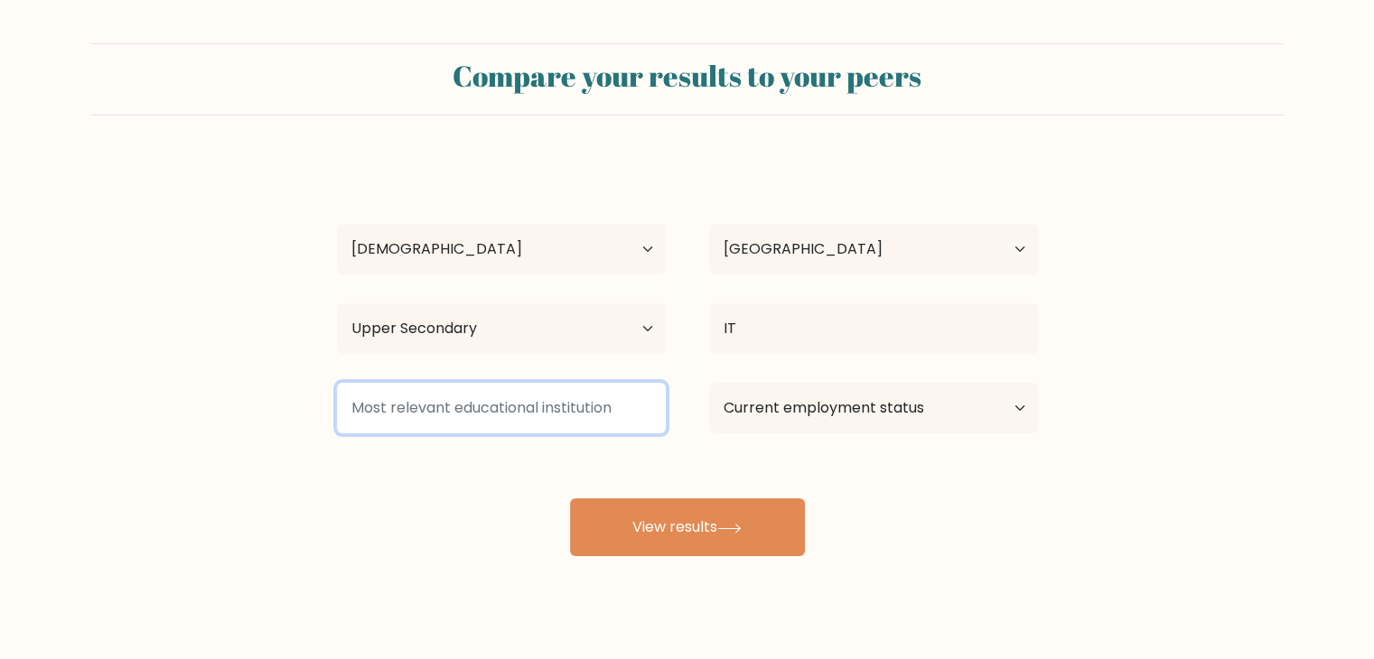
click at [574, 385] on input at bounding box center [501, 408] width 329 height 51
type input "N/a"
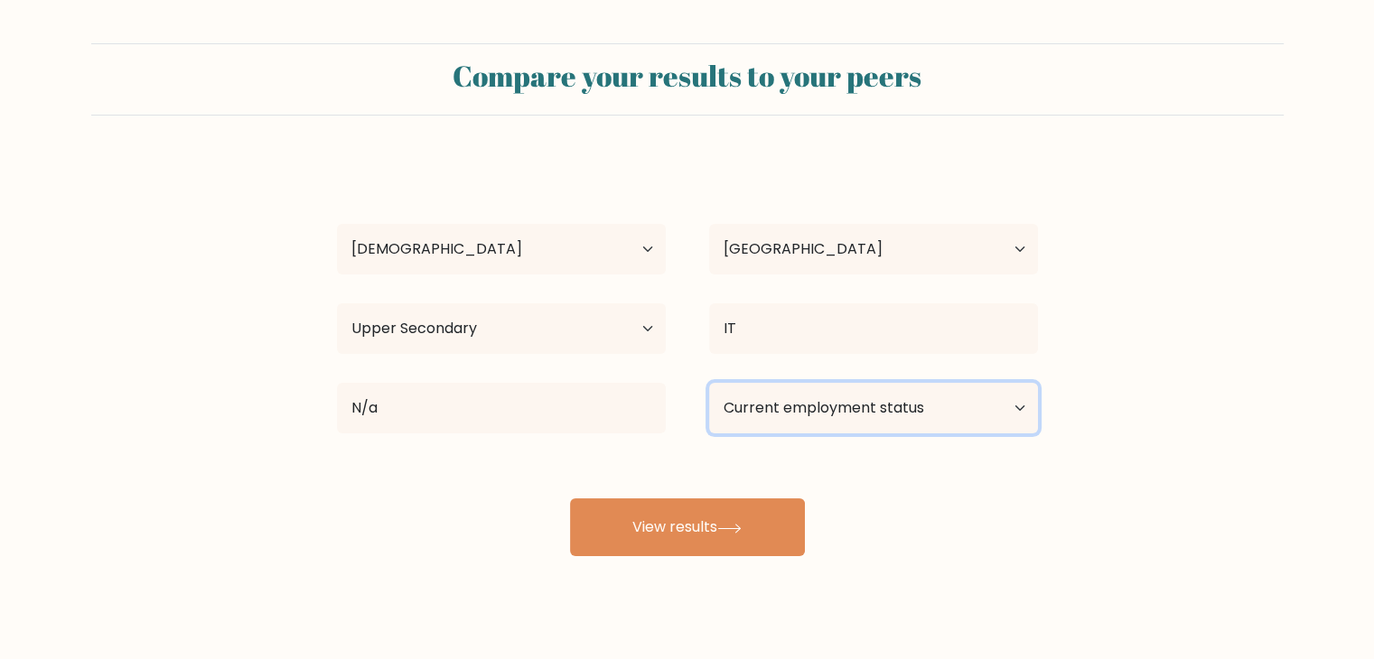
click at [965, 404] on select "Current employment status Employed Student Retired Other / prefer not to answer" at bounding box center [873, 408] width 329 height 51
select select "other"
click at [709, 383] on select "Current employment status Employed Student Retired Other / prefer not to answer" at bounding box center [873, 408] width 329 height 51
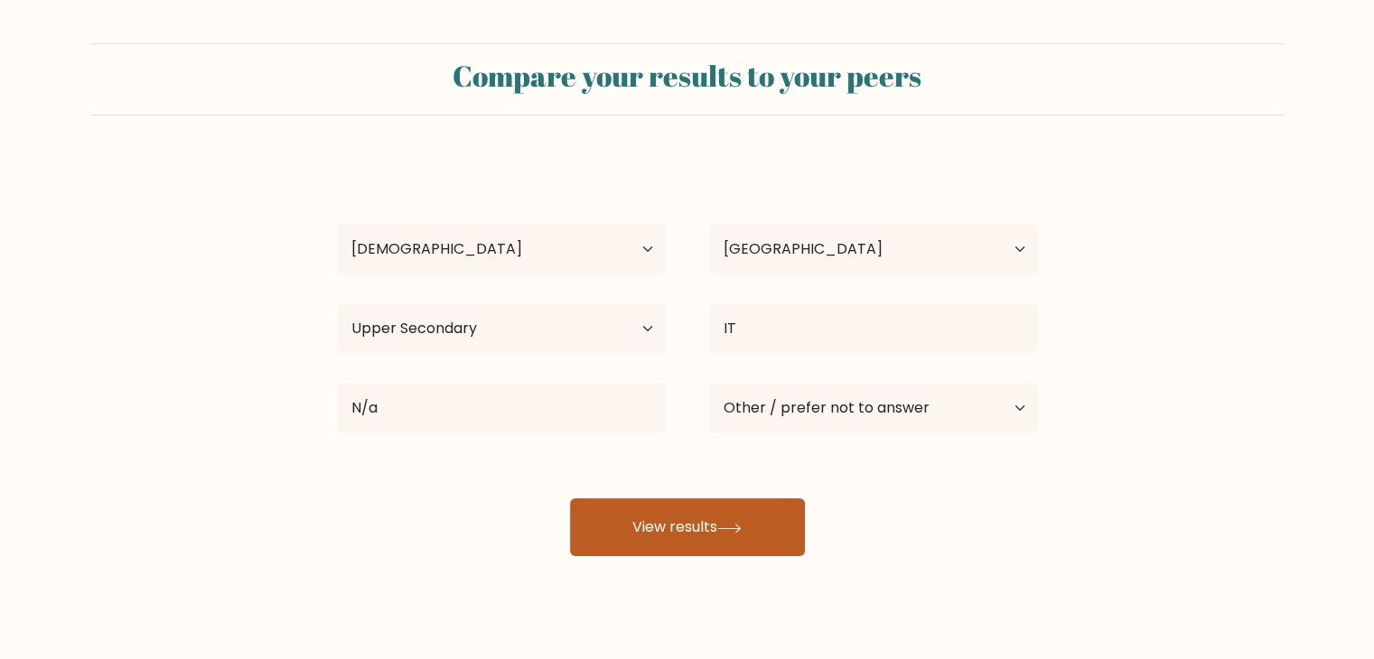
click at [723, 531] on icon at bounding box center [729, 529] width 24 height 10
